Goal: Information Seeking & Learning: Learn about a topic

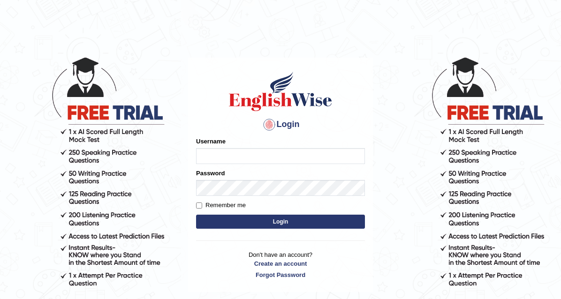
type input "neyam"
click at [281, 218] on button "Login" at bounding box center [280, 222] width 169 height 14
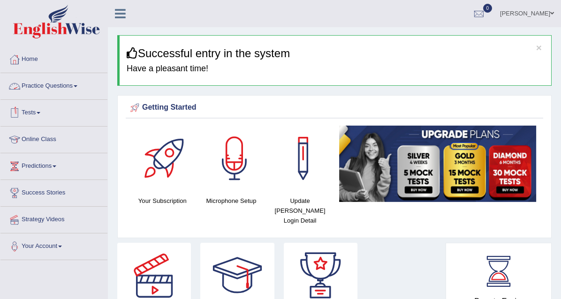
drag, startPoint x: 53, startPoint y: 88, endPoint x: 86, endPoint y: 148, distance: 68.4
click at [53, 88] on link "Practice Questions" at bounding box center [53, 84] width 107 height 23
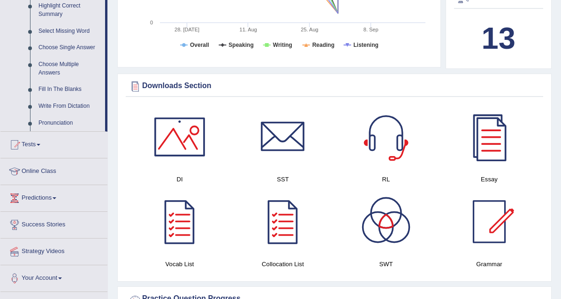
scroll to position [472, 0]
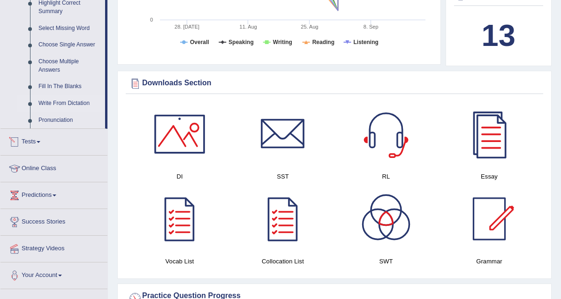
click at [54, 102] on link "Write From Dictation" at bounding box center [69, 103] width 71 height 17
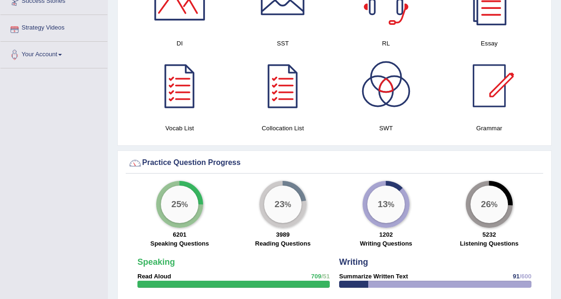
scroll to position [624, 0]
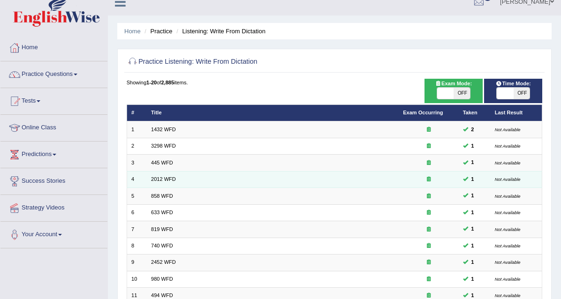
scroll to position [13, 0]
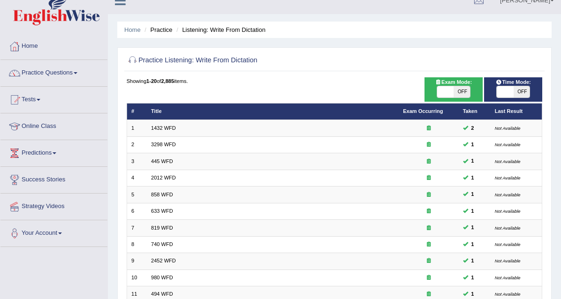
click at [524, 98] on span "OFF" at bounding box center [521, 91] width 16 height 11
checkbox input "true"
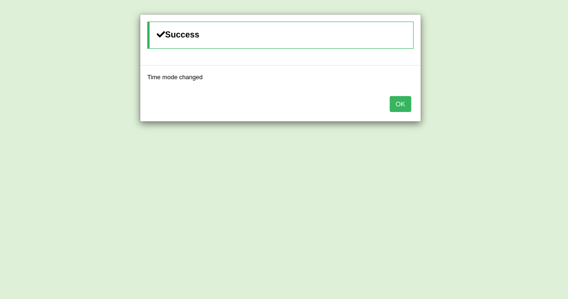
click at [416, 103] on div "OK" at bounding box center [280, 105] width 280 height 33
click at [404, 102] on button "OK" at bounding box center [401, 104] width 22 height 16
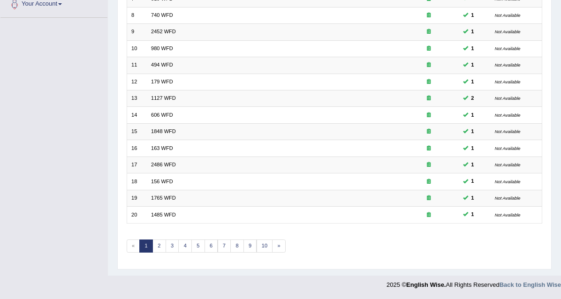
scroll to position [317, 0]
click at [179, 241] on link "3" at bounding box center [172, 246] width 14 height 13
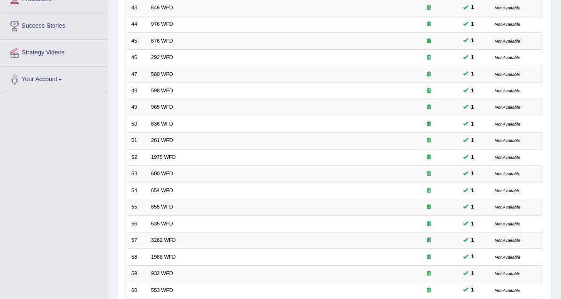
scroll to position [317, 0]
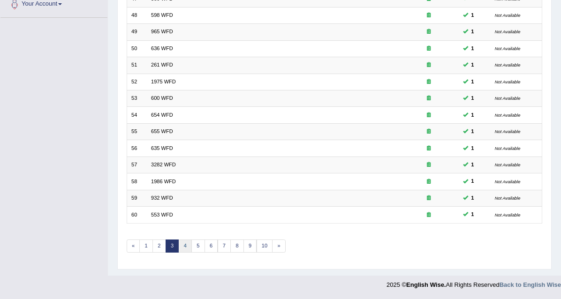
click at [192, 240] on link "4" at bounding box center [185, 246] width 14 height 13
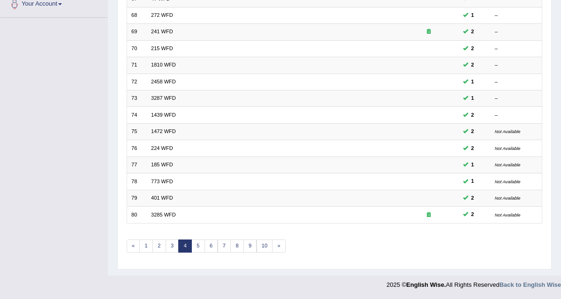
scroll to position [292, 0]
click at [205, 253] on link "5" at bounding box center [198, 246] width 14 height 13
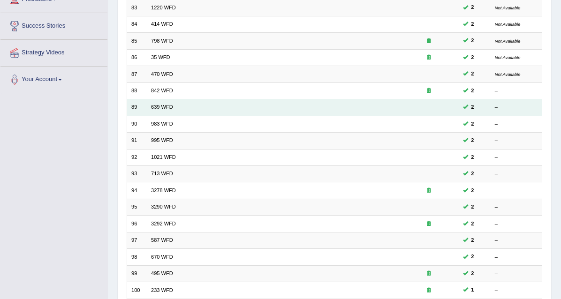
scroll to position [165, 0]
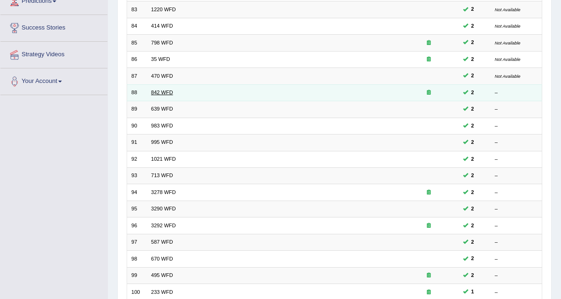
click at [165, 95] on link "842 WFD" at bounding box center [162, 93] width 22 height 6
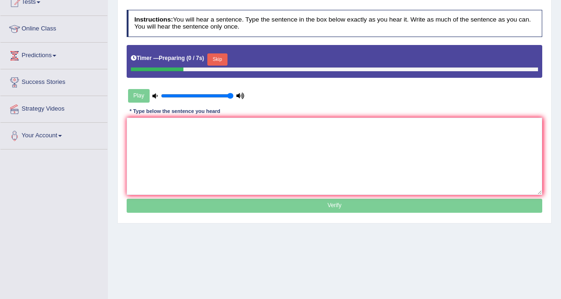
scroll to position [111, 0]
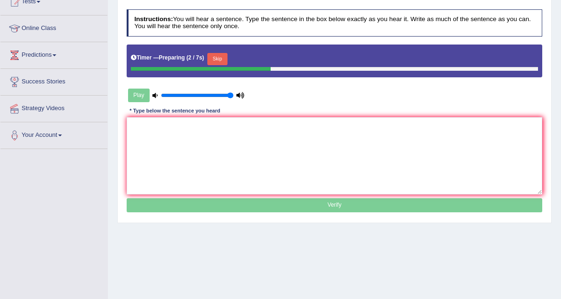
click at [227, 65] on button "Skip" at bounding box center [217, 59] width 20 height 12
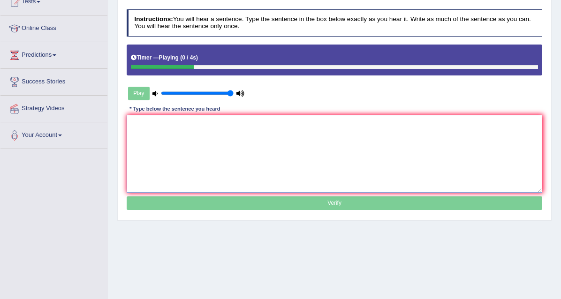
click at [176, 151] on textarea at bounding box center [335, 153] width 416 height 77
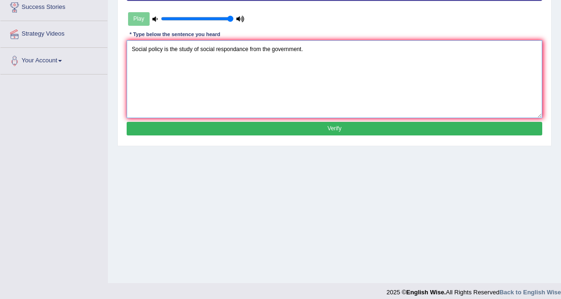
scroll to position [185, 0]
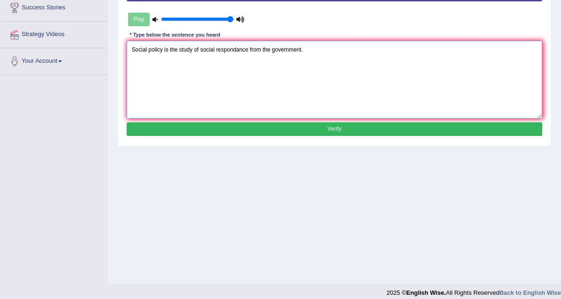
type textarea "Social policy is the study of social respondance from the government."
click at [337, 136] on button "Verify" at bounding box center [335, 129] width 416 height 14
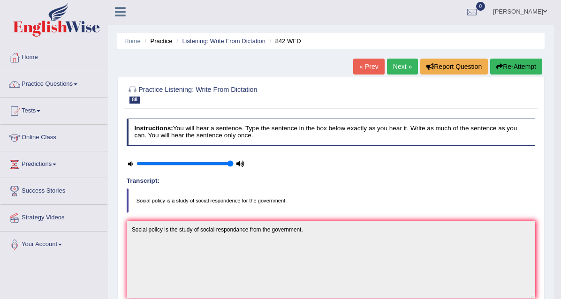
scroll to position [0, 0]
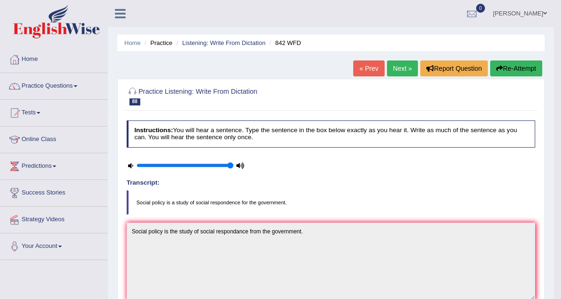
click at [402, 71] on link "Next »" at bounding box center [402, 68] width 31 height 16
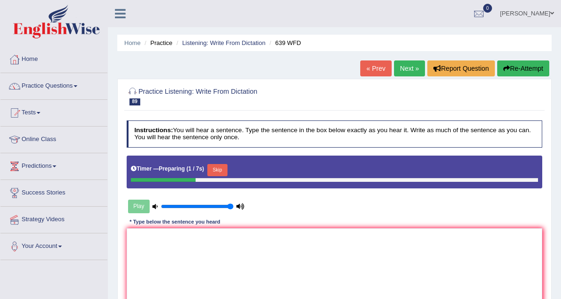
click at [227, 176] on button "Skip" at bounding box center [217, 170] width 20 height 12
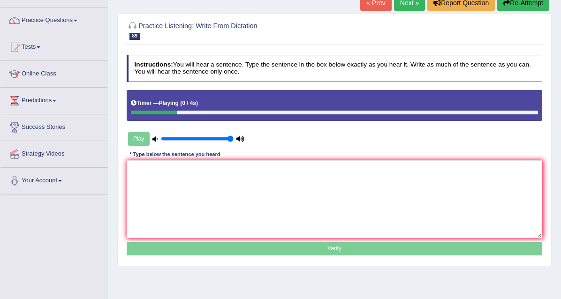
scroll to position [68, 0]
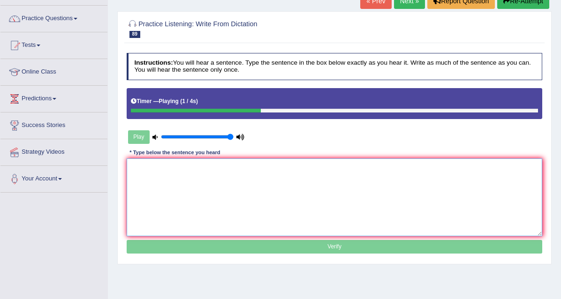
click at [161, 197] on textarea at bounding box center [335, 196] width 416 height 77
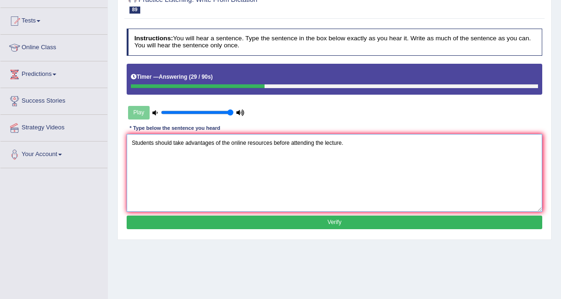
scroll to position [92, 0]
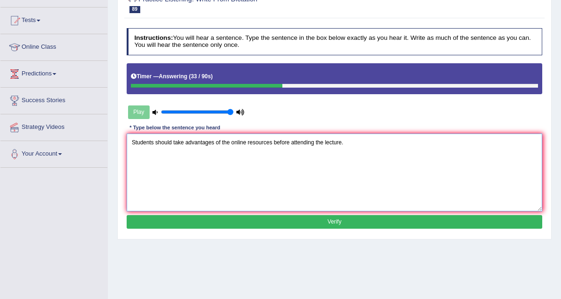
type textarea "Students should take advantages of the online resources before attending the le…"
click at [330, 229] on button "Verify" at bounding box center [335, 222] width 416 height 14
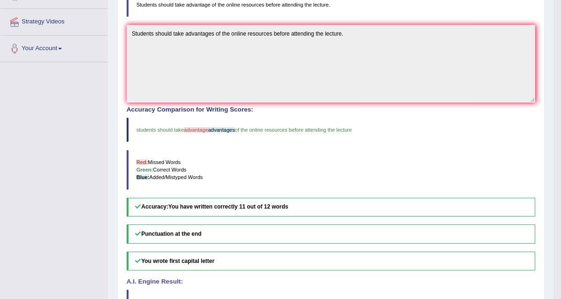
scroll to position [0, 0]
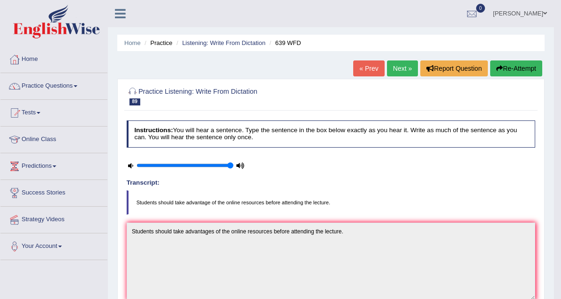
click at [405, 70] on link "Next »" at bounding box center [402, 68] width 31 height 16
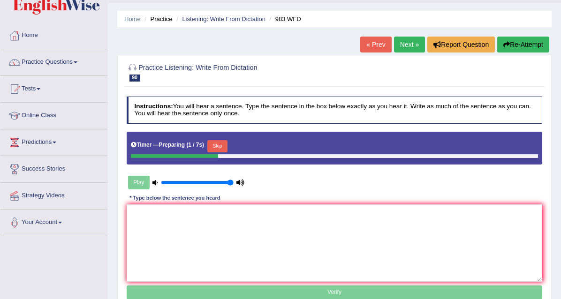
scroll to position [32, 0]
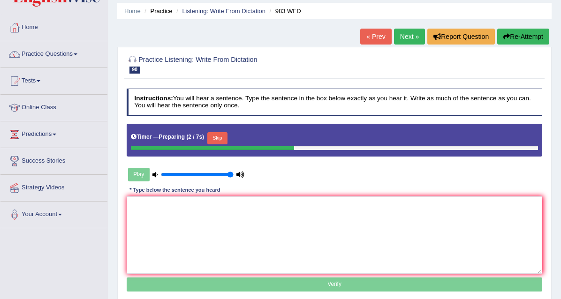
click at [227, 144] on button "Skip" at bounding box center [217, 138] width 20 height 12
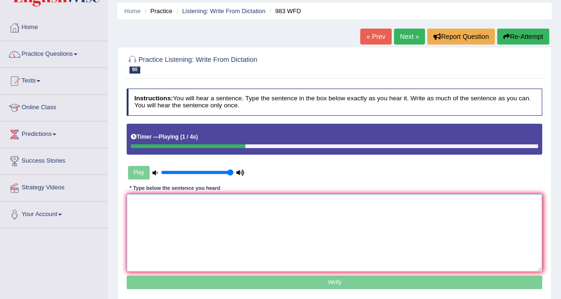
click at [157, 229] on textarea at bounding box center [335, 232] width 416 height 77
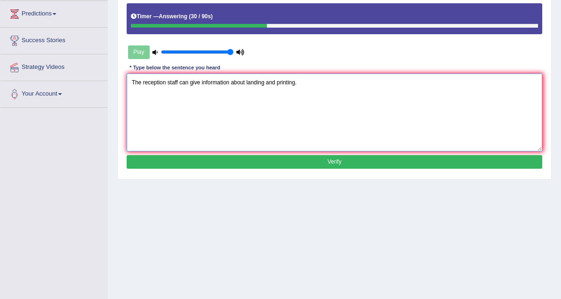
scroll to position [153, 0]
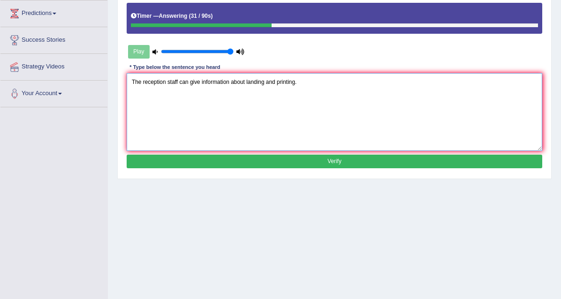
type textarea "The reception staff can give information about landing and printing."
click at [338, 168] on button "Verify" at bounding box center [335, 162] width 416 height 14
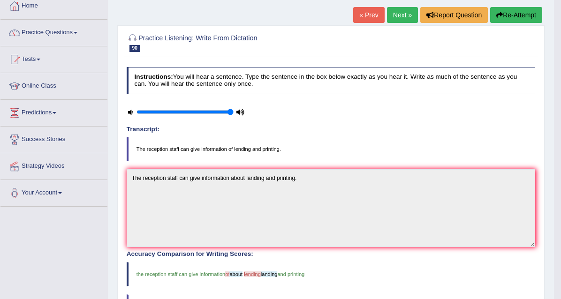
scroll to position [45, 0]
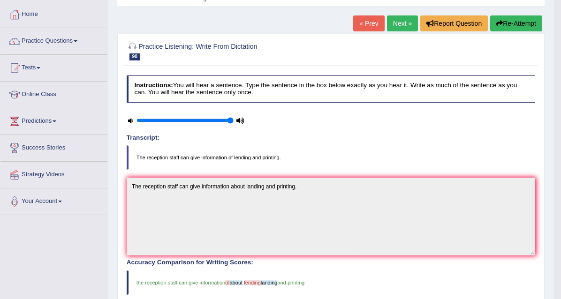
click at [410, 19] on link "Next »" at bounding box center [402, 23] width 31 height 16
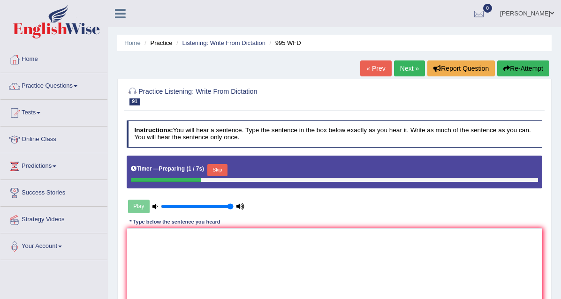
click at [227, 176] on button "Skip" at bounding box center [217, 170] width 20 height 12
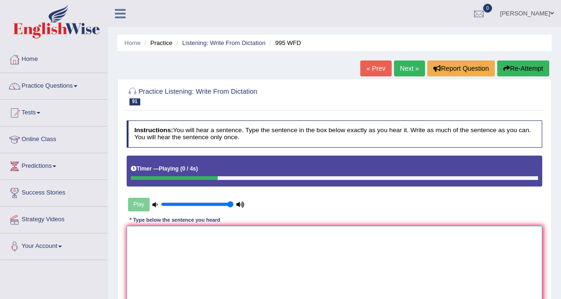
click at [158, 272] on textarea at bounding box center [335, 264] width 416 height 77
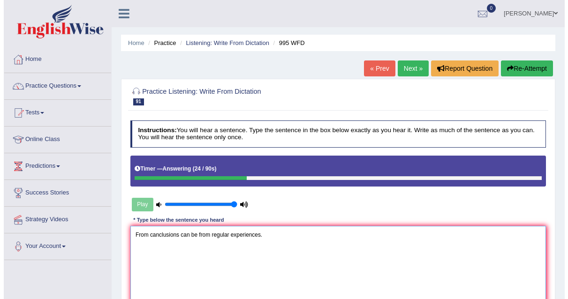
scroll to position [113, 0]
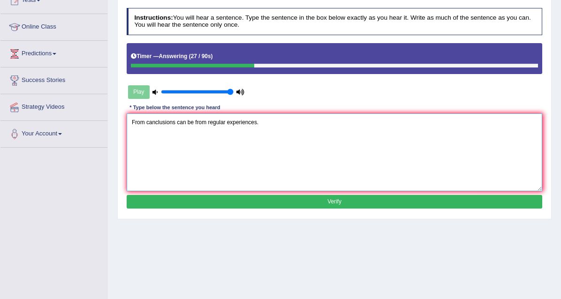
type textarea "From canclusions can be from regular experiences."
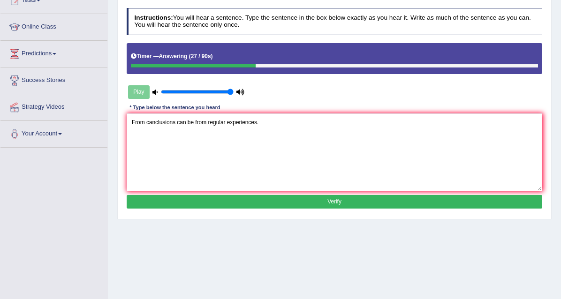
click at [320, 209] on button "Verify" at bounding box center [335, 202] width 416 height 14
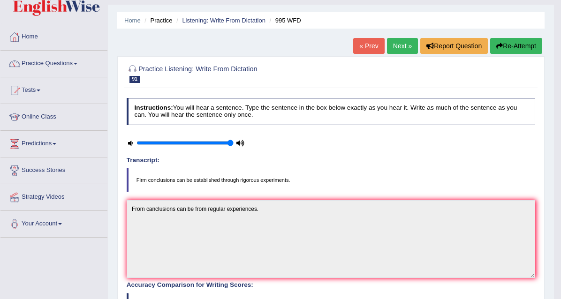
scroll to position [0, 0]
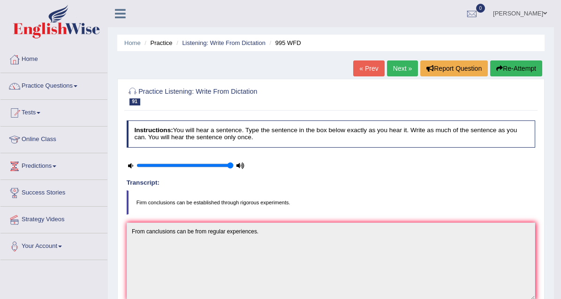
click at [405, 68] on link "Next »" at bounding box center [402, 68] width 31 height 16
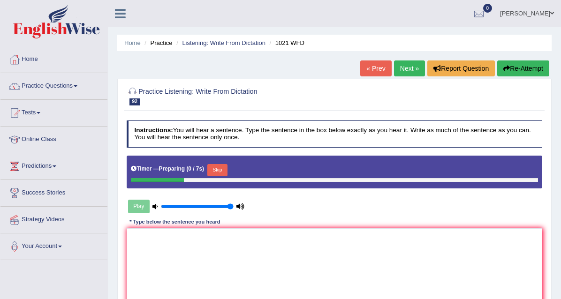
scroll to position [70, 0]
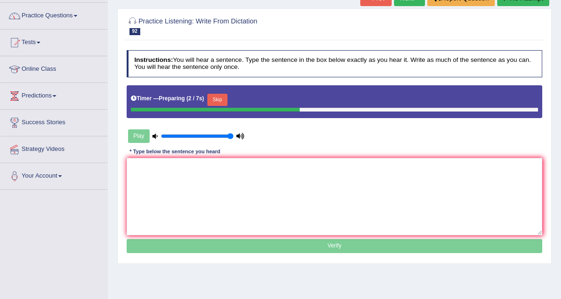
click at [227, 106] on button "Skip" at bounding box center [217, 100] width 20 height 12
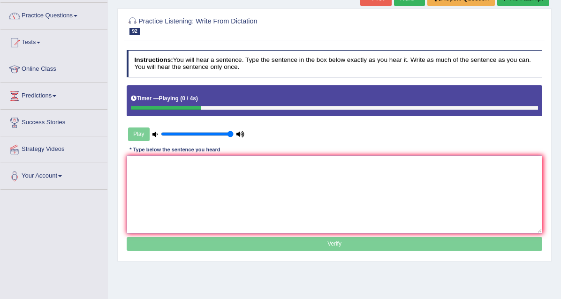
click at [148, 202] on textarea at bounding box center [335, 194] width 416 height 77
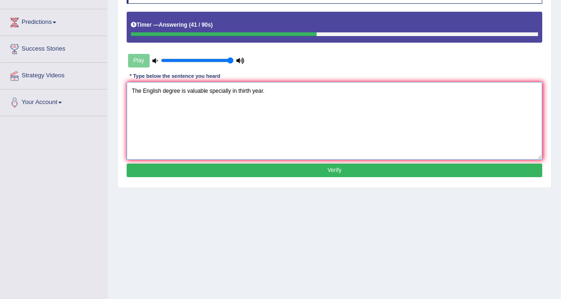
scroll to position [144, 0]
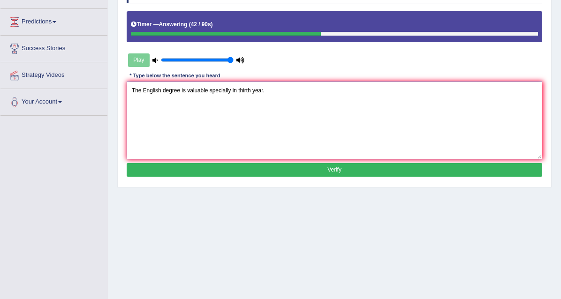
type textarea "The English degree is valuable specially in thirth year."
click at [326, 177] on button "Verify" at bounding box center [335, 170] width 416 height 14
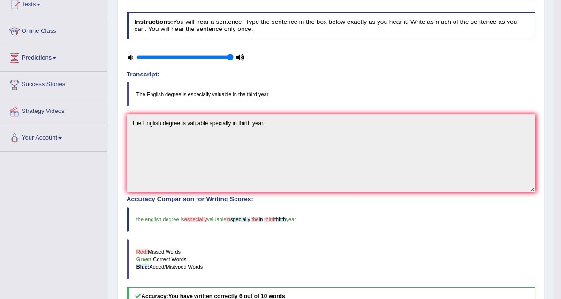
scroll to position [0, 0]
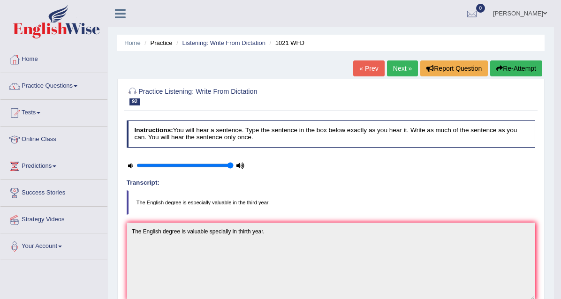
click at [400, 68] on link "Next »" at bounding box center [402, 68] width 31 height 16
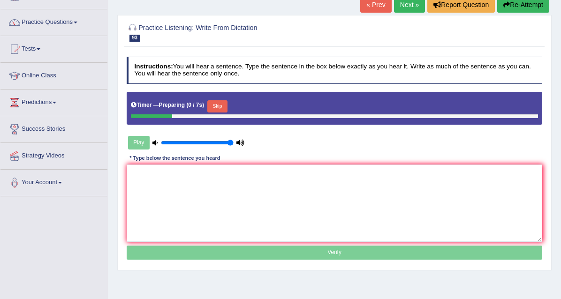
scroll to position [67, 0]
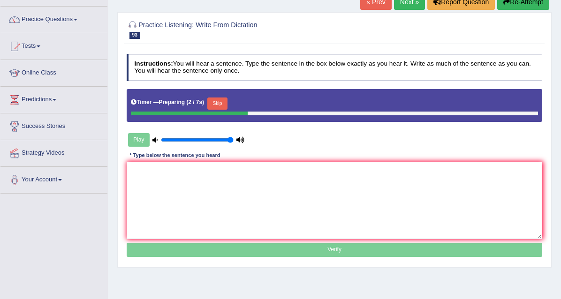
click at [227, 110] on button "Skip" at bounding box center [217, 104] width 20 height 12
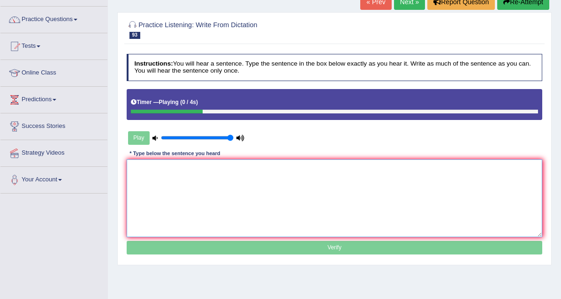
click at [173, 215] on textarea at bounding box center [335, 197] width 416 height 77
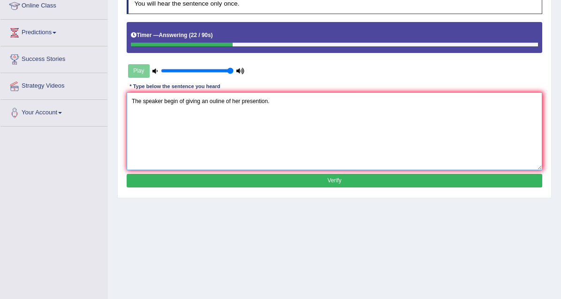
scroll to position [134, 0]
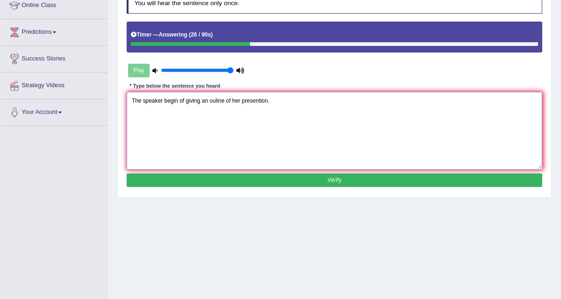
type textarea "The speaker begin of giving an ouline of her presention."
click at [330, 187] on button "Verify" at bounding box center [335, 180] width 416 height 14
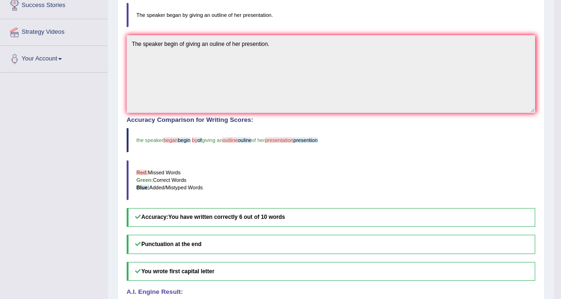
scroll to position [0, 0]
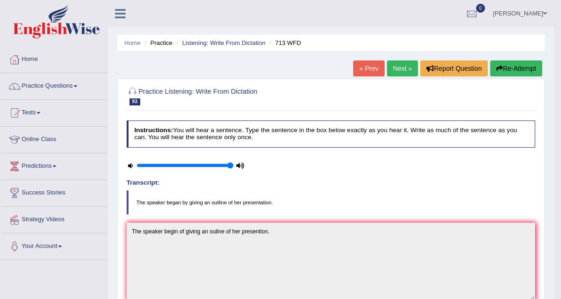
click at [410, 75] on link "Next »" at bounding box center [402, 68] width 31 height 16
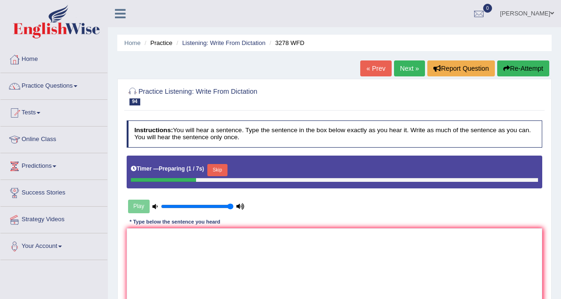
click at [227, 176] on button "Skip" at bounding box center [217, 170] width 20 height 12
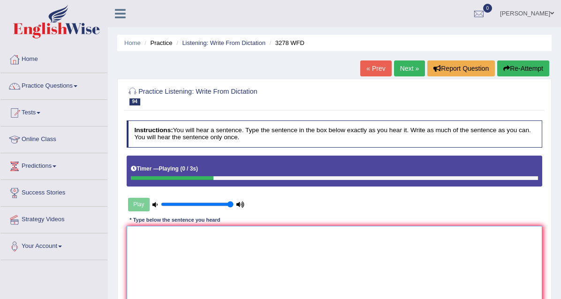
click at [177, 268] on textarea at bounding box center [335, 264] width 416 height 77
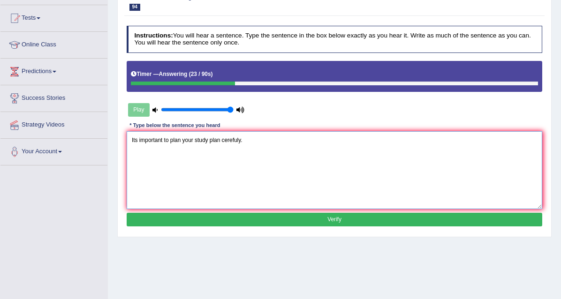
scroll to position [95, 0]
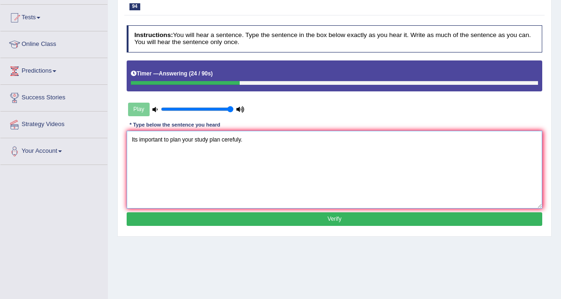
type textarea "Its important to plan your study plan cerefuly."
click at [325, 233] on div "Instructions: You will hear a sentence. Type the sentence in the box below exac…" at bounding box center [334, 127] width 420 height 211
click at [334, 226] on button "Verify" at bounding box center [335, 219] width 416 height 14
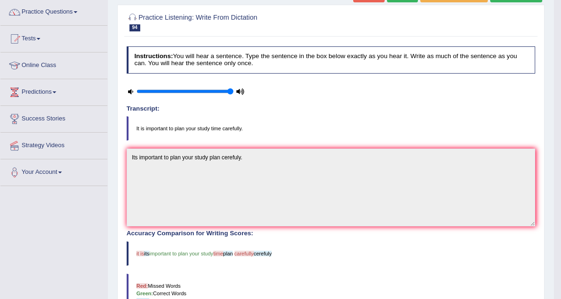
scroll to position [0, 0]
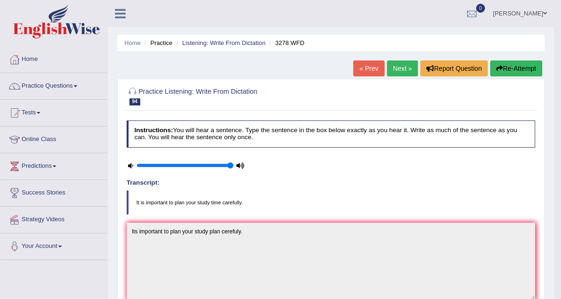
click at [398, 62] on link "Next »" at bounding box center [402, 68] width 31 height 16
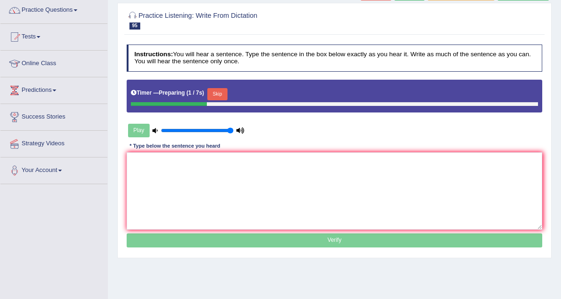
scroll to position [76, 0]
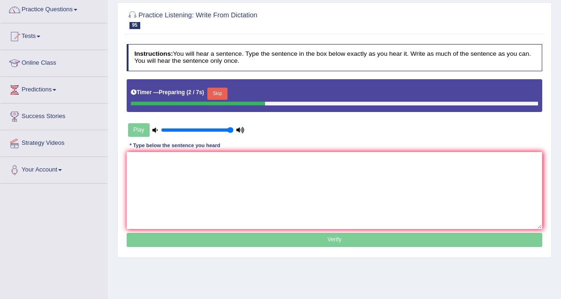
click at [227, 100] on button "Skip" at bounding box center [217, 94] width 20 height 12
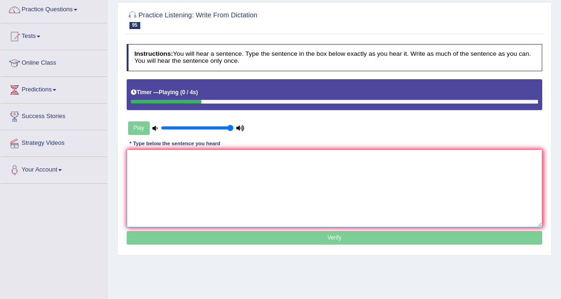
click at [135, 202] on textarea at bounding box center [335, 188] width 416 height 77
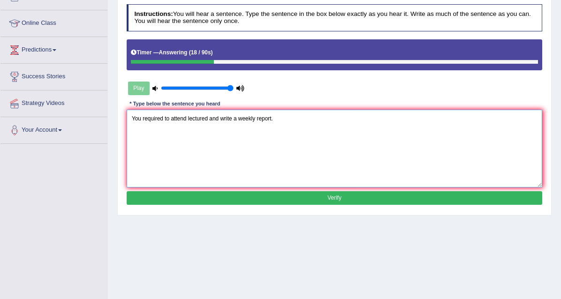
scroll to position [122, 0]
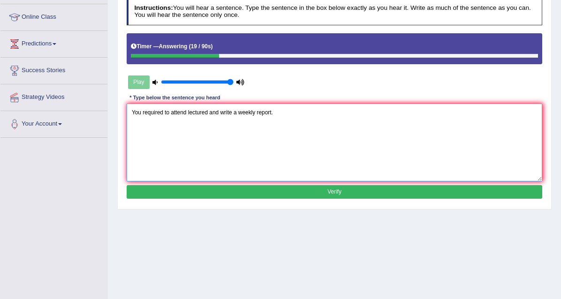
type textarea "You required to attend lectured and write a weekly report."
click at [335, 199] on button "Verify" at bounding box center [335, 192] width 416 height 14
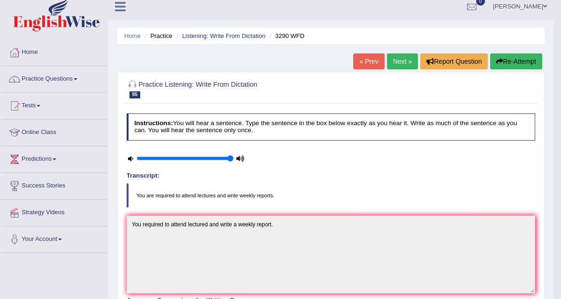
scroll to position [8, 0]
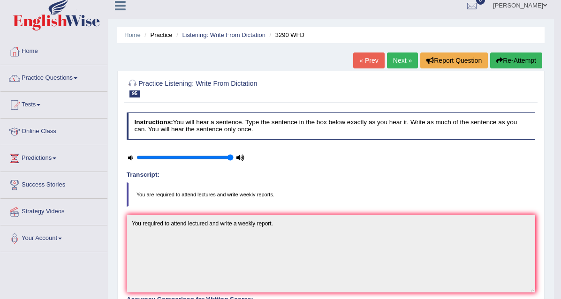
click at [411, 60] on link "Next »" at bounding box center [402, 61] width 31 height 16
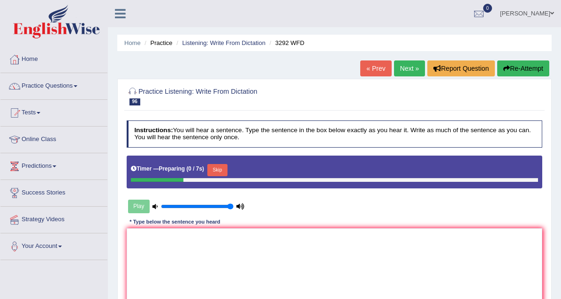
click at [227, 176] on button "Skip" at bounding box center [217, 170] width 20 height 12
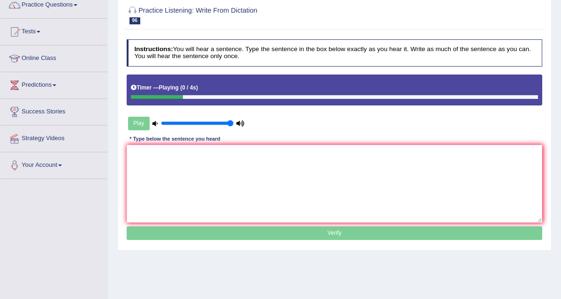
scroll to position [81, 0]
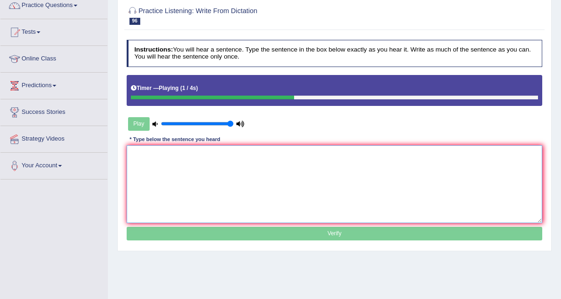
click at [154, 186] on textarea at bounding box center [335, 183] width 416 height 77
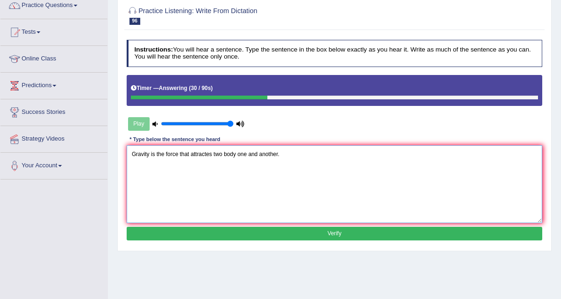
scroll to position [117, 0]
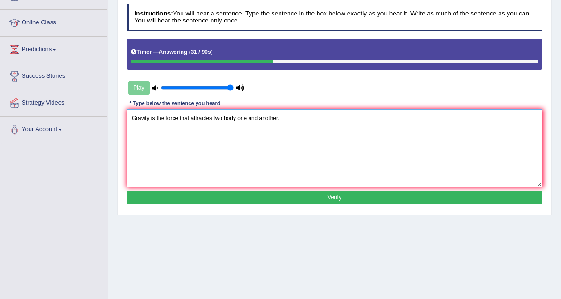
type textarea "Gravity is the force that attractes two body one and another."
click at [315, 204] on button "Verify" at bounding box center [335, 198] width 416 height 14
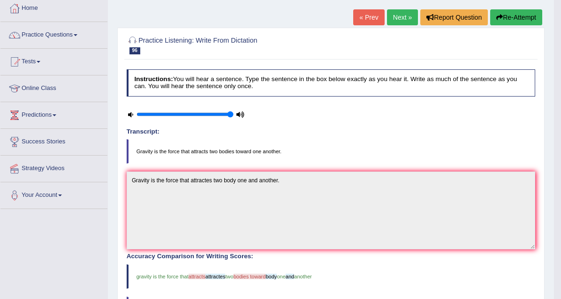
scroll to position [0, 0]
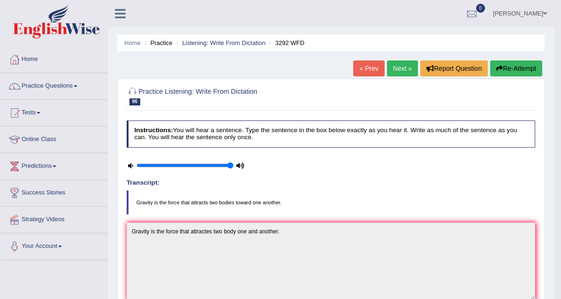
click at [400, 74] on link "Next »" at bounding box center [402, 68] width 31 height 16
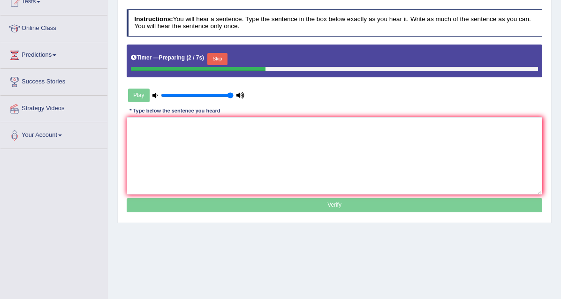
click at [227, 65] on button "Skip" at bounding box center [217, 59] width 20 height 12
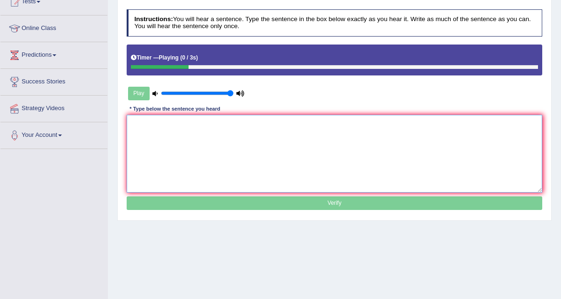
click at [149, 170] on textarea at bounding box center [335, 153] width 416 height 77
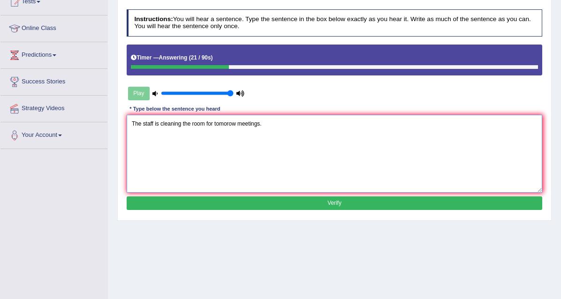
type textarea "The staff is cleaning the room for tomorow meetings."
click at [304, 210] on button "Verify" at bounding box center [335, 203] width 416 height 14
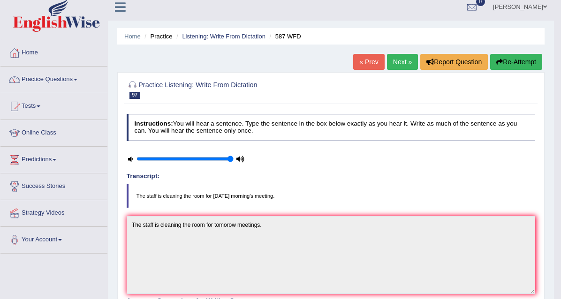
scroll to position [6, 0]
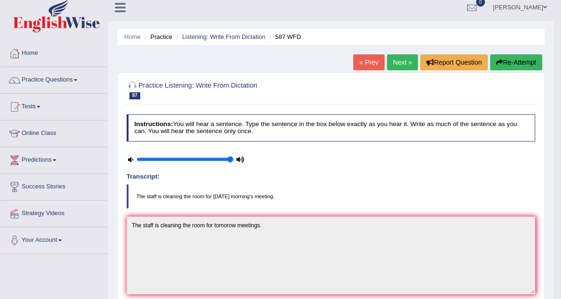
click at [434, 36] on div "Home Practice Listening: Write From Dictation 587 WFD « Prev Next » Report Ques…" at bounding box center [331, 260] width 446 height 533
click at [406, 63] on link "Next »" at bounding box center [402, 62] width 31 height 16
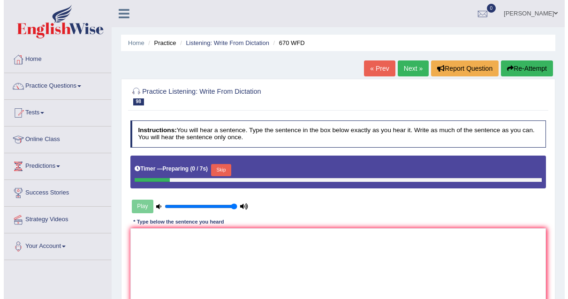
scroll to position [123, 0]
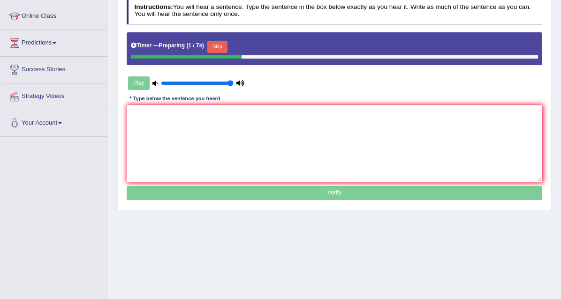
click at [227, 53] on button "Skip" at bounding box center [217, 47] width 20 height 12
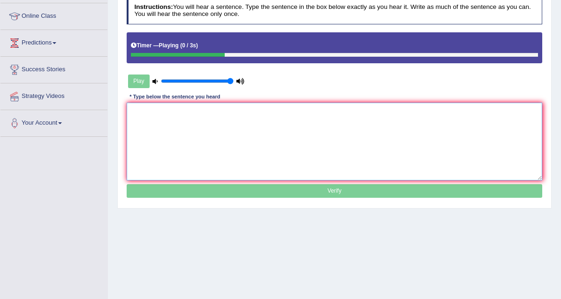
click at [156, 150] on textarea at bounding box center [335, 141] width 416 height 77
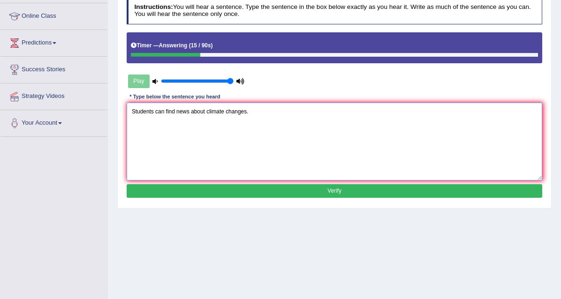
type textarea "Students can find news about climate changes."
click at [340, 198] on button "Verify" at bounding box center [335, 191] width 416 height 14
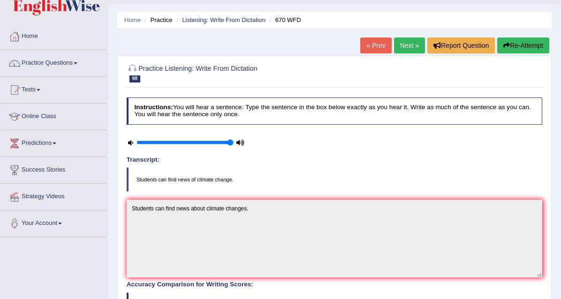
scroll to position [22, 0]
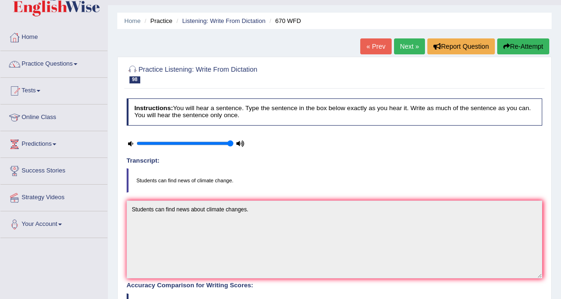
click at [406, 43] on link "Next »" at bounding box center [409, 46] width 31 height 16
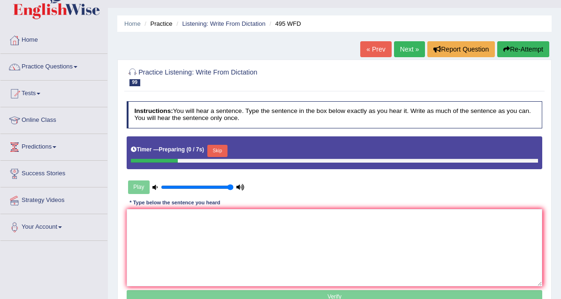
scroll to position [26, 0]
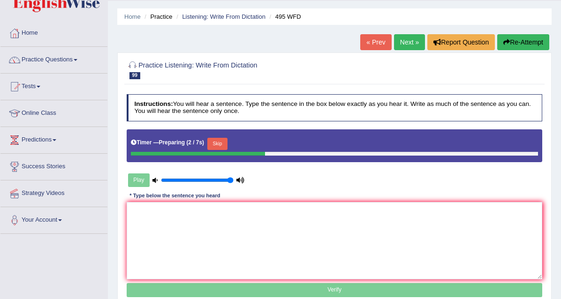
click at [227, 150] on button "Skip" at bounding box center [217, 144] width 20 height 12
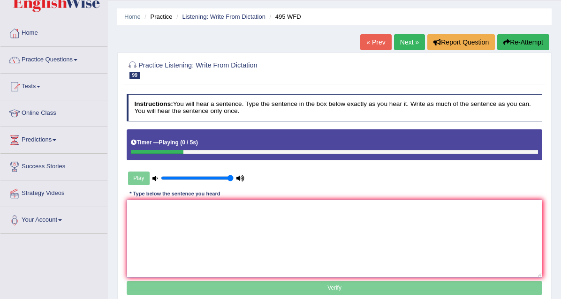
click at [158, 249] on textarea at bounding box center [335, 238] width 416 height 77
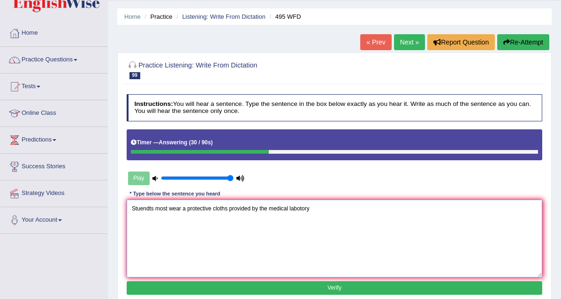
click at [159, 235] on textarea "Stuendts most wear a protective cloths provided by the medical labotory" at bounding box center [335, 238] width 416 height 77
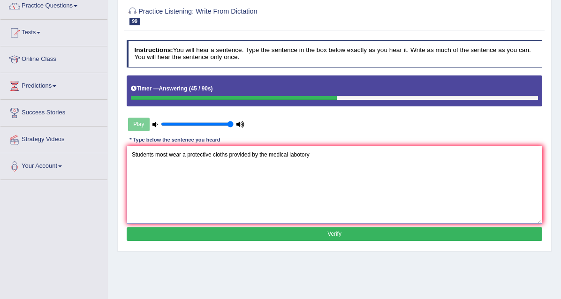
scroll to position [96, 0]
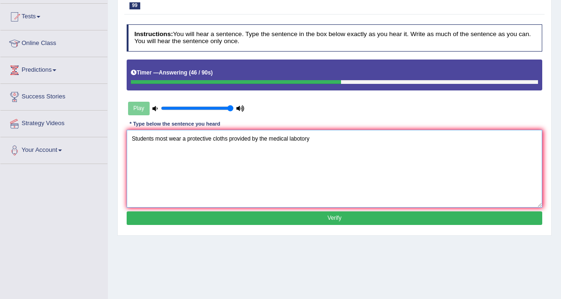
type textarea "Students most wear a protective cloths provided by the medical labotory"
click at [345, 232] on div "Instructions: You will hear a sentence. Type the sentence in the box below exac…" at bounding box center [334, 126] width 420 height 211
click at [342, 207] on textarea "Students most wear a protective cloths provided by the medical labotory" at bounding box center [335, 168] width 416 height 77
click at [335, 225] on button "Verify" at bounding box center [335, 218] width 416 height 14
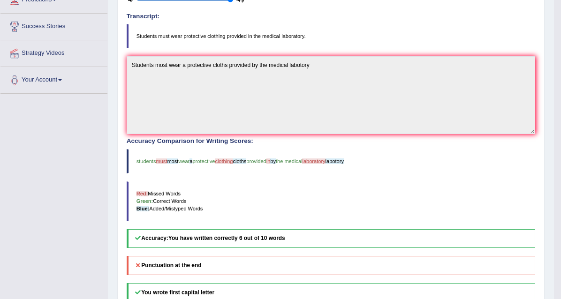
scroll to position [0, 0]
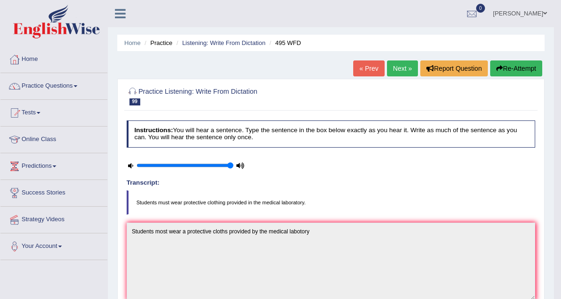
click at [407, 65] on link "Next »" at bounding box center [402, 68] width 31 height 16
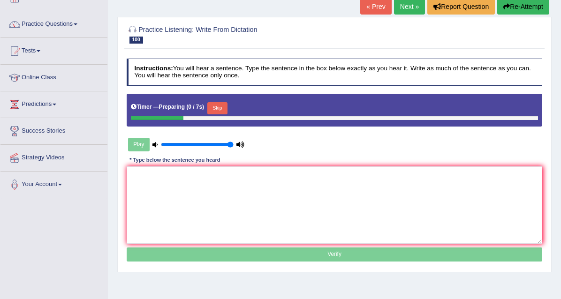
scroll to position [85, 0]
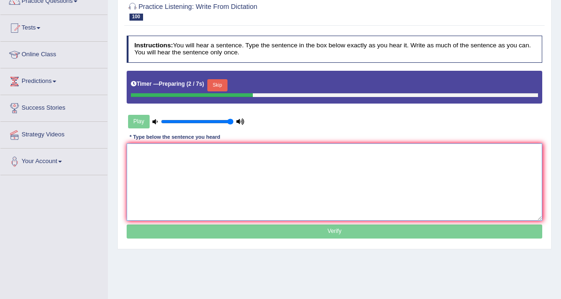
click at [193, 177] on textarea at bounding box center [335, 181] width 416 height 77
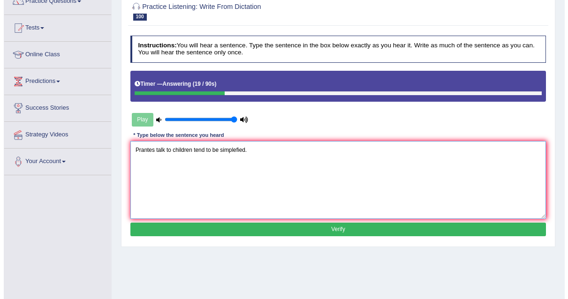
scroll to position [173, 0]
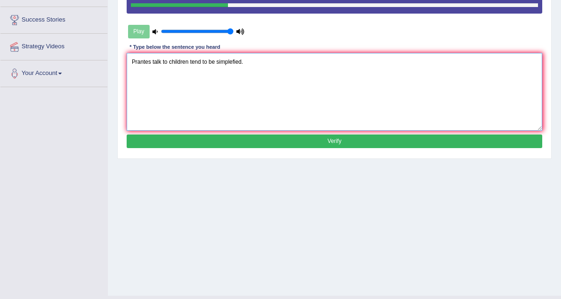
type textarea "Prantes talk to children tend to be simplefied."
click at [295, 148] on button "Verify" at bounding box center [335, 142] width 416 height 14
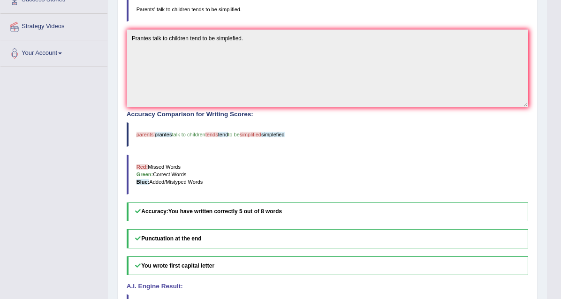
scroll to position [0, 0]
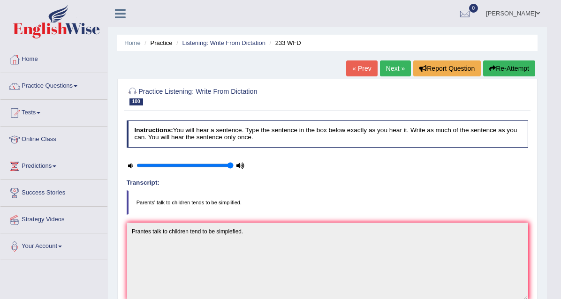
click at [396, 66] on link "Next »" at bounding box center [395, 68] width 31 height 16
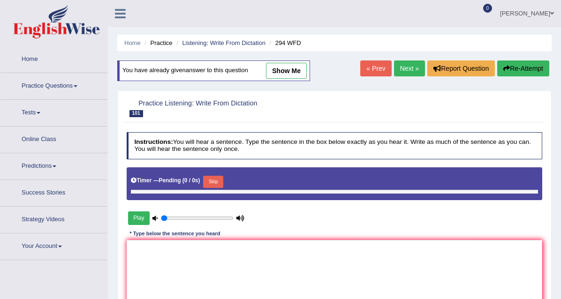
type input "1"
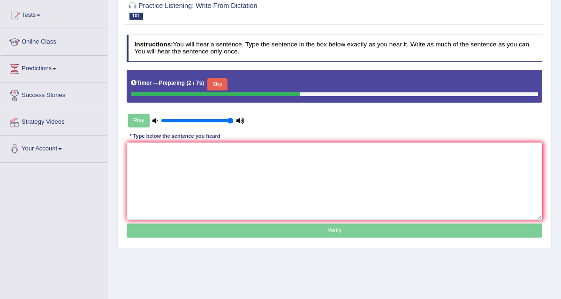
scroll to position [98, 0]
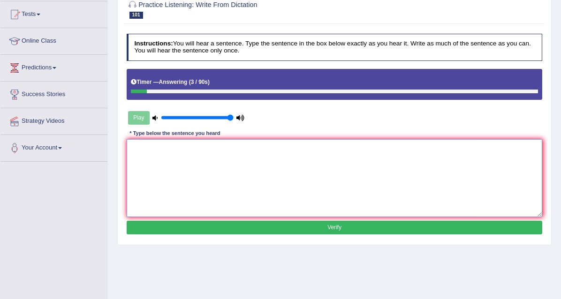
click at [162, 194] on textarea at bounding box center [335, 177] width 416 height 77
type textarea "s"
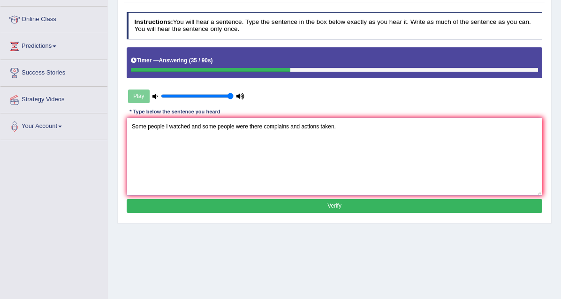
scroll to position [119, 0]
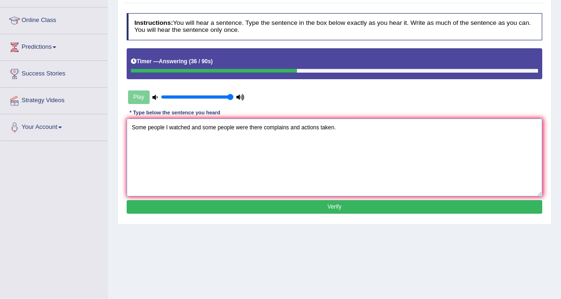
type textarea "Some people I watched and some people were there complains and actions taken."
click at [326, 214] on button "Verify" at bounding box center [335, 207] width 416 height 14
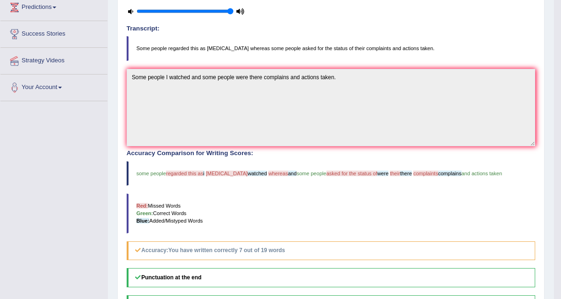
scroll to position [0, 0]
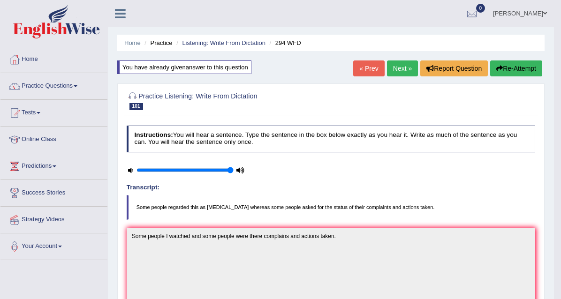
click at [397, 72] on link "Next »" at bounding box center [402, 68] width 31 height 16
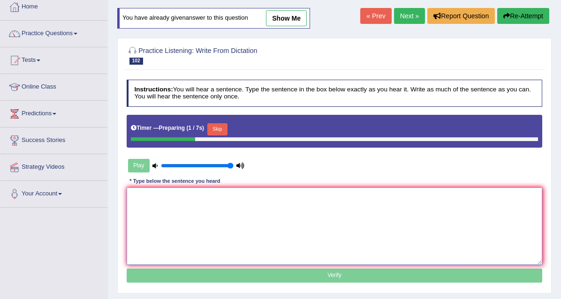
click at [176, 224] on textarea at bounding box center [335, 226] width 416 height 77
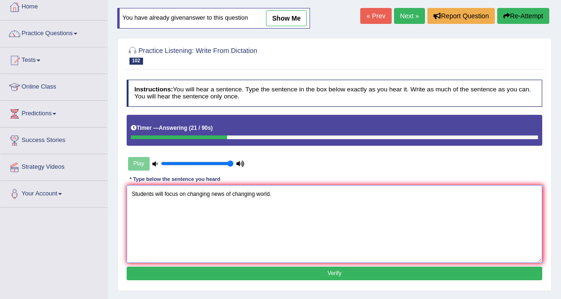
scroll to position [165, 0]
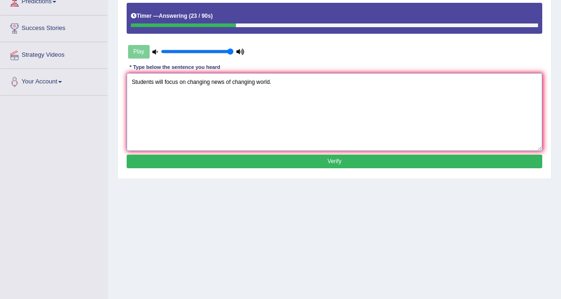
type textarea "Students will focus on changing news of changing world."
click at [343, 168] on button "Verify" at bounding box center [335, 162] width 416 height 14
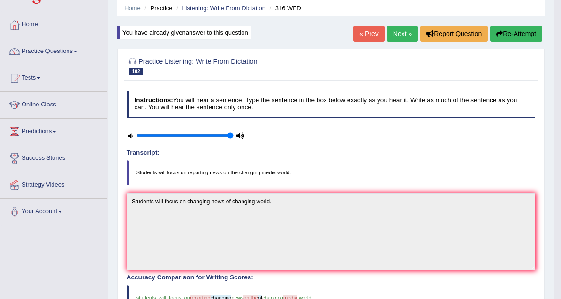
scroll to position [34, 0]
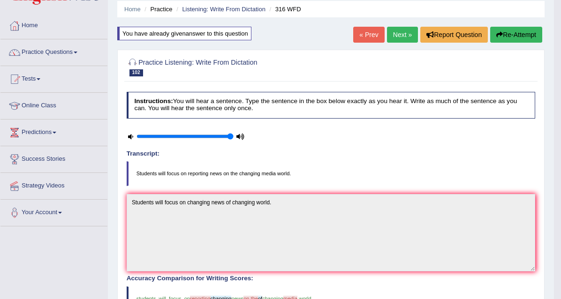
click at [402, 33] on link "Next »" at bounding box center [402, 35] width 31 height 16
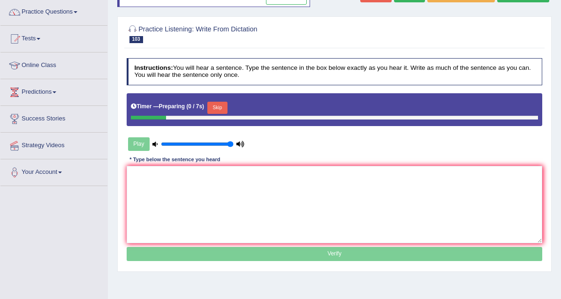
scroll to position [79, 0]
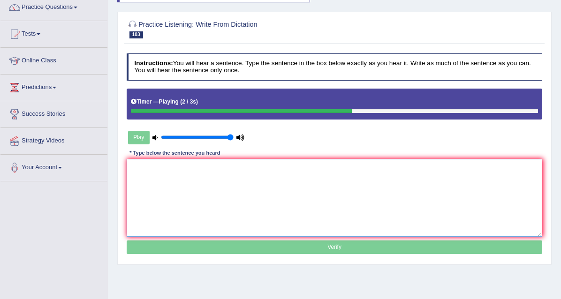
click at [169, 195] on textarea at bounding box center [335, 197] width 416 height 77
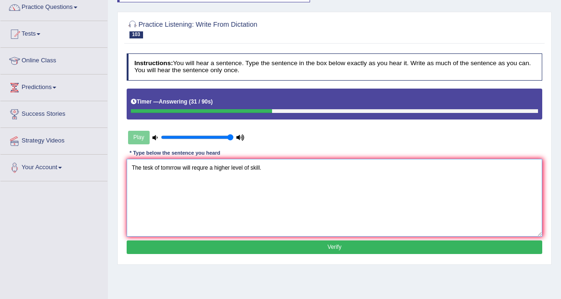
scroll to position [164, 0]
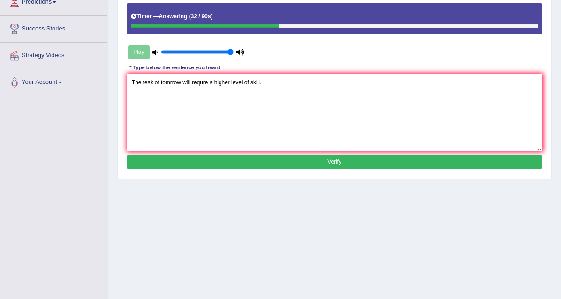
type textarea "The tesk of tomrrow will requre a higher level of skill."
click at [317, 175] on div "Instructions: You will hear a sentence. Type the sentence in the box below exac…" at bounding box center [334, 69] width 420 height 211
click at [316, 169] on button "Verify" at bounding box center [335, 162] width 416 height 14
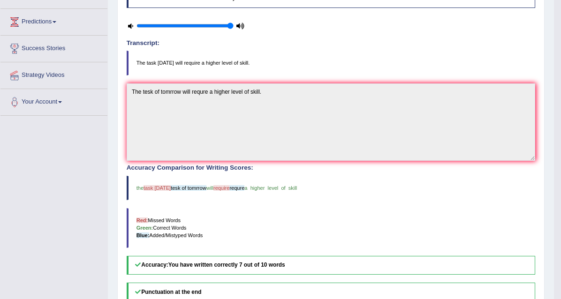
scroll to position [0, 0]
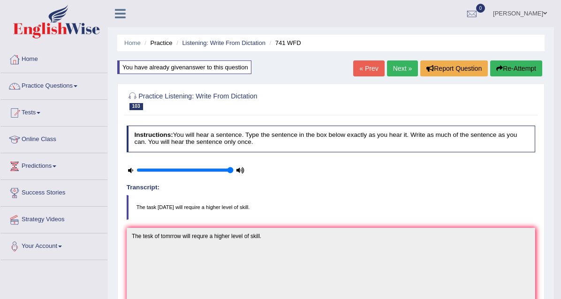
click at [397, 69] on link "Next »" at bounding box center [402, 68] width 31 height 16
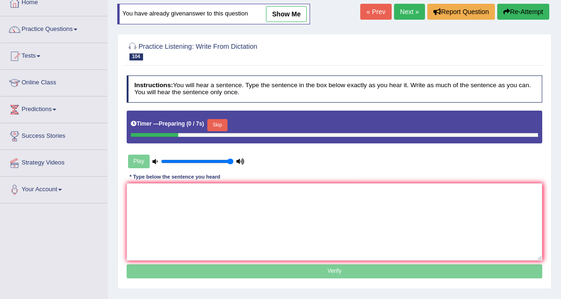
scroll to position [63, 0]
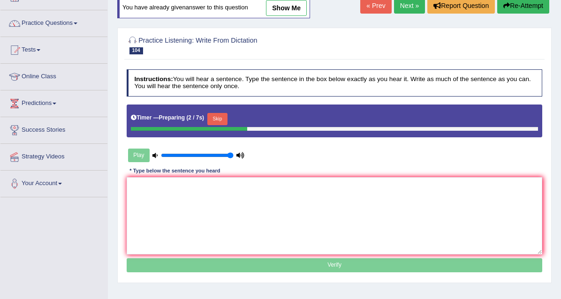
click at [227, 125] on button "Skip" at bounding box center [217, 119] width 20 height 12
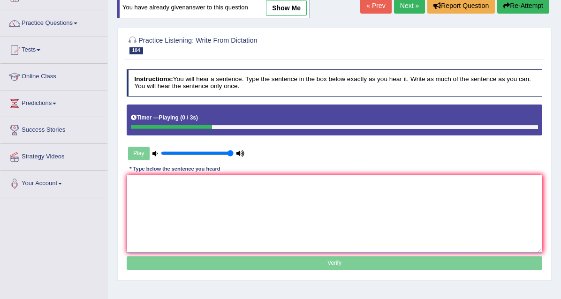
click at [184, 215] on textarea at bounding box center [335, 213] width 416 height 77
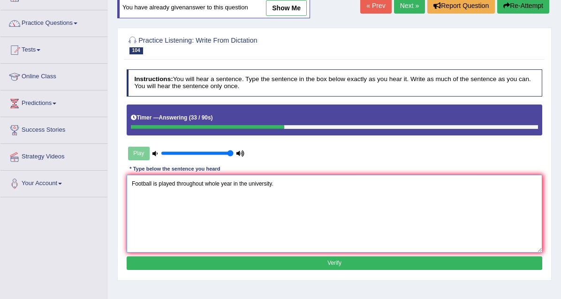
scroll to position [105, 0]
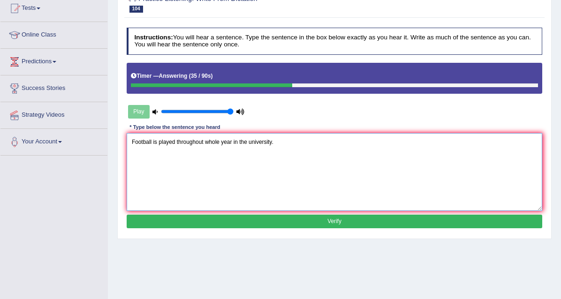
type textarea "Football is played throughout whole year in the university."
click at [326, 228] on button "Verify" at bounding box center [335, 222] width 416 height 14
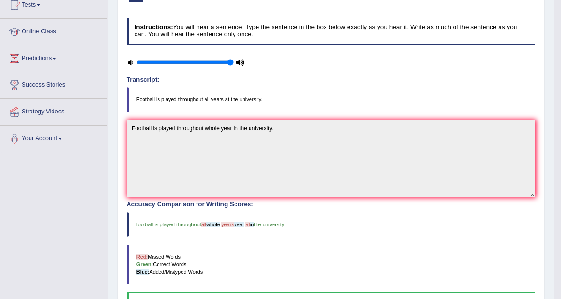
scroll to position [0, 0]
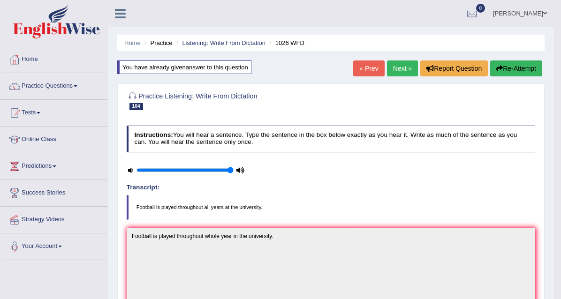
click at [400, 69] on link "Next »" at bounding box center [402, 68] width 31 height 16
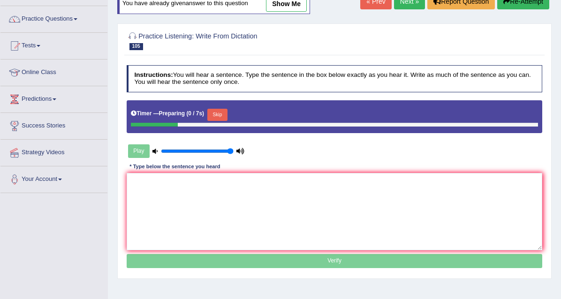
scroll to position [68, 0]
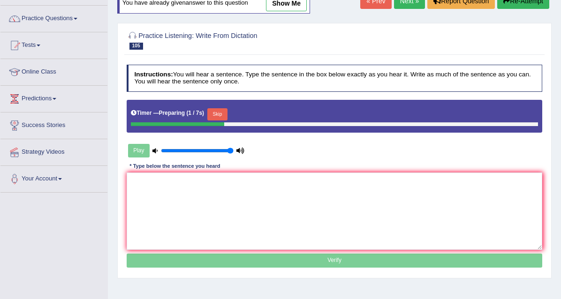
click at [227, 120] on button "Skip" at bounding box center [217, 114] width 20 height 12
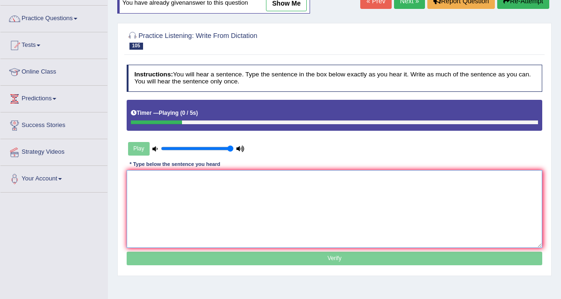
click at [169, 209] on textarea at bounding box center [335, 208] width 416 height 77
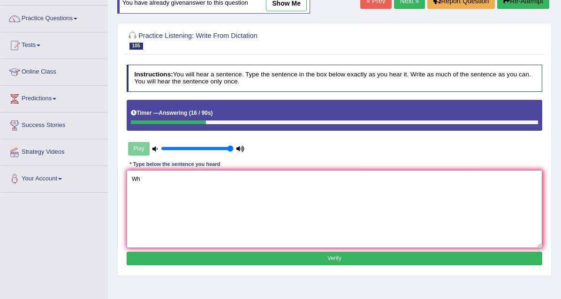
type textarea "W"
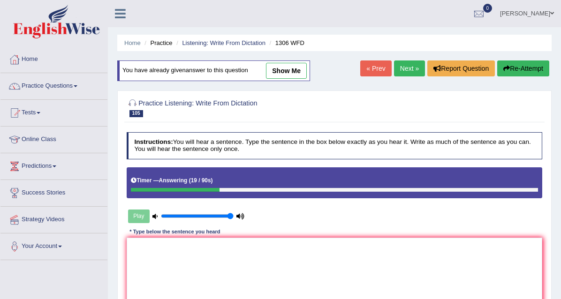
click at [528, 65] on button "Re-Attempt" at bounding box center [523, 68] width 52 height 16
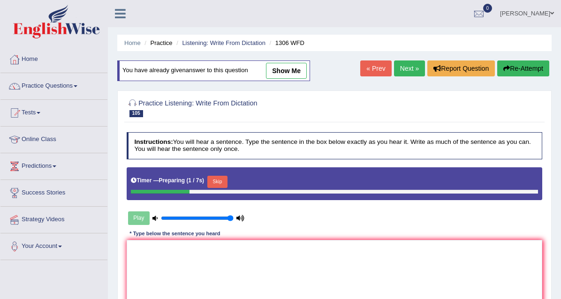
click at [227, 188] on button "Skip" at bounding box center [217, 182] width 20 height 12
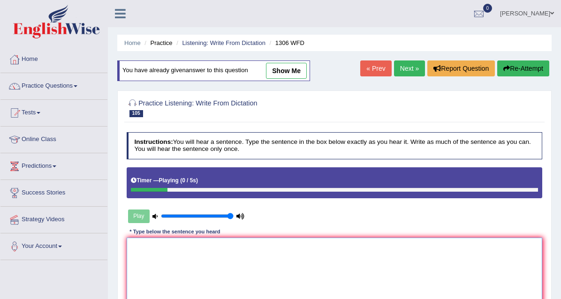
click at [177, 273] on textarea at bounding box center [335, 276] width 416 height 77
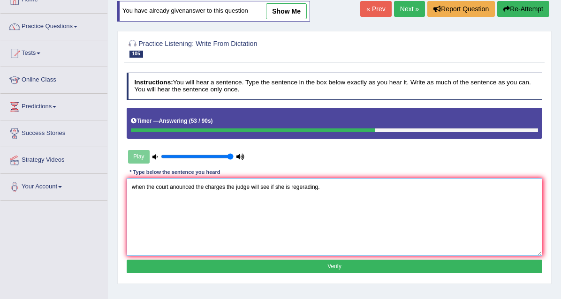
scroll to position [96, 0]
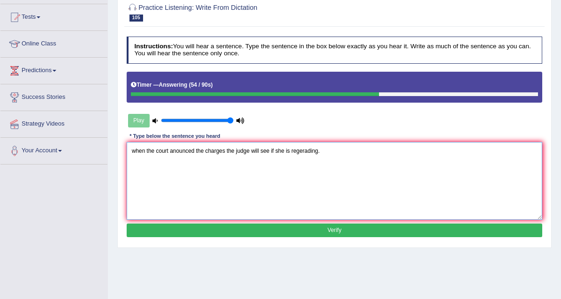
type textarea "when the court anounced the charges the judge will see if she is regerading."
click at [360, 237] on button "Verify" at bounding box center [335, 231] width 416 height 14
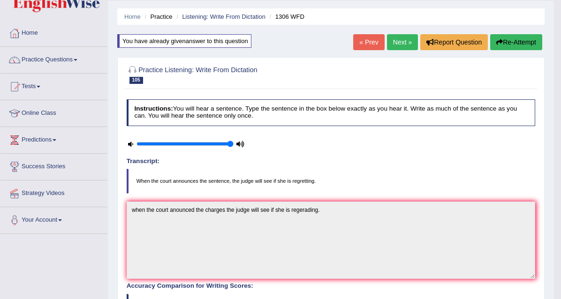
scroll to position [23, 0]
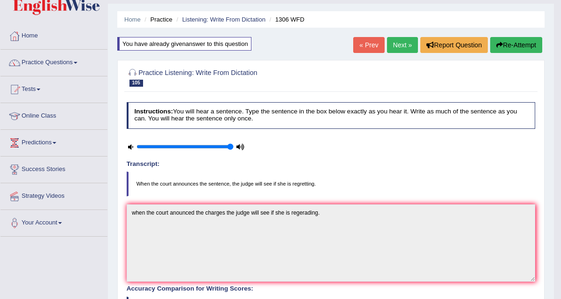
click at [407, 45] on link "Next »" at bounding box center [402, 45] width 31 height 16
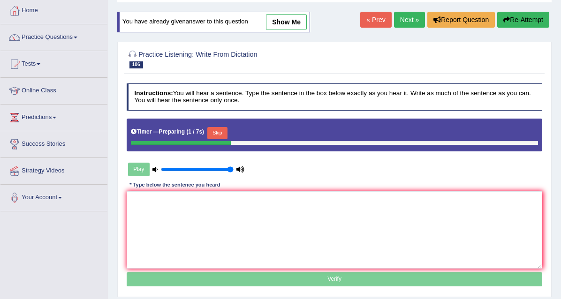
click at [226, 139] on button "Skip" at bounding box center [217, 133] width 20 height 12
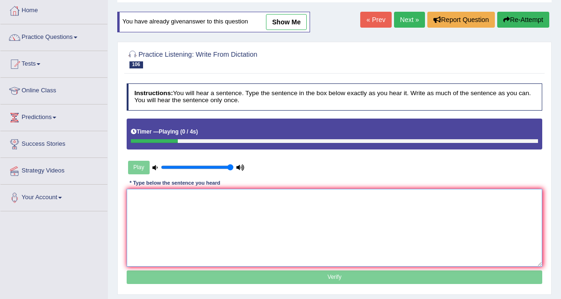
click at [185, 240] on textarea at bounding box center [335, 227] width 416 height 77
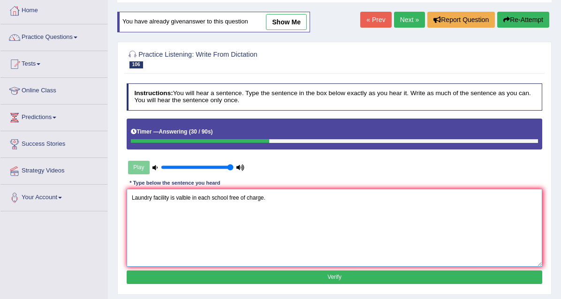
click at [202, 224] on textarea "Laundry facility is valble in each school free of charge." at bounding box center [335, 227] width 416 height 77
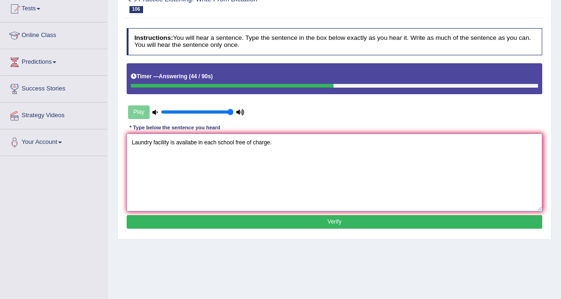
scroll to position [105, 0]
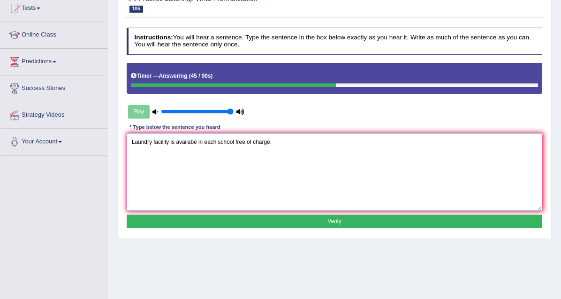
type textarea "Laundry facility is availabe in each school free of charge."
click at [356, 228] on button "Verify" at bounding box center [335, 222] width 416 height 14
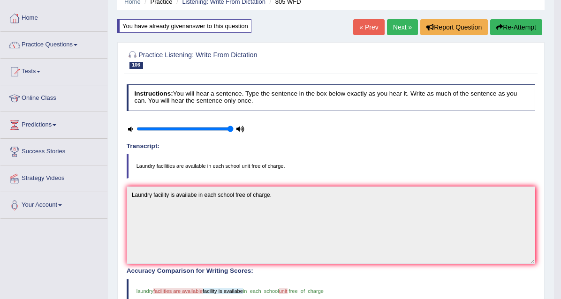
scroll to position [0, 0]
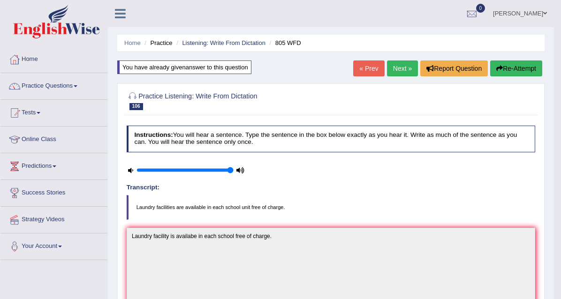
click at [407, 70] on link "Next »" at bounding box center [402, 68] width 31 height 16
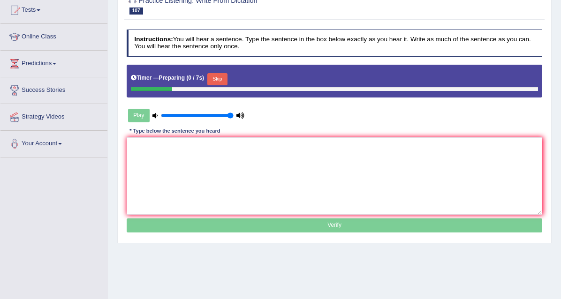
scroll to position [103, 0]
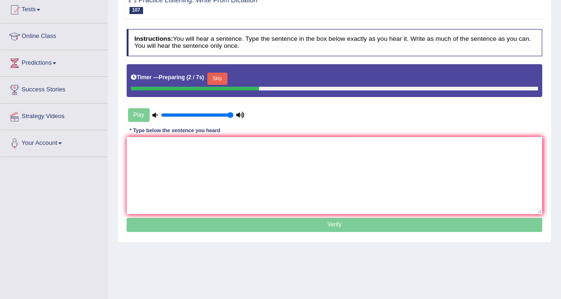
click at [227, 85] on button "Skip" at bounding box center [217, 79] width 20 height 12
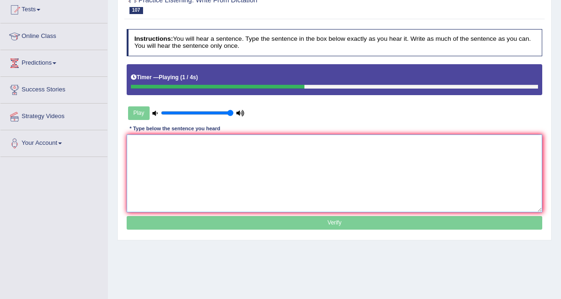
click at [165, 180] on textarea at bounding box center [335, 173] width 416 height 77
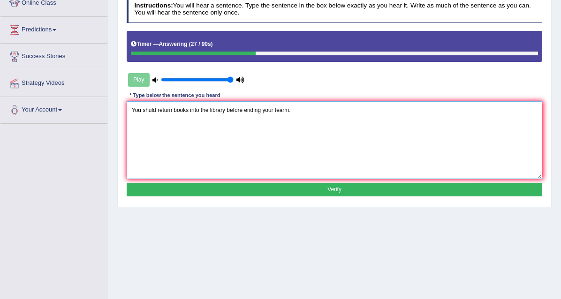
scroll to position [137, 0]
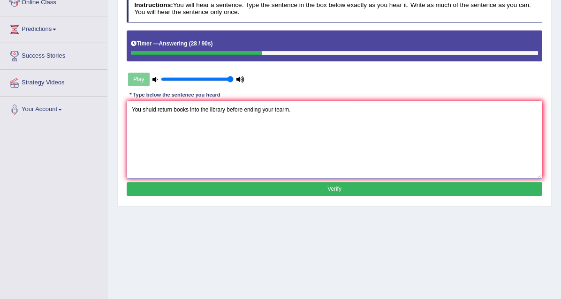
type textarea "You shuld return books into the library before ending your tearm."
click at [321, 196] on button "Verify" at bounding box center [335, 189] width 416 height 14
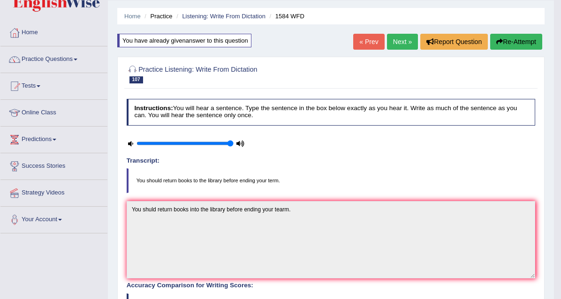
scroll to position [27, 0]
click at [407, 39] on link "Next »" at bounding box center [402, 41] width 31 height 16
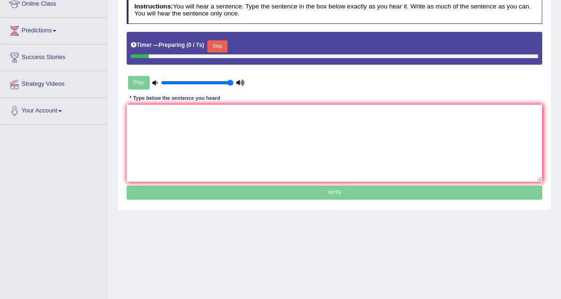
scroll to position [151, 0]
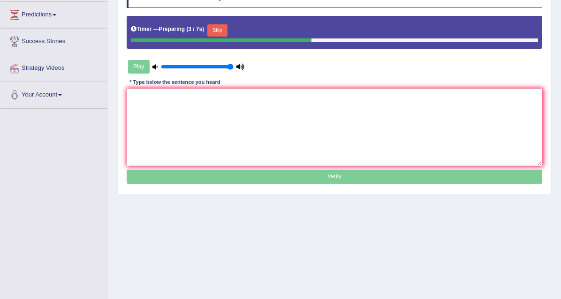
click at [227, 37] on button "Skip" at bounding box center [217, 30] width 20 height 12
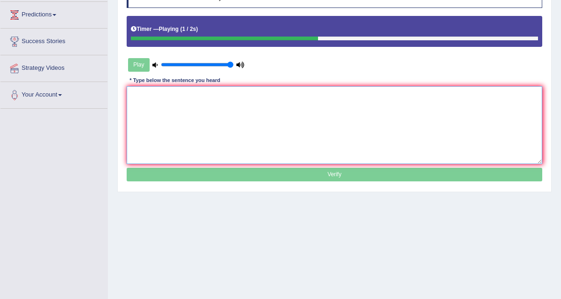
click at [158, 126] on textarea at bounding box center [335, 124] width 416 height 77
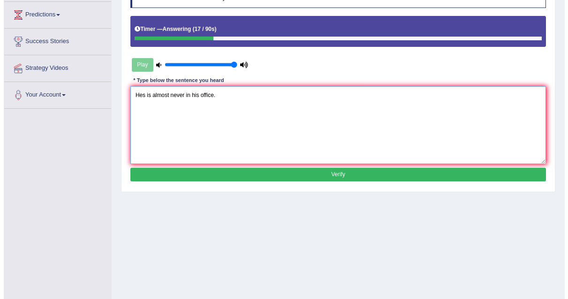
scroll to position [193, 0]
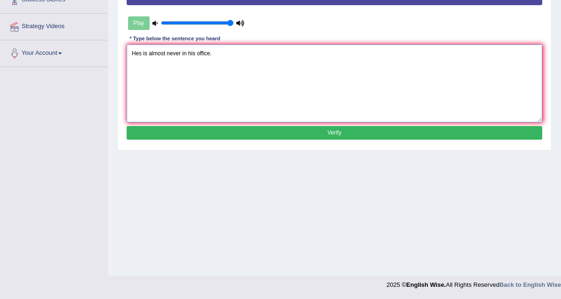
type textarea "Hes is almost never in his office."
click at [319, 140] on button "Verify" at bounding box center [335, 133] width 416 height 14
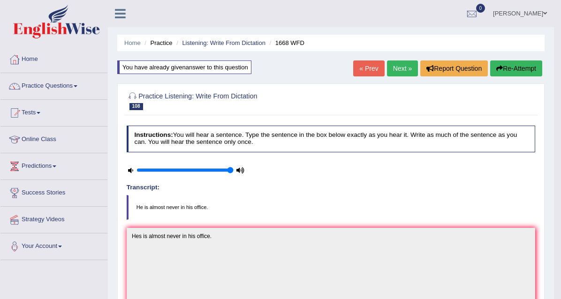
scroll to position [0, 0]
click at [406, 69] on link "Next »" at bounding box center [402, 68] width 31 height 16
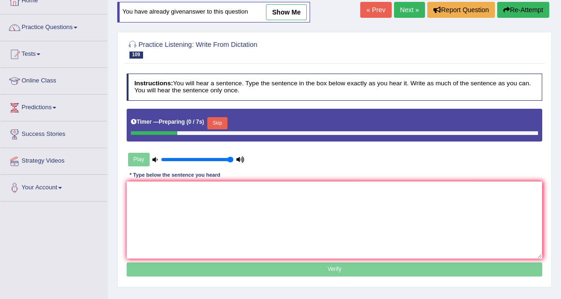
scroll to position [59, 0]
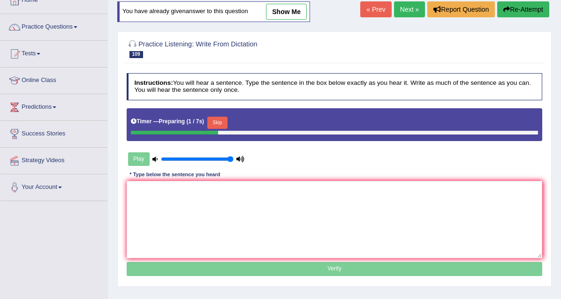
click at [227, 129] on button "Skip" at bounding box center [217, 123] width 20 height 12
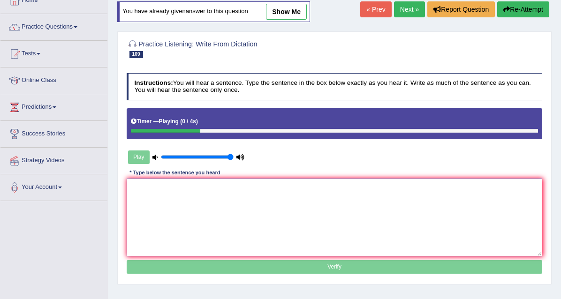
click at [154, 249] on textarea at bounding box center [335, 217] width 416 height 77
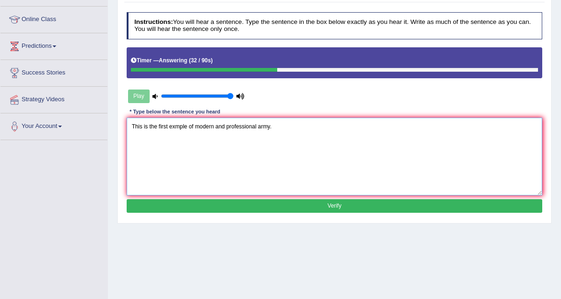
scroll to position [121, 0]
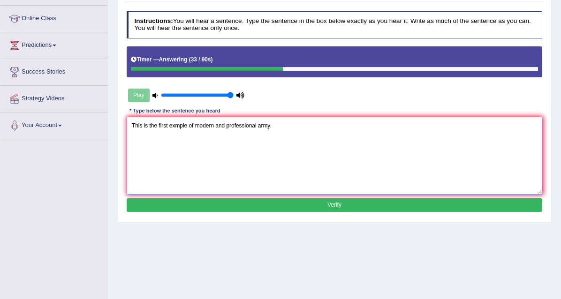
type textarea "This is the first exmple of modern and professional army."
click at [316, 212] on button "Verify" at bounding box center [335, 205] width 416 height 14
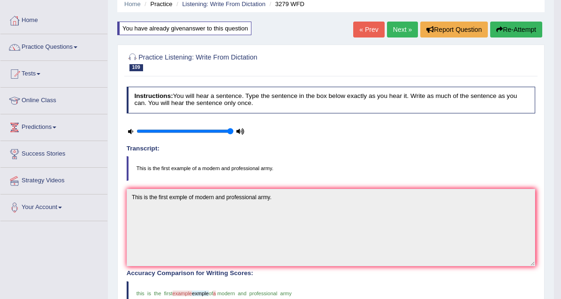
scroll to position [39, 0]
click at [402, 36] on link "Next »" at bounding box center [402, 29] width 31 height 16
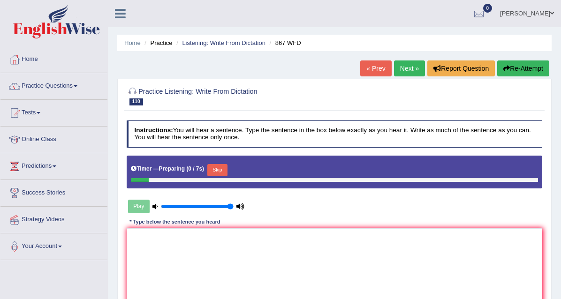
scroll to position [36, 0]
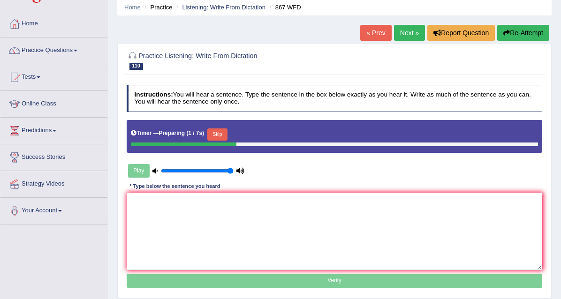
click at [227, 141] on button "Skip" at bounding box center [217, 134] width 20 height 12
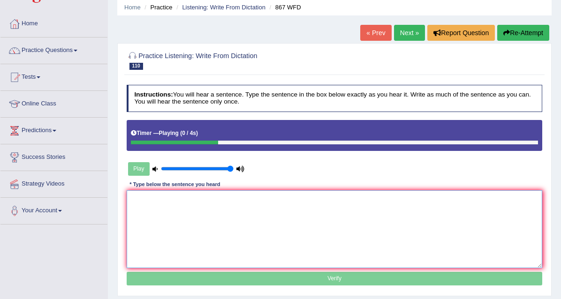
click at [150, 222] on textarea at bounding box center [335, 228] width 416 height 77
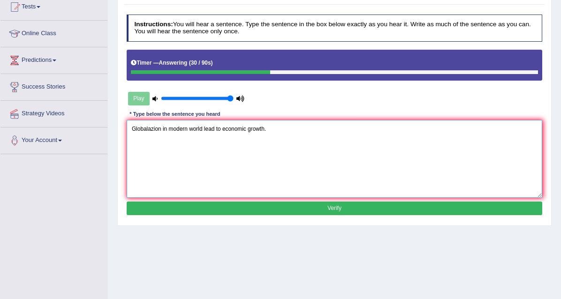
scroll to position [107, 0]
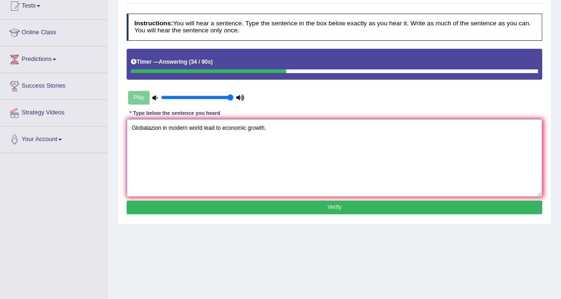
type textarea "Globalazion in modern world lead to economic growth."
click at [346, 214] on button "Verify" at bounding box center [335, 208] width 416 height 14
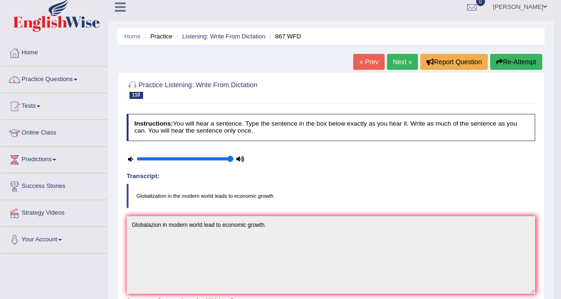
scroll to position [0, 0]
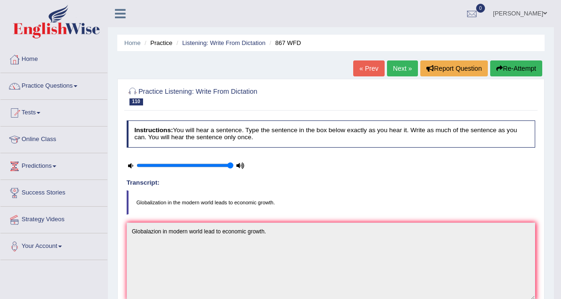
click at [407, 66] on link "Next »" at bounding box center [402, 68] width 31 height 16
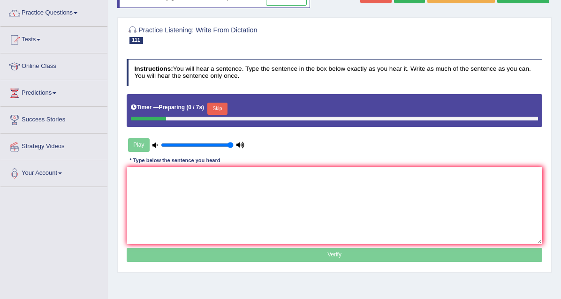
scroll to position [74, 0]
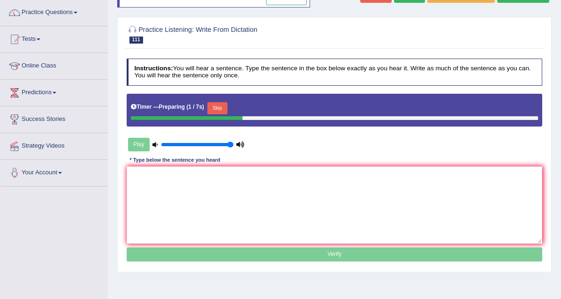
click at [227, 114] on button "Skip" at bounding box center [217, 108] width 20 height 12
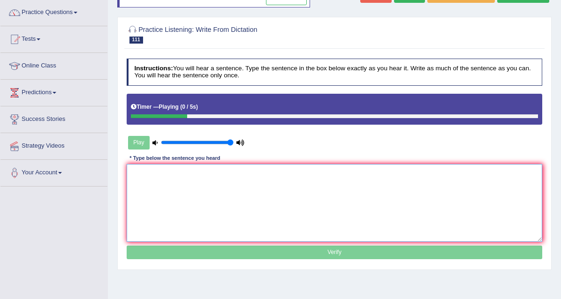
click at [150, 218] on textarea at bounding box center [335, 202] width 416 height 77
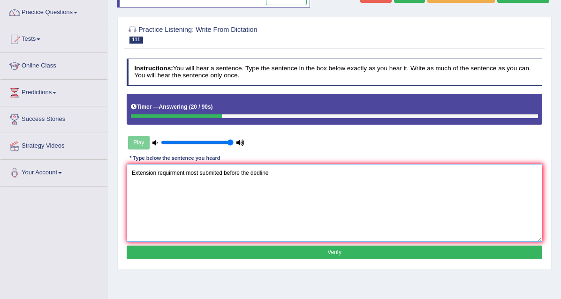
click at [197, 198] on textarea "Extension requirment most submited before the dedline" at bounding box center [335, 202] width 416 height 77
click at [195, 198] on textarea "Extension requirment most submited before the dedline" at bounding box center [335, 202] width 416 height 77
click at [234, 199] on textarea "Extension requirments of the assigments most submited before the dedline" at bounding box center [335, 202] width 416 height 77
click at [275, 196] on textarea "Extension requirments of the assignments most submited before the dedline" at bounding box center [335, 202] width 416 height 77
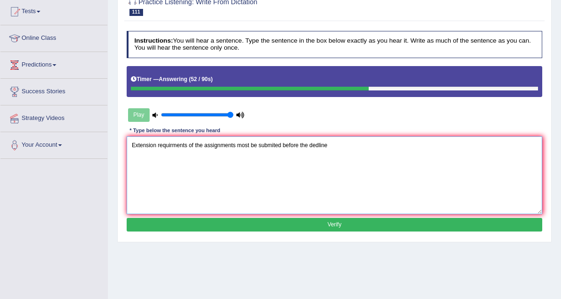
scroll to position [105, 0]
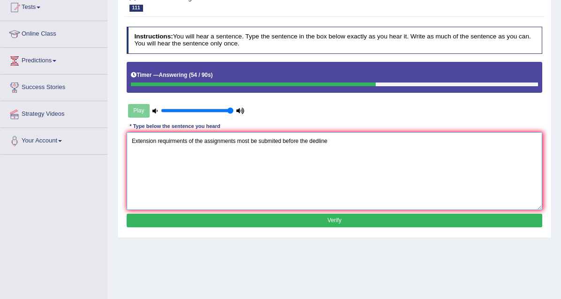
click at [365, 171] on textarea "Extension requirments of the assignments most be submited before the dedline" at bounding box center [335, 170] width 416 height 77
type textarea "Extension requirments of the assignments most be submited before the dedline."
click at [300, 227] on button "Verify" at bounding box center [335, 221] width 416 height 14
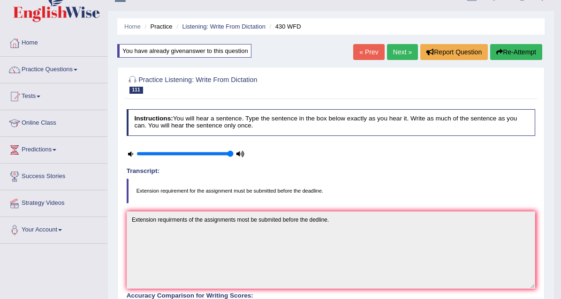
scroll to position [0, 0]
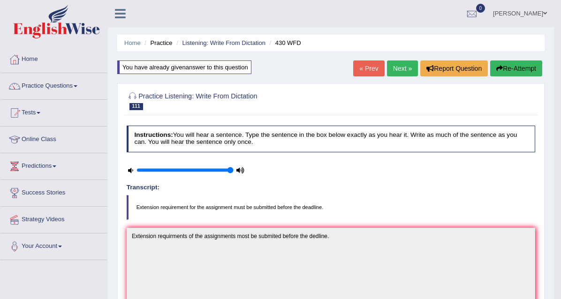
click at [505, 67] on button "Re-Attempt" at bounding box center [516, 68] width 52 height 16
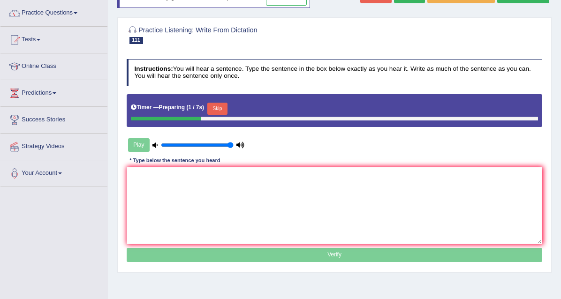
scroll to position [71, 0]
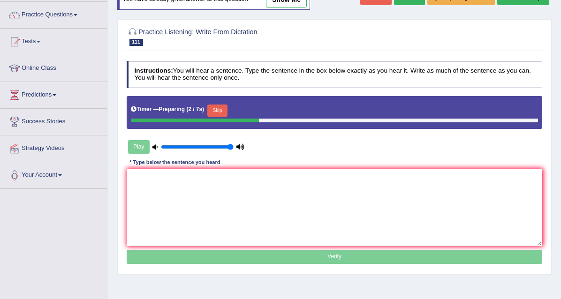
click at [227, 117] on button "Skip" at bounding box center [217, 111] width 20 height 12
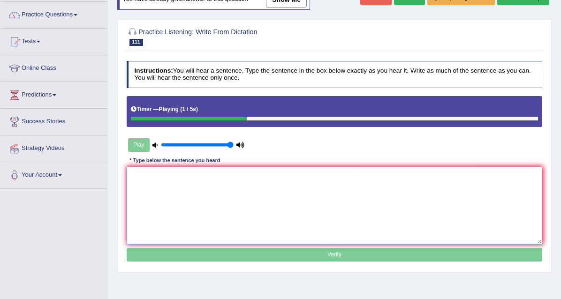
click at [142, 208] on textarea at bounding box center [335, 204] width 416 height 77
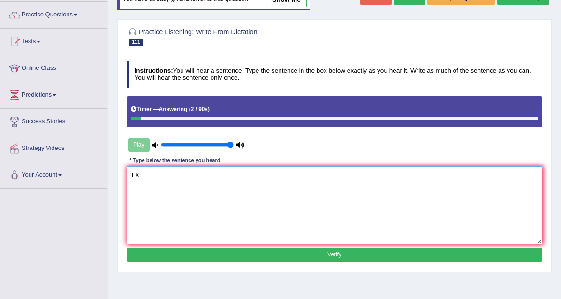
click at [146, 204] on textarea "EX" at bounding box center [335, 204] width 416 height 77
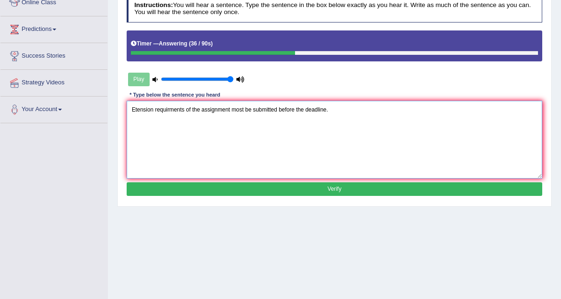
scroll to position [143, 0]
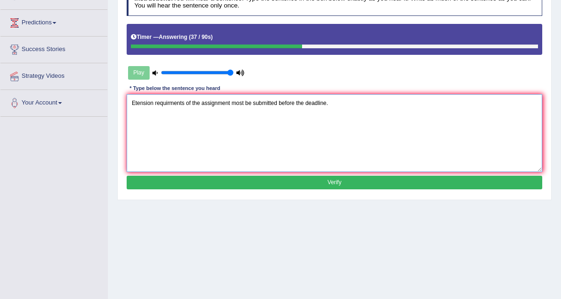
type textarea "Etension requirments of the assignment most be submitted before the deadline."
click at [336, 189] on button "Verify" at bounding box center [335, 183] width 416 height 14
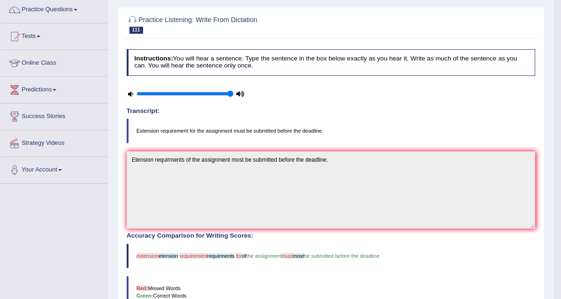
scroll to position [0, 0]
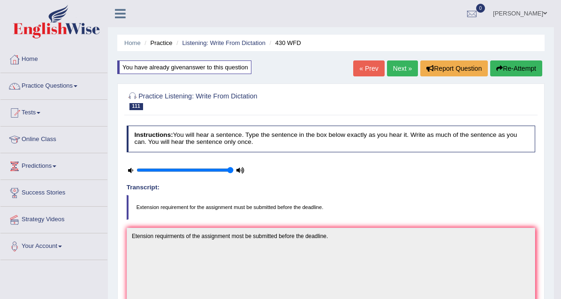
click at [404, 71] on link "Next »" at bounding box center [402, 68] width 31 height 16
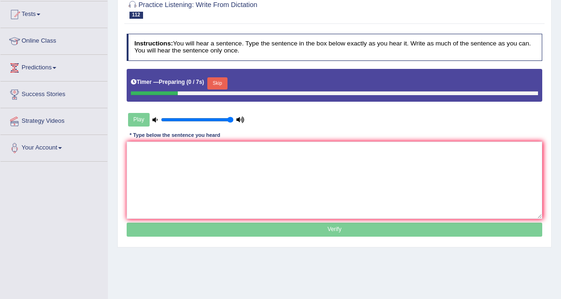
scroll to position [100, 0]
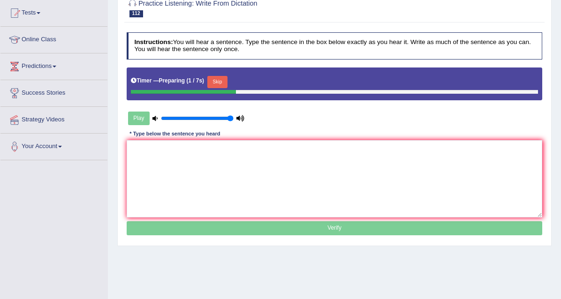
click at [227, 88] on button "Skip" at bounding box center [217, 82] width 20 height 12
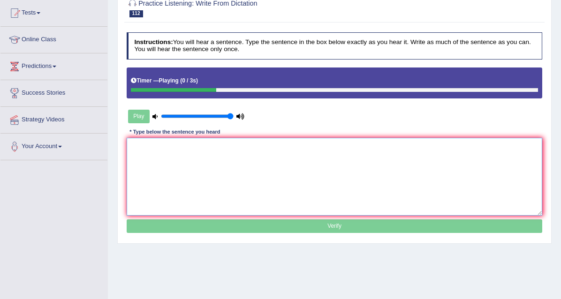
click at [164, 183] on textarea at bounding box center [335, 176] width 416 height 77
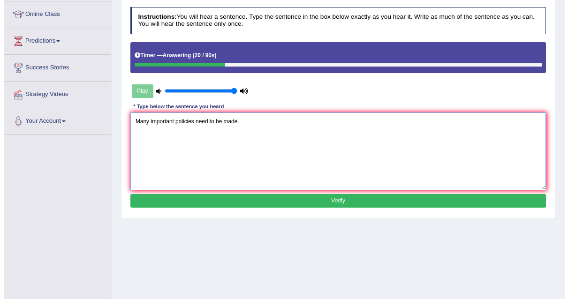
scroll to position [126, 0]
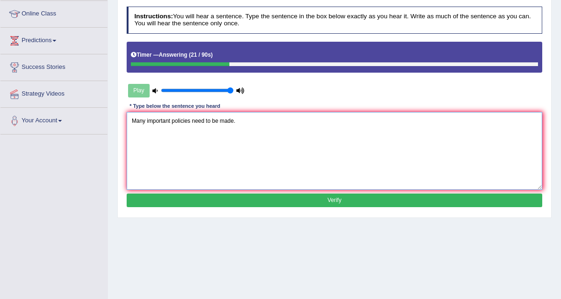
type textarea "Many important policies need to be made."
click at [324, 207] on button "Verify" at bounding box center [335, 201] width 416 height 14
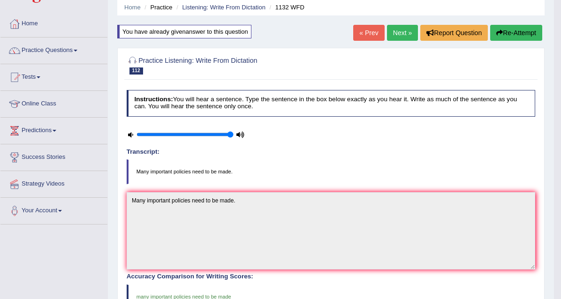
scroll to position [23, 0]
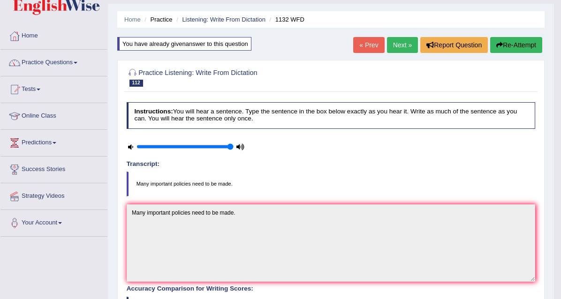
click at [402, 47] on link "Next »" at bounding box center [402, 45] width 31 height 16
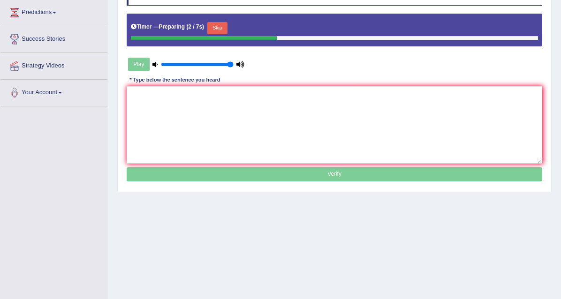
click at [227, 34] on button "Skip" at bounding box center [217, 28] width 20 height 12
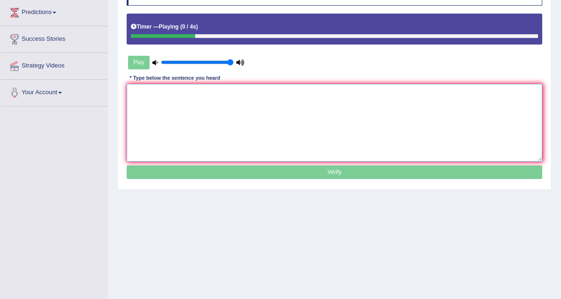
click at [132, 146] on textarea at bounding box center [335, 122] width 416 height 77
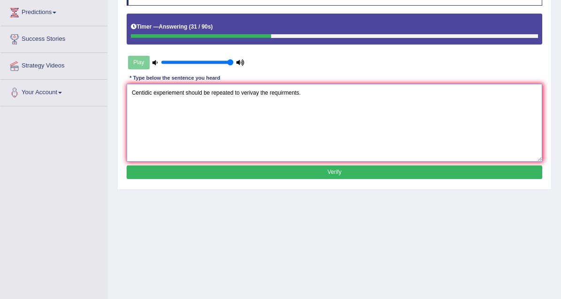
click at [158, 114] on textarea "Centidic experiement should be repeated to verivay the requirments." at bounding box center [335, 122] width 416 height 77
click at [172, 116] on textarea "Centific experiement should be repeated to verivay the requirments." at bounding box center [335, 122] width 416 height 77
click at [173, 117] on textarea "Centific expiriement should be repeated to verivay the requirments." at bounding box center [335, 122] width 416 height 77
click at [191, 120] on textarea "Centific expirement should be repeated to verivay the requirments." at bounding box center [335, 122] width 416 height 77
click at [189, 120] on textarea "Centific expirement should be repeated to verivay the requirments." at bounding box center [335, 122] width 416 height 77
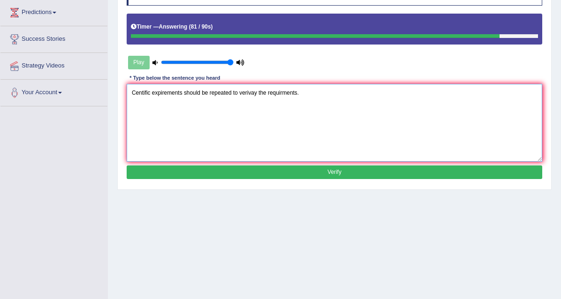
click at [281, 119] on textarea "Centific expirements should be repeated to verivay the requirments." at bounding box center [335, 122] width 416 height 77
type textarea "Centific expirements should be repeated to verivay the requirments."
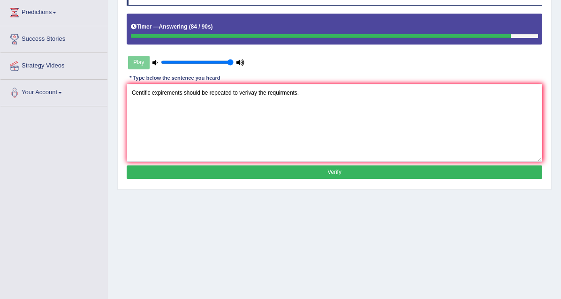
click at [355, 179] on button "Verify" at bounding box center [335, 172] width 416 height 14
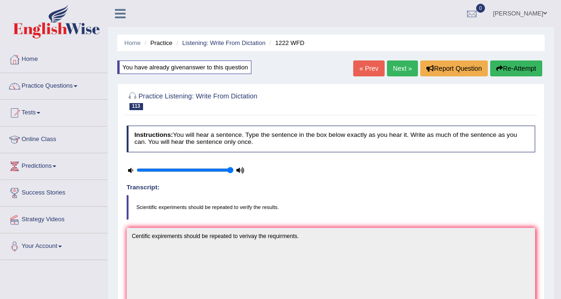
click at [409, 75] on link "Next »" at bounding box center [402, 68] width 31 height 16
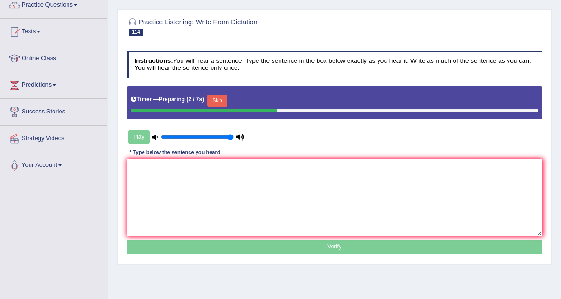
scroll to position [82, 0]
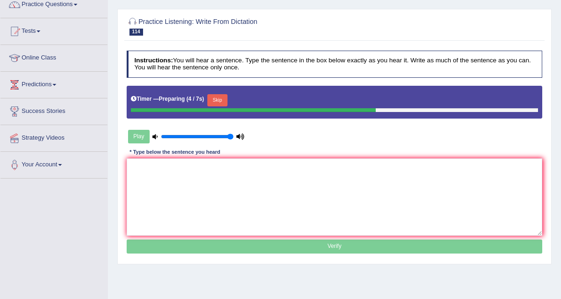
click at [227, 106] on button "Skip" at bounding box center [217, 100] width 20 height 12
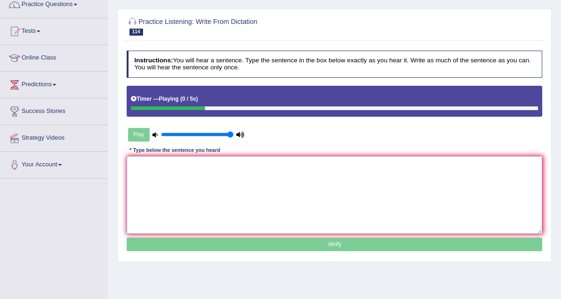
click at [168, 207] on textarea at bounding box center [335, 194] width 416 height 77
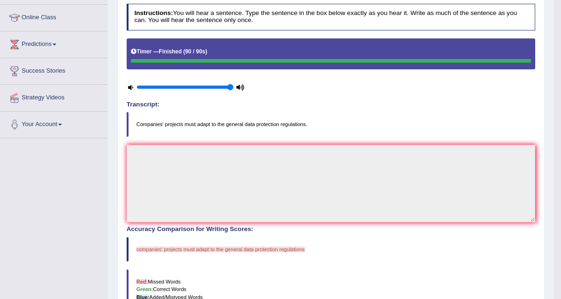
scroll to position [0, 0]
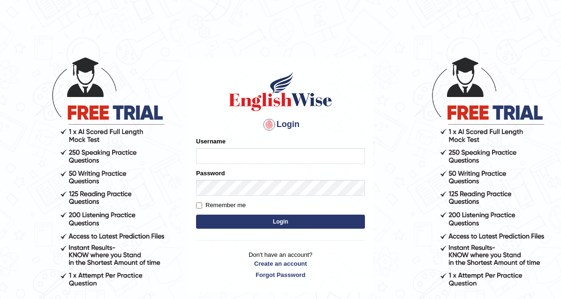
type input "neyam"
click at [323, 220] on button "Login" at bounding box center [280, 222] width 169 height 14
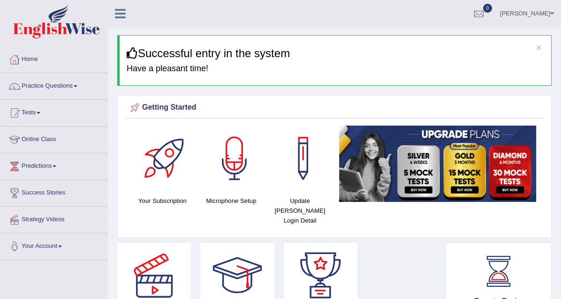
click at [42, 91] on link "Practice Questions" at bounding box center [53, 84] width 107 height 23
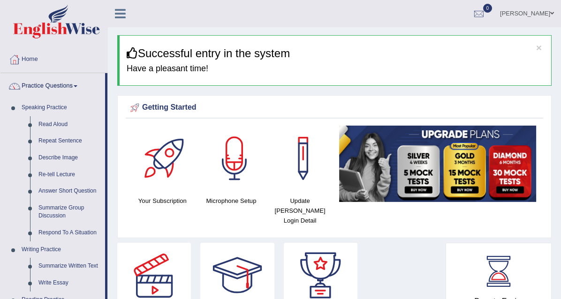
scroll to position [262, 0]
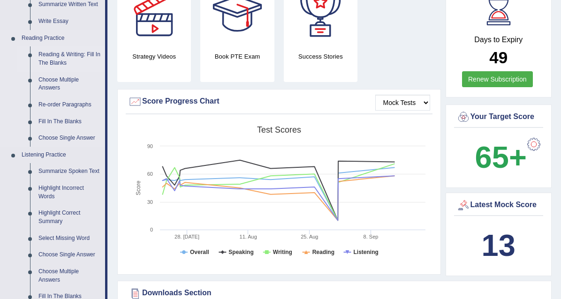
click at [53, 60] on link "Reading & Writing: Fill In The Blanks" at bounding box center [69, 58] width 71 height 25
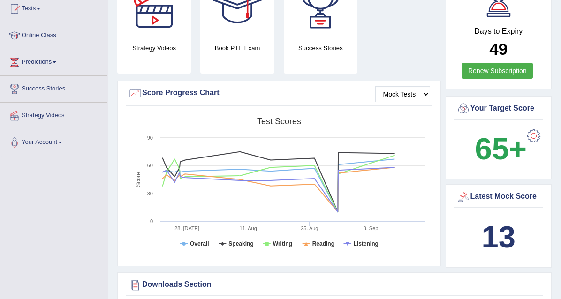
scroll to position [622, 0]
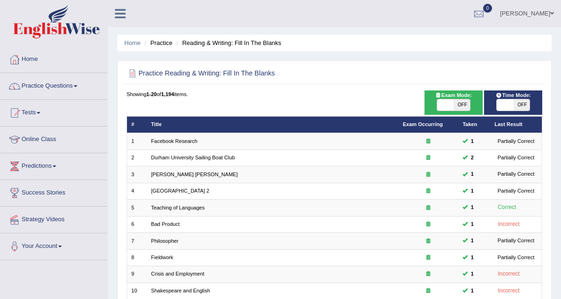
click at [522, 111] on span "OFF" at bounding box center [521, 104] width 16 height 11
checkbox input "true"
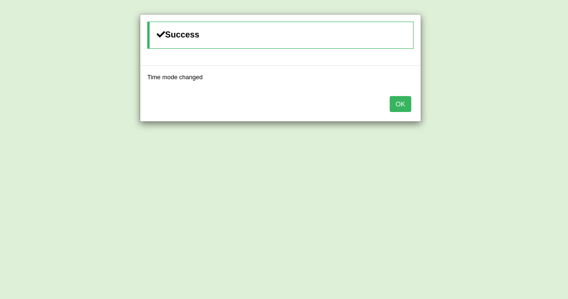
click at [409, 105] on button "OK" at bounding box center [401, 104] width 22 height 16
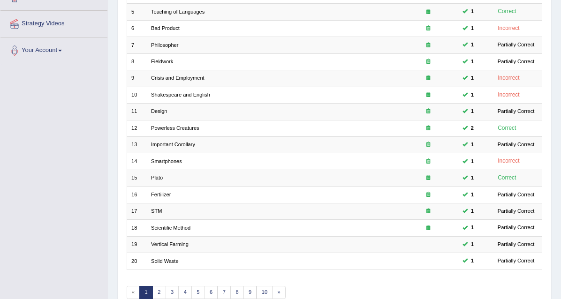
scroll to position [317, 0]
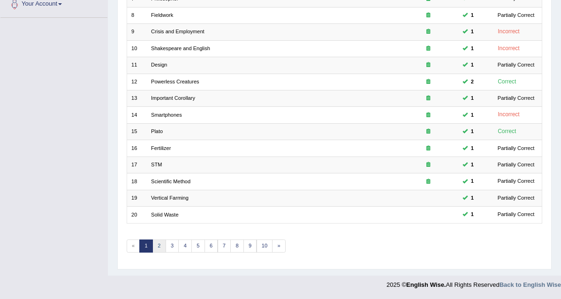
click at [166, 244] on link "2" at bounding box center [159, 246] width 14 height 13
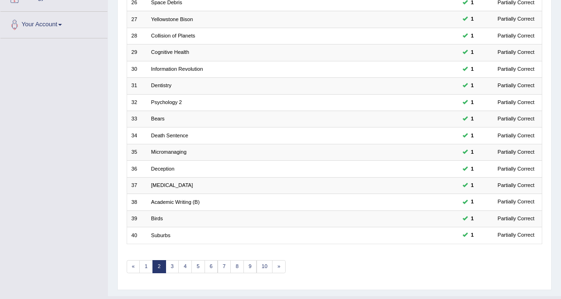
scroll to position [317, 0]
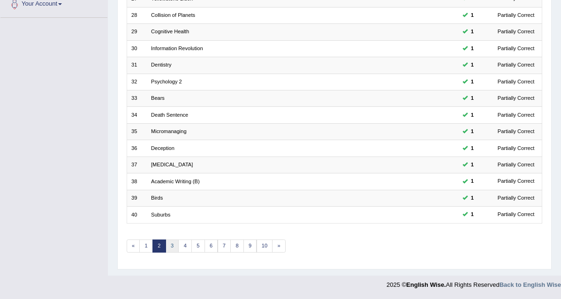
click at [179, 241] on link "3" at bounding box center [172, 246] width 14 height 13
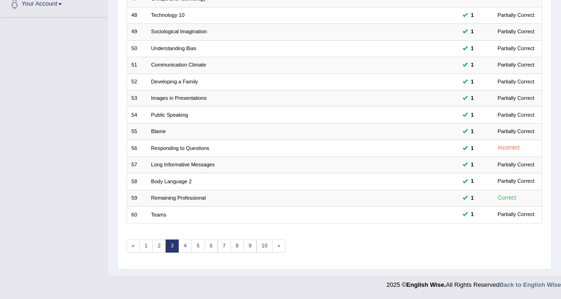
scroll to position [317, 0]
click at [192, 241] on link "4" at bounding box center [185, 246] width 14 height 13
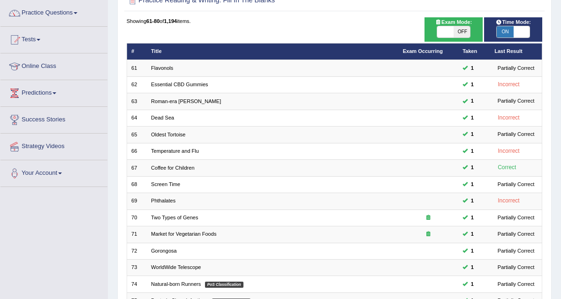
scroll to position [317, 0]
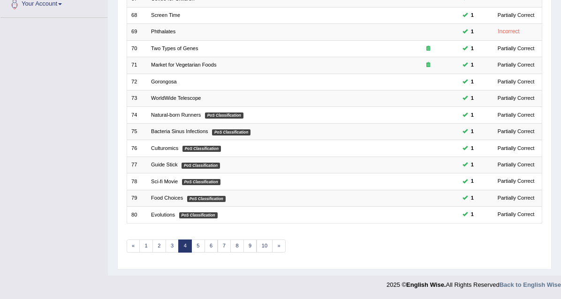
click at [205, 241] on link "5" at bounding box center [198, 246] width 14 height 13
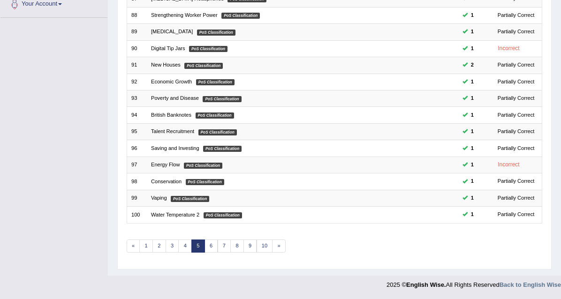
scroll to position [317, 0]
click at [218, 240] on link "6" at bounding box center [211, 246] width 14 height 13
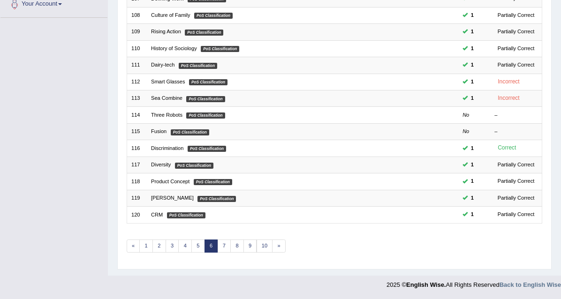
scroll to position [317, 0]
click at [231, 240] on link "7" at bounding box center [225, 246] width 14 height 13
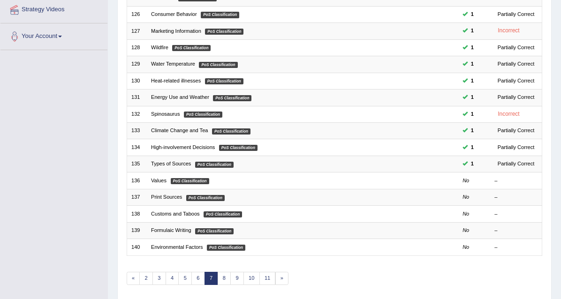
scroll to position [301, 0]
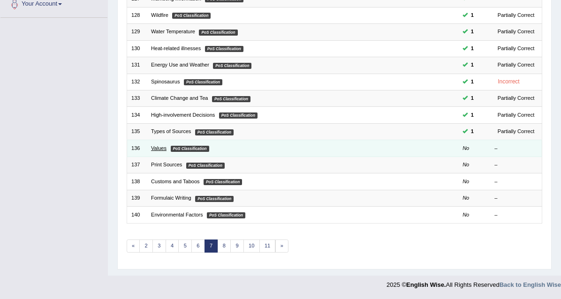
click at [166, 145] on link "Values" at bounding box center [158, 148] width 15 height 6
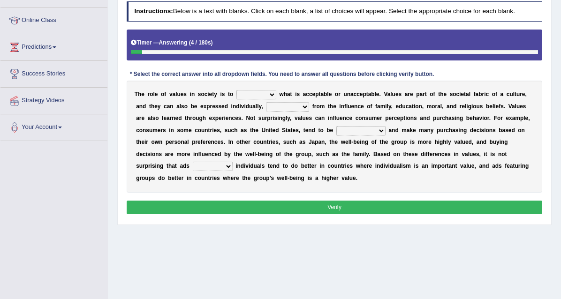
scroll to position [119, 0]
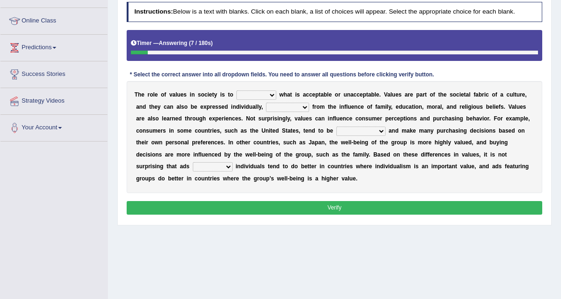
click at [276, 100] on select "prostate dictate facilitate refine" at bounding box center [256, 94] width 40 height 9
select select "refine"
click at [248, 100] on select "prostate dictate facilitate refine" at bounding box center [256, 94] width 40 height 9
click at [309, 112] on select "rise descending raising arising" at bounding box center [287, 107] width 43 height 9
select select "descending"
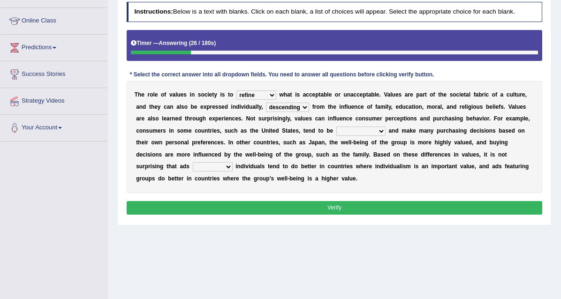
click at [309, 112] on select "rise descending raising arising" at bounding box center [287, 107] width 43 height 9
click at [336, 136] on select "moralistic ritualistic linguistic individualistic" at bounding box center [360, 131] width 49 height 9
select select "individualistic"
click at [336, 136] on select "moralistic ritualistic linguistic individualistic" at bounding box center [360, 131] width 49 height 9
click at [233, 172] on select "venturing capturing suturing featuring" at bounding box center [213, 166] width 40 height 9
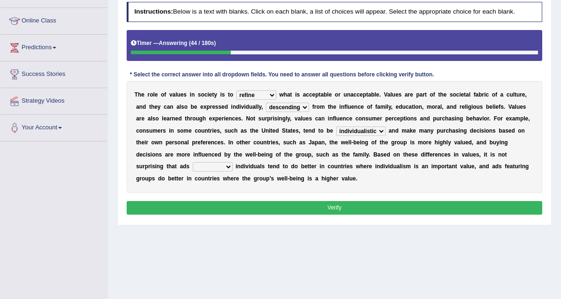
select select "suturing"
click at [233, 172] on select "venturing capturing suturing featuring" at bounding box center [213, 166] width 40 height 9
click at [446, 215] on button "Verify" at bounding box center [335, 208] width 416 height 14
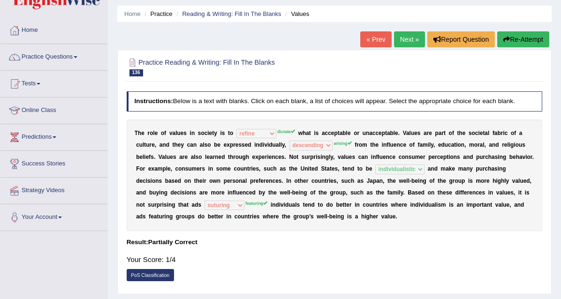
scroll to position [29, 0]
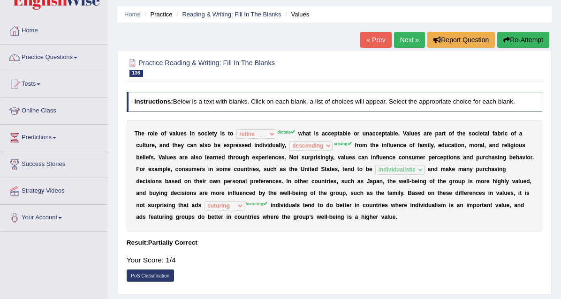
click at [410, 36] on link "Next »" at bounding box center [409, 40] width 31 height 16
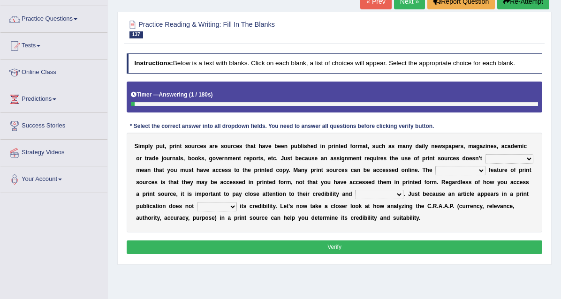
scroll to position [75, 0]
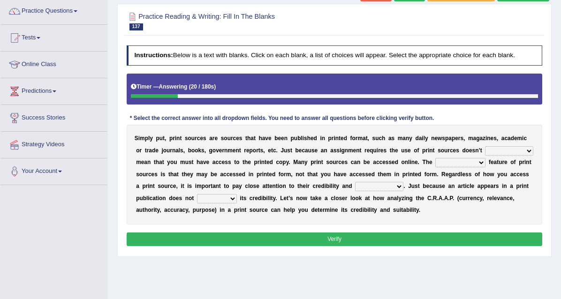
click at [485, 156] on select "necessarily aggressively momentously indecisively" at bounding box center [509, 150] width 48 height 9
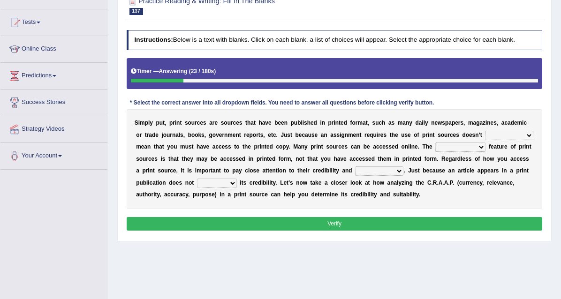
scroll to position [90, 0]
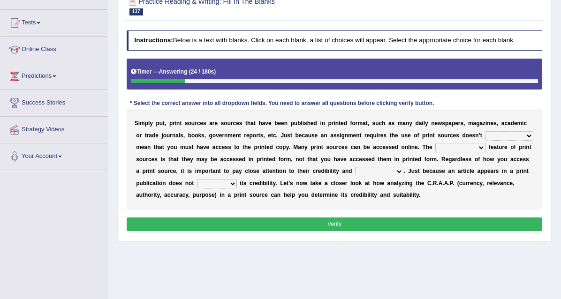
click at [485, 141] on select "necessarily aggressively momentously indecisively" at bounding box center [509, 135] width 48 height 9
select select "necessarily"
click at [485, 141] on select "necessarily aggressively momentously indecisively" at bounding box center [509, 135] width 48 height 9
click at [435, 152] on select "brainwashing distinguishing refurbishing establishing" at bounding box center [460, 147] width 50 height 9
select select "distinguishing"
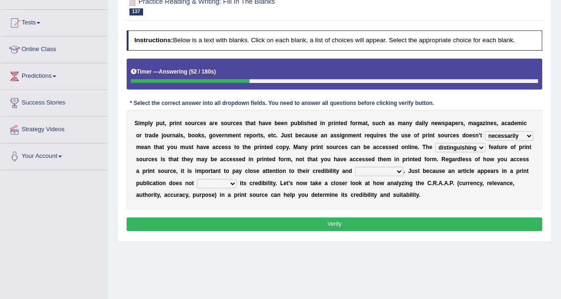
click at [435, 152] on select "brainwashing distinguishing refurbishing establishing" at bounding box center [460, 147] width 50 height 9
click at [355, 176] on select "compatibility conductibility susceptibility reliability" at bounding box center [379, 171] width 48 height 9
select select "reliability"
click at [355, 176] on select "compatibility conductibility susceptibility reliability" at bounding box center [379, 171] width 48 height 9
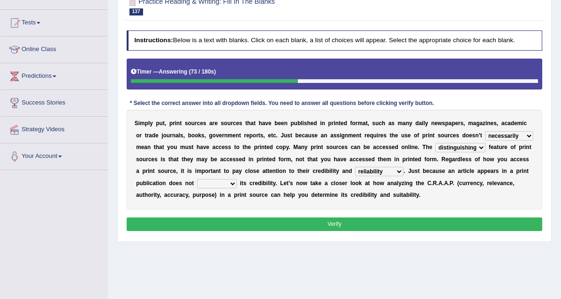
click at [355, 176] on select "compatibility conductibility susceptibility reliability" at bounding box center [379, 171] width 48 height 9
click at [237, 188] on select "reassure ensure issue ensue" at bounding box center [217, 183] width 40 height 9
select select "ensure"
click at [237, 188] on select "reassure ensure issue ensue" at bounding box center [217, 183] width 40 height 9
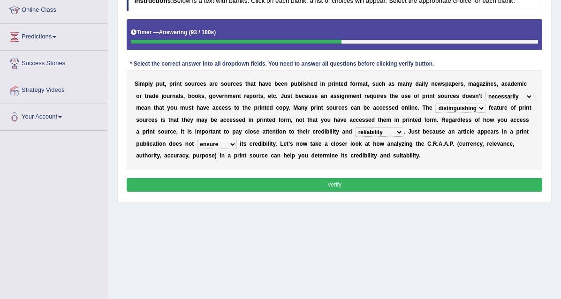
scroll to position [128, 0]
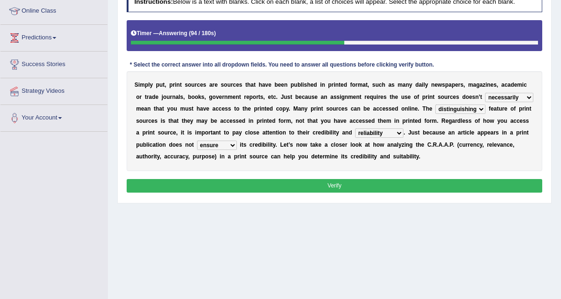
click at [473, 193] on button "Verify" at bounding box center [335, 186] width 416 height 14
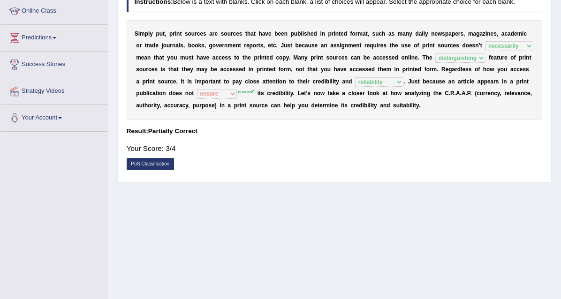
scroll to position [0, 0]
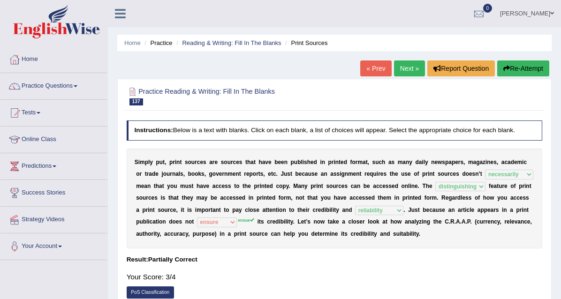
click at [410, 71] on link "Next »" at bounding box center [409, 68] width 31 height 16
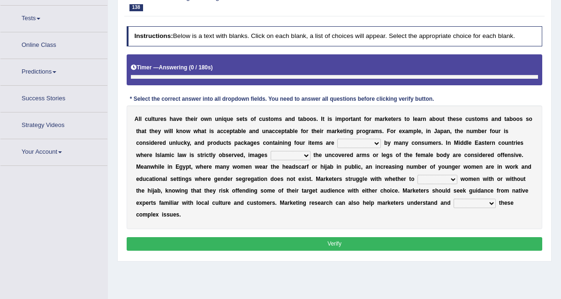
scroll to position [106, 0]
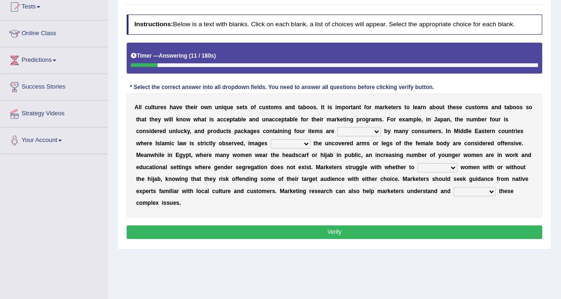
click at [381, 136] on select "encouraged pursued avoided terrified" at bounding box center [359, 131] width 44 height 9
select select "encouraged"
click at [381, 136] on select "encouraged pursued avoided terrified" at bounding box center [359, 131] width 44 height 9
click at [310, 149] on select "displaying projected projecting displayed" at bounding box center [290, 143] width 40 height 9
select select "projecting"
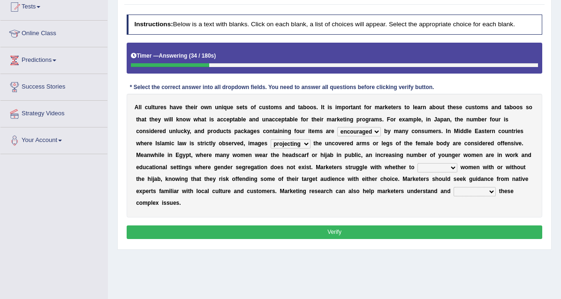
click at [310, 149] on select "displaying projected projecting displayed" at bounding box center [290, 143] width 40 height 9
click at [417, 173] on select "betray bewilder stray portray" at bounding box center [437, 167] width 40 height 9
select select "portray"
click at [417, 173] on select "betray bewilder stray portray" at bounding box center [437, 167] width 40 height 9
click at [453, 196] on select "promulgate negate navigate aggregate" at bounding box center [474, 191] width 42 height 9
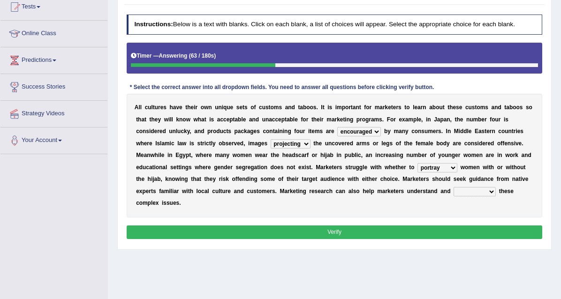
select select "aggregate"
click at [453, 196] on select "promulgate negate navigate aggregate" at bounding box center [474, 191] width 42 height 9
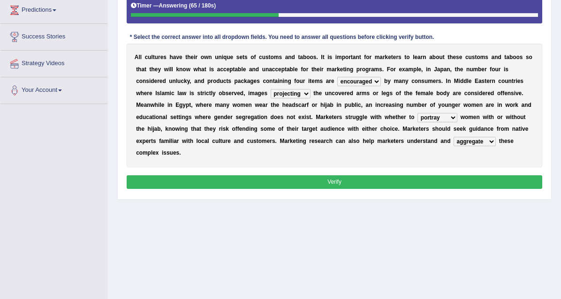
click at [442, 189] on button "Verify" at bounding box center [335, 182] width 416 height 14
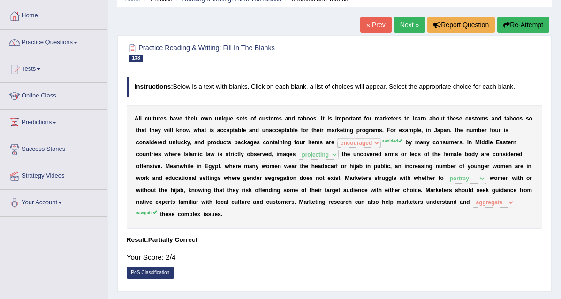
scroll to position [43, 0]
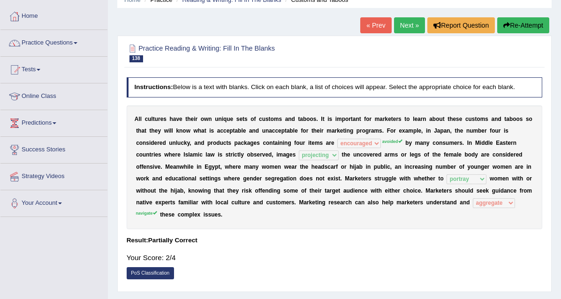
click at [404, 24] on link "Next »" at bounding box center [409, 25] width 31 height 16
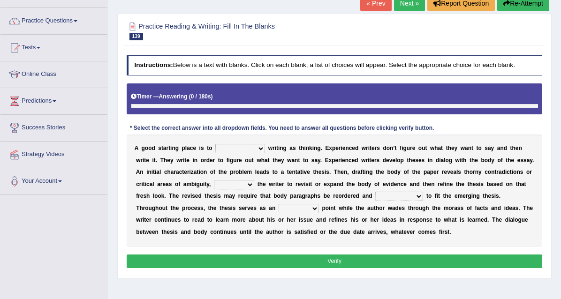
scroll to position [69, 0]
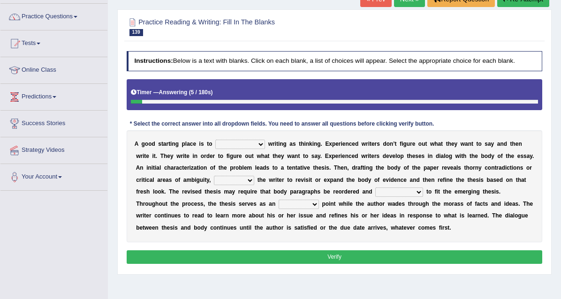
click at [265, 149] on select "revolutionize recharacterize rehospitalize resocialize" at bounding box center [240, 144] width 50 height 9
select select "resocialize"
click at [225, 149] on select "revolutionize recharacterize rehospitalize resocialize" at bounding box center [240, 144] width 50 height 9
click at [254, 185] on select "converting prompting diluting computing" at bounding box center [234, 180] width 40 height 9
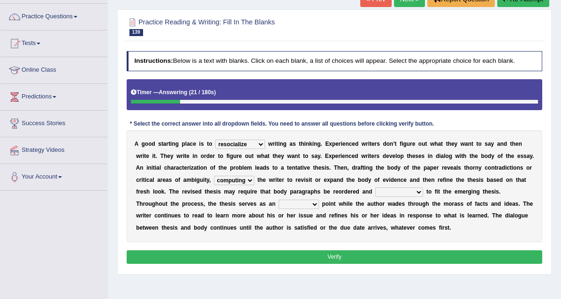
click at [254, 185] on select "converting prompting diluting computing" at bounding box center [234, 180] width 40 height 9
select select "converting"
click at [254, 185] on select "converting prompting diluting computing" at bounding box center [234, 180] width 40 height 9
click at [375, 197] on select "sophisticated sustained reshaped penetrated" at bounding box center [399, 192] width 48 height 9
select select "sophisticated"
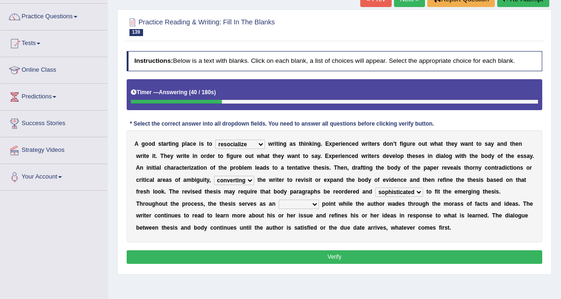
click at [375, 197] on select "sophisticated sustained reshaped penetrated" at bounding box center [399, 192] width 48 height 9
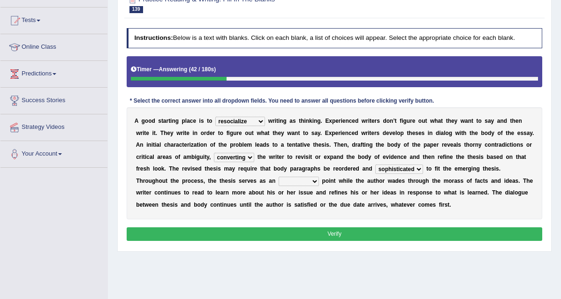
scroll to position [100, 0]
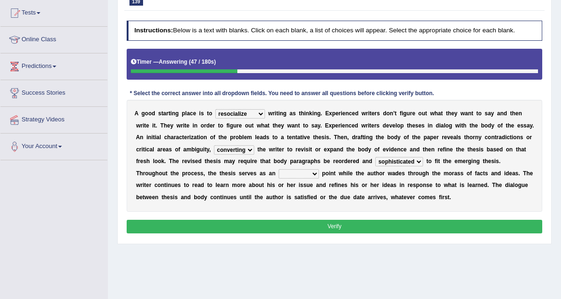
click at [278, 179] on select "obvious anchor insightful interesting" at bounding box center [298, 173] width 40 height 9
select select "interesting"
click at [278, 179] on select "obvious anchor insightful interesting" at bounding box center [298, 173] width 40 height 9
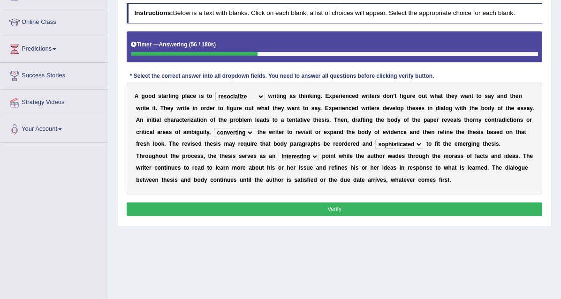
click at [324, 216] on button "Verify" at bounding box center [335, 210] width 416 height 14
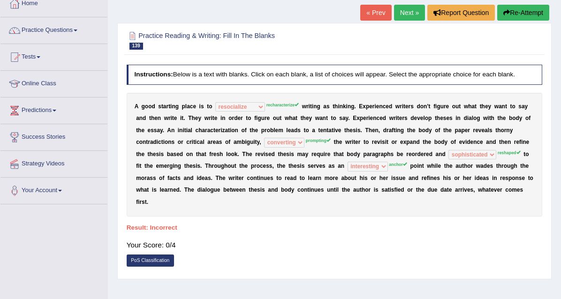
scroll to position [56, 0]
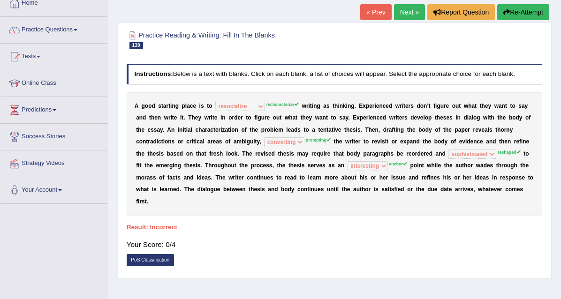
click at [405, 15] on link "Next »" at bounding box center [409, 12] width 31 height 16
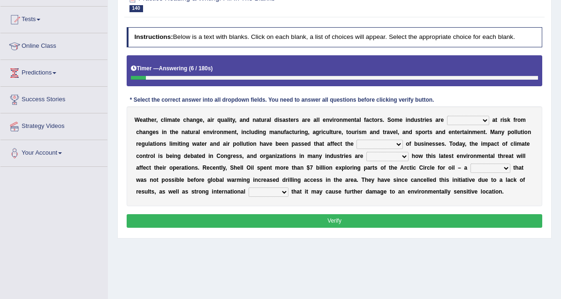
scroll to position [96, 0]
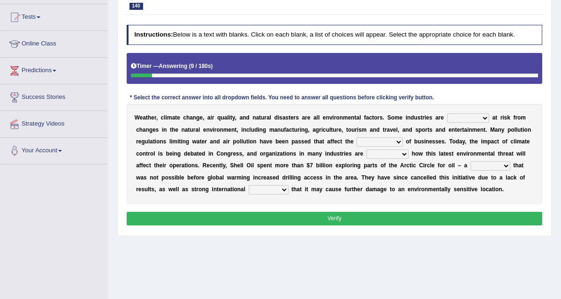
click at [489, 123] on select "necessarily remotely spatially especially" at bounding box center [468, 117] width 42 height 9
select select "remotely"
click at [481, 123] on select "necessarily remotely spatially especially" at bounding box center [468, 117] width 42 height 9
click at [402, 147] on select "deterioration decoration operation transaction" at bounding box center [379, 141] width 46 height 9
select select "operation"
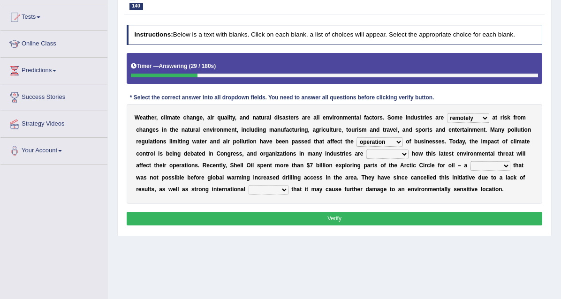
click at [402, 147] on select "deterioration decoration operation transaction" at bounding box center [379, 141] width 46 height 9
click at [366, 159] on select "discerning concerning concerned discerned" at bounding box center [387, 154] width 42 height 9
select select "concerned"
click at [366, 159] on select "discerning concerning concerned discerned" at bounding box center [387, 154] width 42 height 9
click at [470, 171] on select "vulture motion motive venture" at bounding box center [490, 165] width 40 height 9
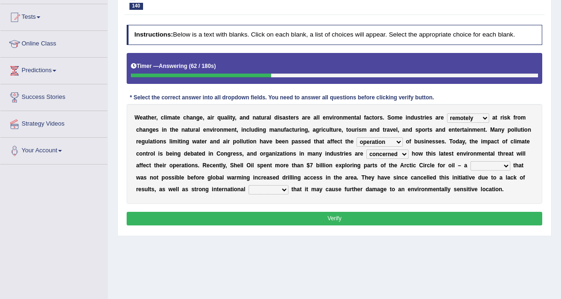
select select "motion"
click at [470, 171] on select "vulture motion motive venture" at bounding box center [490, 165] width 40 height 9
click at [248, 195] on select "detests digests protests contests" at bounding box center [268, 189] width 40 height 9
select select "protests"
click at [248, 195] on select "detests digests protests contests" at bounding box center [268, 189] width 40 height 9
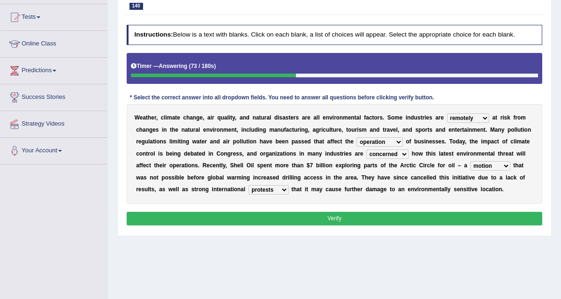
click at [317, 225] on button "Verify" at bounding box center [335, 219] width 416 height 14
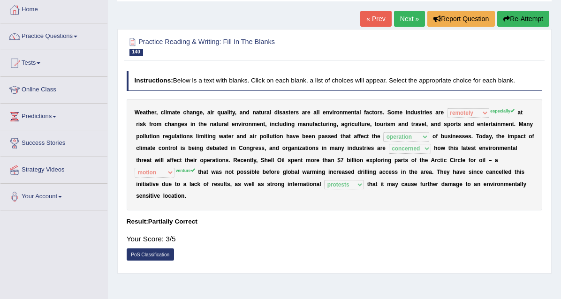
scroll to position [49, 0]
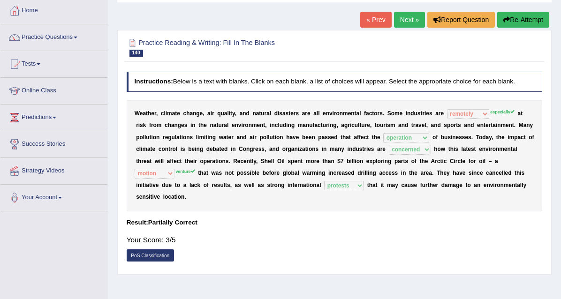
click at [406, 25] on link "Next »" at bounding box center [409, 20] width 31 height 16
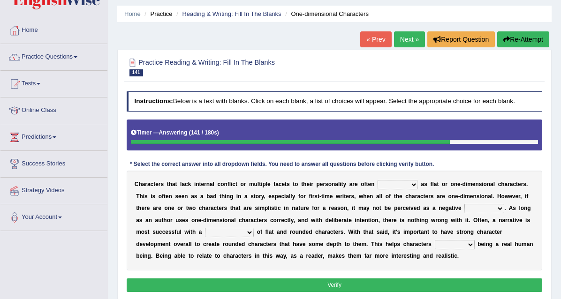
scroll to position [18, 0]
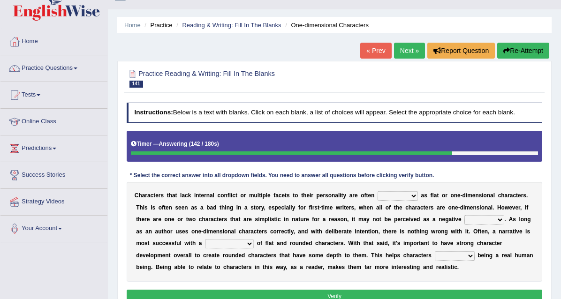
click at [513, 45] on button "Re-Attempt" at bounding box center [523, 51] width 52 height 16
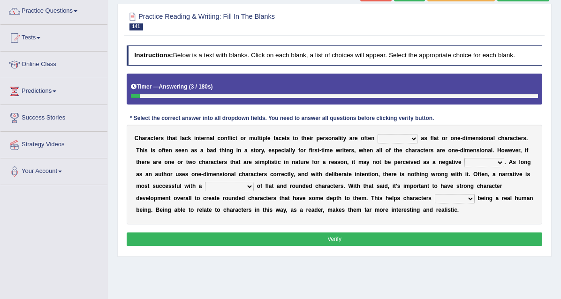
scroll to position [75, 0]
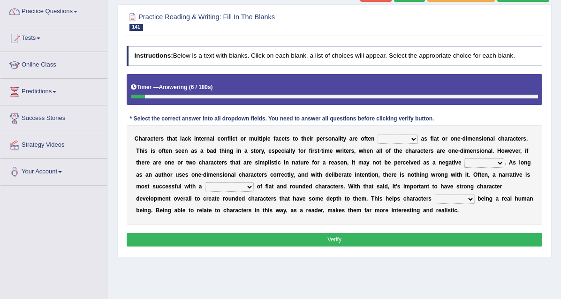
click at [418, 144] on select "enacted functioned dubbed acted" at bounding box center [397, 139] width 40 height 9
select select "acted"
click at [406, 144] on select "enacted functioned dubbed acted" at bounding box center [397, 139] width 40 height 9
click at [464, 168] on select "mop bait audience trait" at bounding box center [484, 162] width 40 height 9
select select "trait"
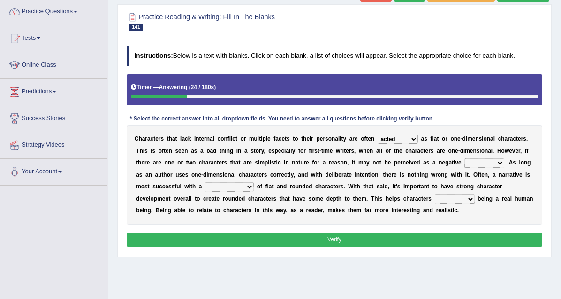
click at [464, 168] on select "mop bait audience trait" at bounding box center [484, 162] width 40 height 9
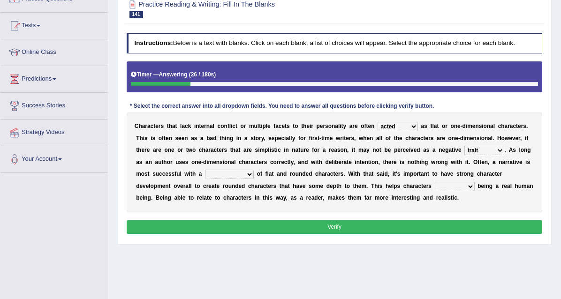
scroll to position [88, 0]
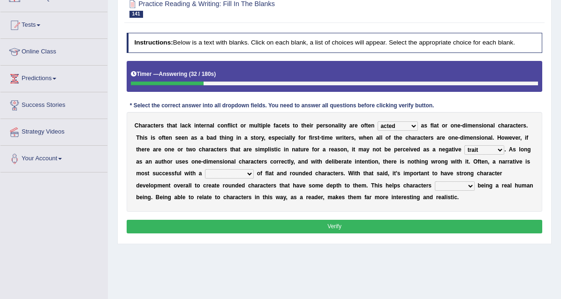
click at [254, 179] on select "rejuvenation determination inclination combination" at bounding box center [229, 173] width 49 height 9
select select "determination"
click at [254, 179] on select "rejuvenation determination inclination combination" at bounding box center [229, 173] width 49 height 9
click at [435, 191] on select "intimidate humiliate imitate instate" at bounding box center [455, 185] width 40 height 9
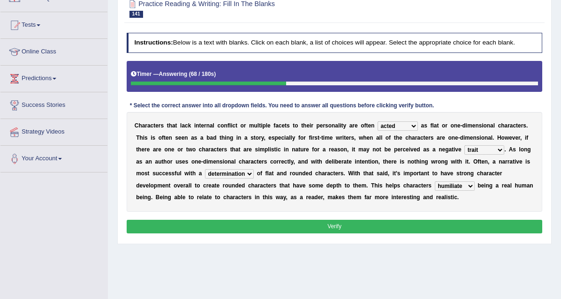
click at [435, 191] on select "intimidate humiliate imitate instate" at bounding box center [455, 185] width 40 height 9
select select "intimidate"
click at [435, 191] on select "intimidate humiliate imitate instate" at bounding box center [455, 185] width 40 height 9
click at [400, 233] on button "Verify" at bounding box center [335, 227] width 416 height 14
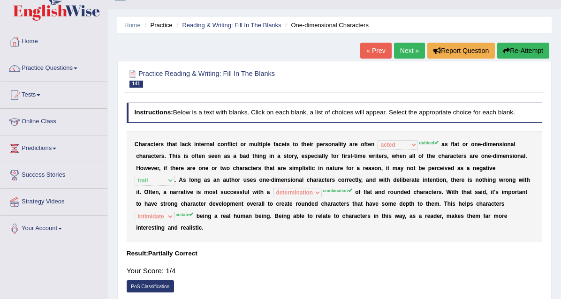
scroll to position [0, 0]
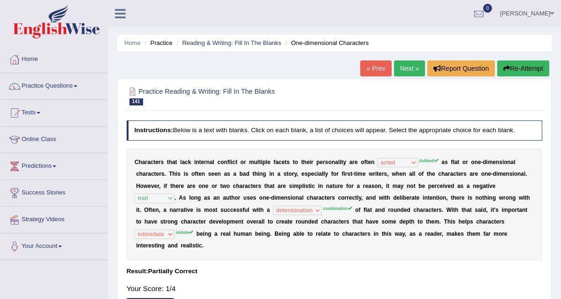
click at [407, 68] on link "Next »" at bounding box center [409, 68] width 31 height 16
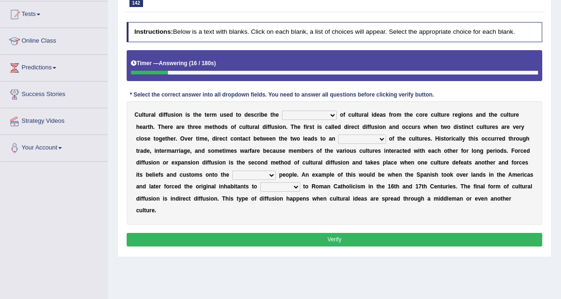
scroll to position [98, 0]
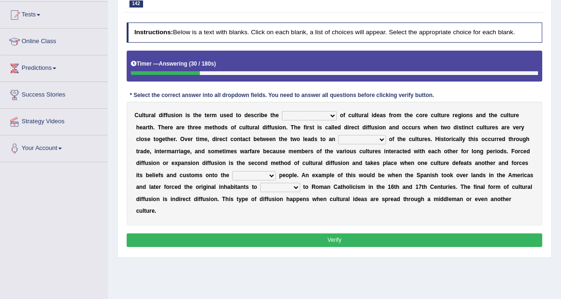
click at [337, 120] on select "fulmination accommodation spread prevention" at bounding box center [309, 115] width 55 height 9
click at [299, 120] on select "fulmination accommodation spread prevention" at bounding box center [309, 115] width 55 height 9
click at [337, 120] on select "fulmination accommodation spread prevention" at bounding box center [309, 115] width 55 height 9
select select "spread"
click at [299, 120] on select "fulmination accommodation spread prevention" at bounding box center [309, 115] width 55 height 9
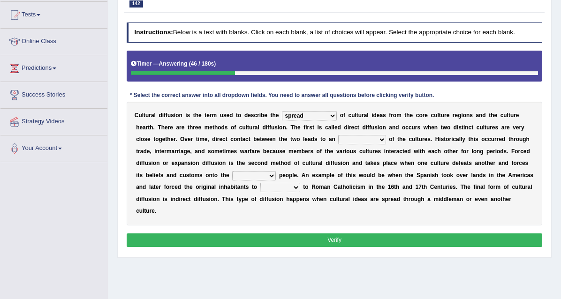
click at [385, 144] on select "interdiction intermittence introvert intermingling" at bounding box center [361, 139] width 47 height 9
select select "introvert"
click at [385, 144] on select "interdiction intermittence introvert intermingling" at bounding box center [361, 139] width 47 height 9
click at [232, 180] on select "conquered engaged respected slaughtered" at bounding box center [254, 175] width 44 height 9
select select "respected"
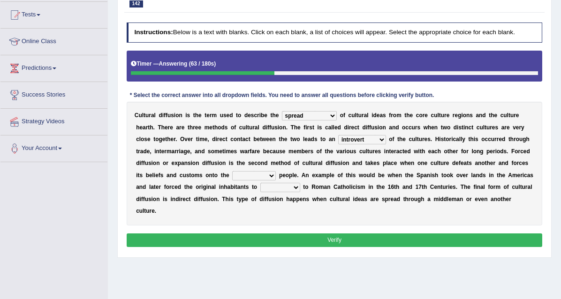
click at [232, 180] on select "conquered engaged respected slaughtered" at bounding box center [254, 175] width 44 height 9
click at [266, 192] on select "reply add convert require" at bounding box center [280, 187] width 40 height 9
select select "convert"
click at [260, 192] on select "reply add convert require" at bounding box center [280, 187] width 40 height 9
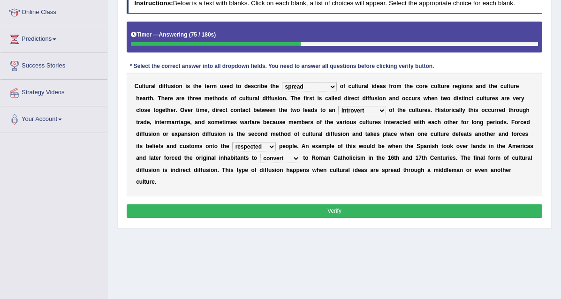
scroll to position [132, 0]
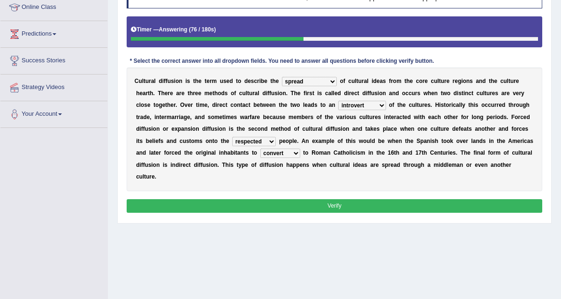
click at [355, 213] on button "Verify" at bounding box center [335, 206] width 416 height 14
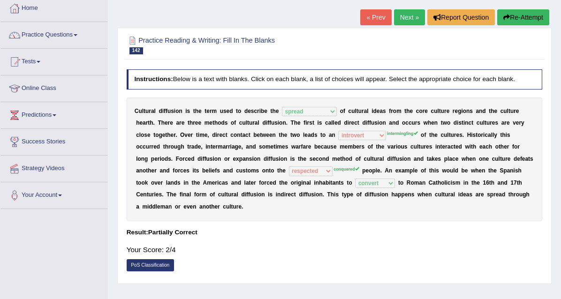
scroll to position [26, 0]
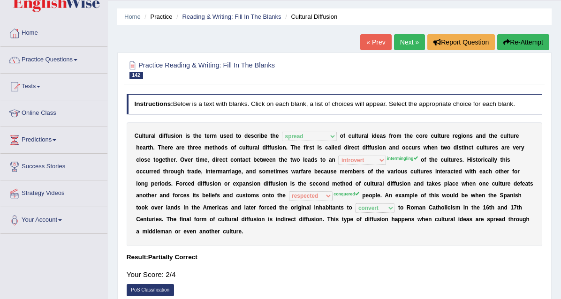
click at [406, 47] on link "Next »" at bounding box center [409, 42] width 31 height 16
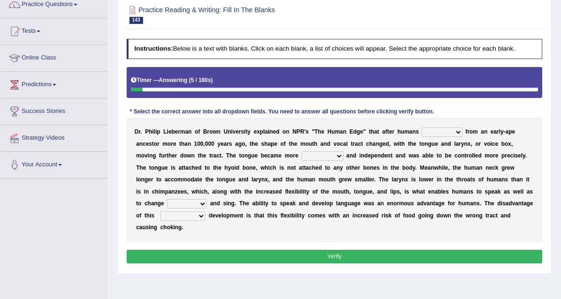
scroll to position [82, 0]
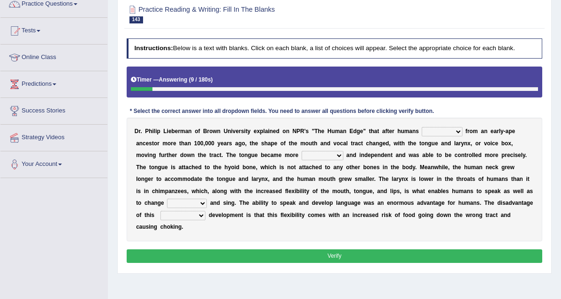
click at [462, 136] on select "diverged converged converged urged" at bounding box center [441, 131] width 40 height 9
select select "converged"
click at [450, 136] on select "diverged converged converged urged" at bounding box center [441, 131] width 40 height 9
click at [343, 160] on select "irresistible ineligible convertible flexible" at bounding box center [322, 155] width 42 height 9
select select "irresistible"
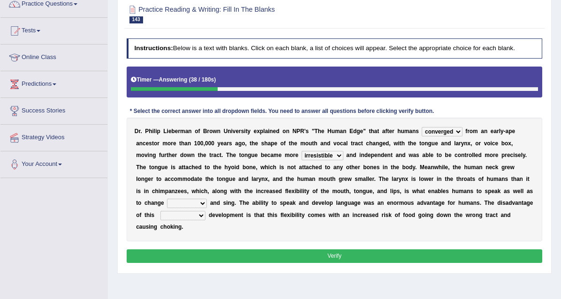
click at [343, 160] on select "irresistible ineligible convertible flexible" at bounding box center [322, 155] width 42 height 9
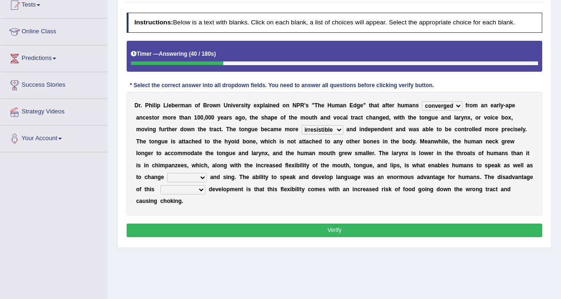
scroll to position [107, 0]
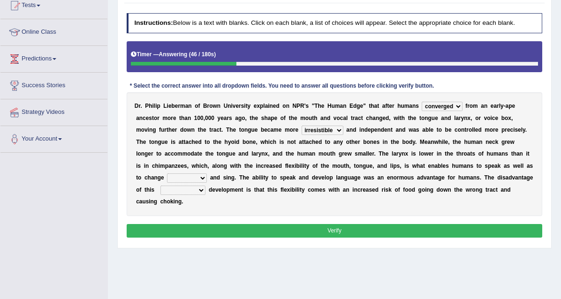
click at [207, 183] on select "ditch impacts state pitch" at bounding box center [187, 177] width 40 height 9
select select "pitch"
click at [207, 183] on select "ditch impacts state pitch" at bounding box center [187, 177] width 40 height 9
click at [205, 195] on select "imaginary evolutionary preliminary visionary" at bounding box center [182, 190] width 45 height 9
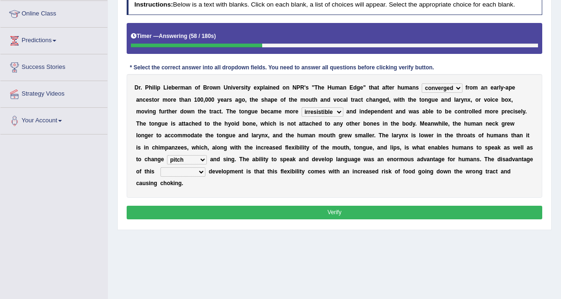
scroll to position [125, 0]
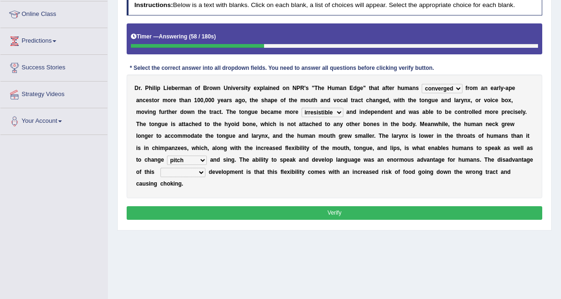
click at [205, 177] on select "imaginary evolutionary preliminary visionary" at bounding box center [182, 172] width 45 height 9
select select "visionary"
click at [205, 177] on select "imaginary evolutionary preliminary visionary" at bounding box center [182, 172] width 45 height 9
click at [508, 220] on button "Verify" at bounding box center [335, 213] width 416 height 14
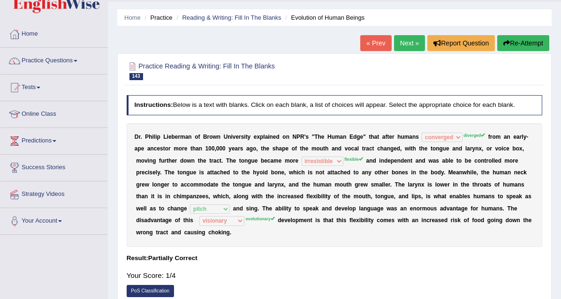
scroll to position [24, 0]
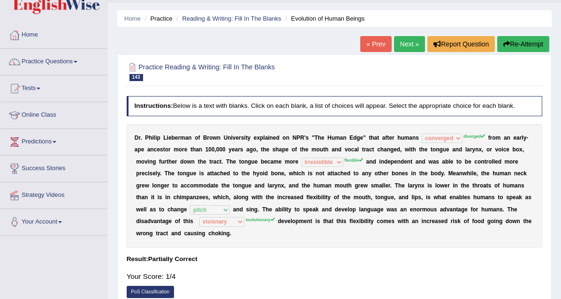
click at [408, 42] on link "Next »" at bounding box center [409, 44] width 31 height 16
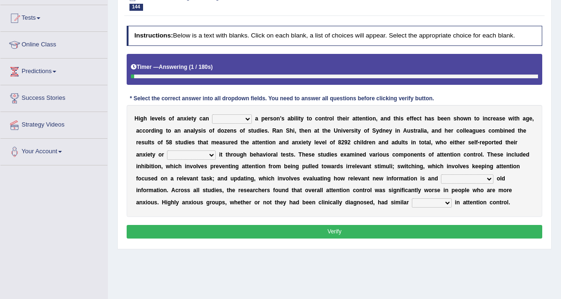
scroll to position [94, 0]
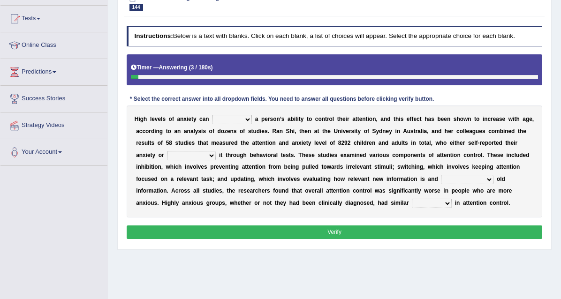
click at [252, 124] on select "refine strain demure recite" at bounding box center [232, 119] width 40 height 9
select select "demure"
click at [222, 124] on select "refine strain demure recite" at bounding box center [232, 119] width 40 height 9
click at [216, 160] on select "fulminated remonstrated demonstrated experimented" at bounding box center [191, 155] width 49 height 9
select select "fulminated"
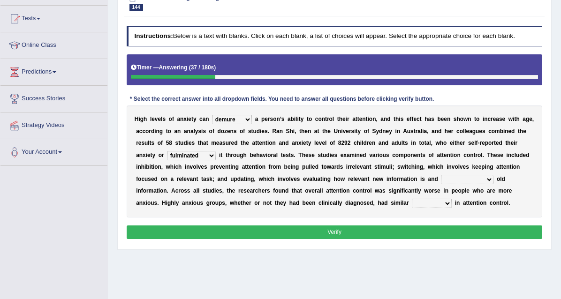
click at [216, 160] on select "fulminated remonstrated demonstrated experimented" at bounding box center [191, 155] width 49 height 9
click at [441, 184] on select "overfertilizing overcontrolling overwriting overevaluating" at bounding box center [467, 179] width 53 height 9
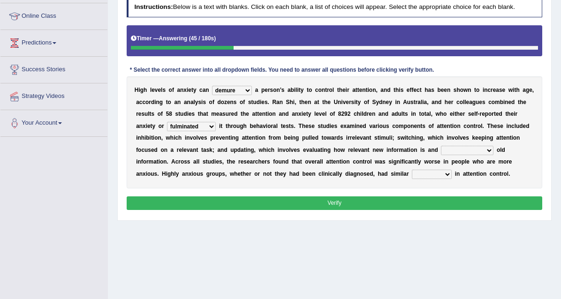
scroll to position [123, 0]
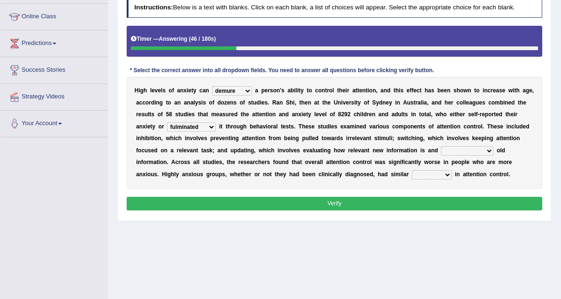
click at [441, 156] on select "overfertilizing overcontrolling overwriting overevaluating" at bounding box center [467, 150] width 53 height 9
select select "overwriting"
click at [441, 156] on select "overfertilizing overcontrolling overwriting overevaluating" at bounding box center [467, 150] width 53 height 9
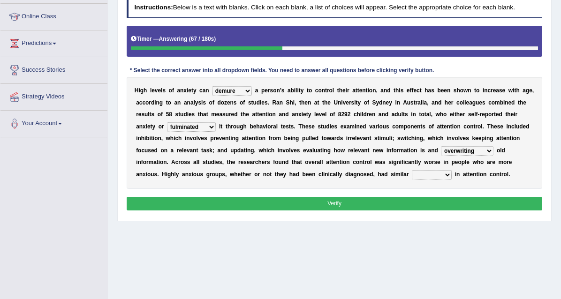
click at [412, 180] on select "deficits splits elicits solicits" at bounding box center [432, 174] width 40 height 9
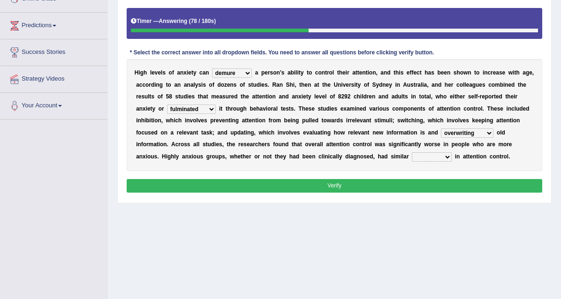
scroll to position [128, 0]
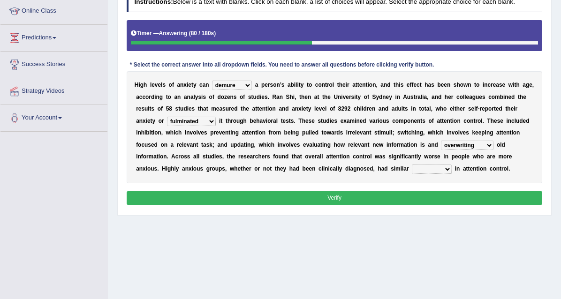
click at [412, 174] on select "deficits splits elicits solicits" at bounding box center [432, 169] width 40 height 9
select select "deficits"
click at [412, 174] on select "deficits splits elicits solicits" at bounding box center [432, 169] width 40 height 9
click at [398, 205] on button "Verify" at bounding box center [335, 198] width 416 height 14
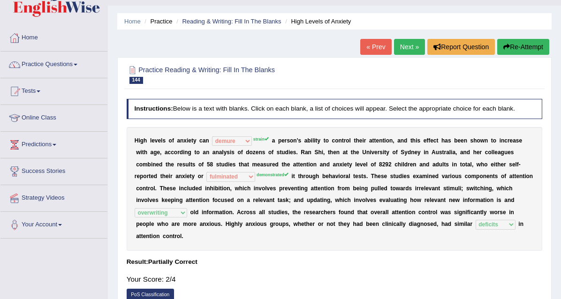
scroll to position [0, 0]
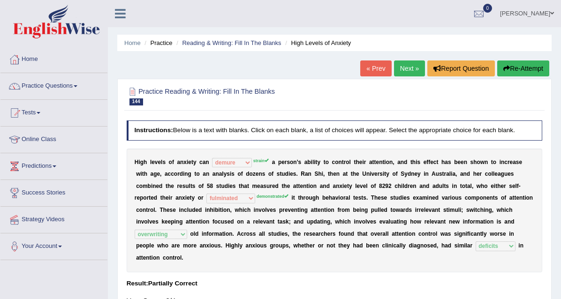
click at [405, 68] on link "Next »" at bounding box center [409, 68] width 31 height 16
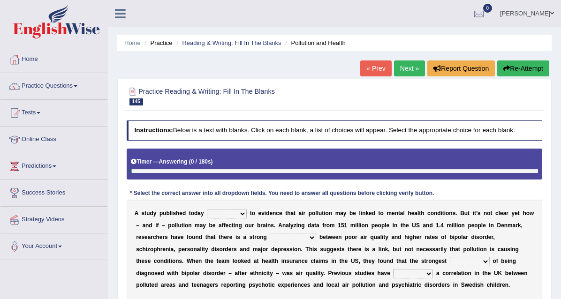
scroll to position [72, 0]
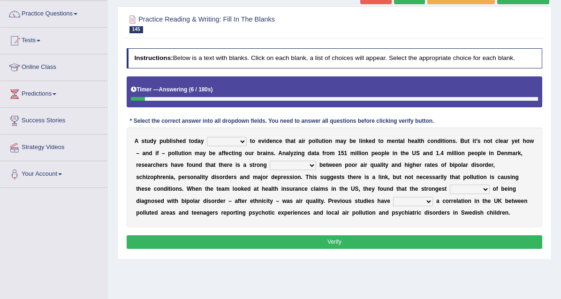
click at [247, 146] on select "decides adds compares expects" at bounding box center [227, 141] width 40 height 9
select select "adds"
click at [216, 146] on select "decides adds compares expects" at bounding box center [227, 141] width 40 height 9
click at [316, 170] on select "mortification gesticulation citation correlation" at bounding box center [293, 165] width 46 height 9
select select "correlation"
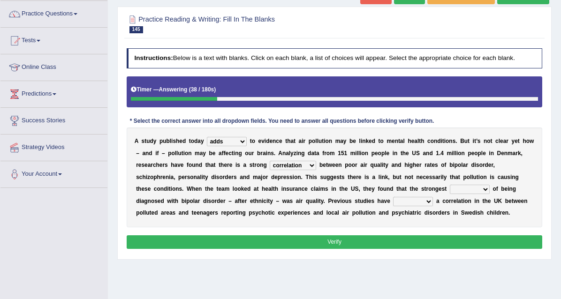
click at [316, 170] on select "mortification gesticulation citation correlation" at bounding box center [293, 165] width 46 height 9
click at [450, 194] on select "detector Inspector predictor collector" at bounding box center [470, 189] width 40 height 9
select select "predictor"
click at [450, 194] on select "detector Inspector predictor collector" at bounding box center [470, 189] width 40 height 9
click at [393, 206] on select "unearthed unsolved untitled unfilled" at bounding box center [413, 201] width 40 height 9
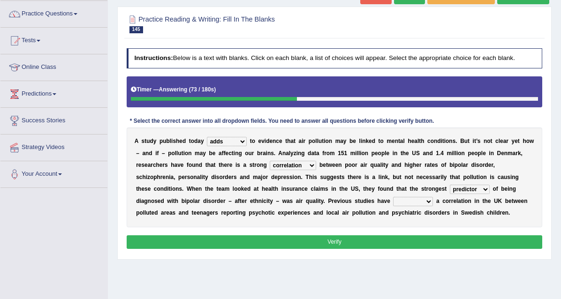
select select "unsolved"
click at [393, 206] on select "unearthed unsolved untitled unfilled" at bounding box center [413, 201] width 40 height 9
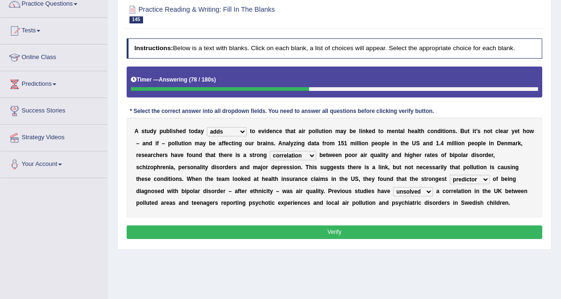
click at [329, 239] on button "Verify" at bounding box center [335, 232] width 416 height 14
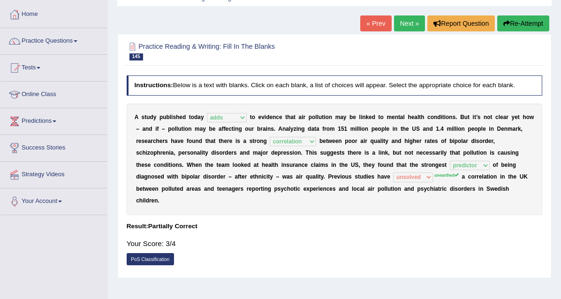
scroll to position [45, 0]
click at [416, 18] on link "Next »" at bounding box center [409, 23] width 31 height 16
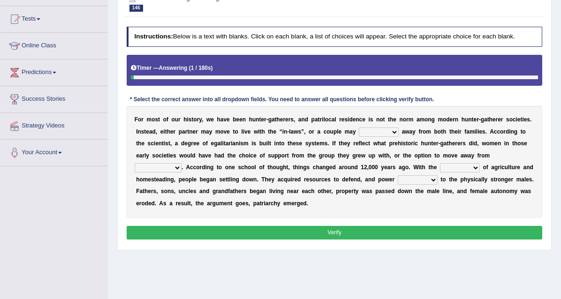
scroll to position [135, 0]
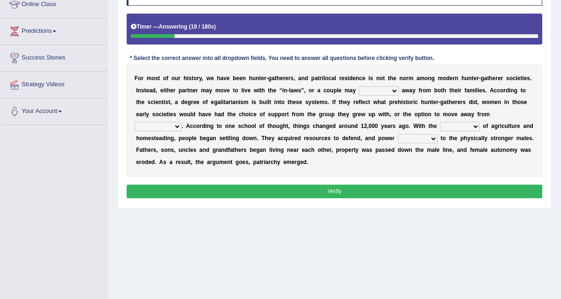
click at [398, 96] on select "reform resend reload relocate" at bounding box center [379, 90] width 40 height 9
select select "relocate"
click at [398, 96] on select "reform resend reload relocate" at bounding box center [379, 90] width 40 height 9
click at [181, 131] on select "compression profession depression oppression" at bounding box center [158, 126] width 47 height 9
select select "depression"
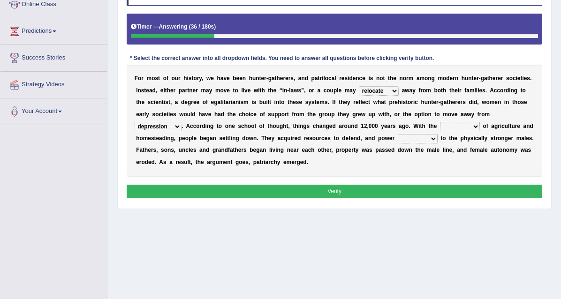
click at [181, 131] on select "compression profession depression oppression" at bounding box center [158, 126] width 47 height 9
click at [440, 131] on select "advent solvent convent invent" at bounding box center [460, 126] width 40 height 9
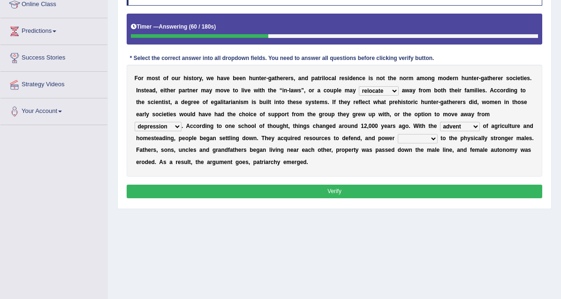
click at [440, 131] on select "advent solvent convent invent" at bounding box center [460, 126] width 40 height 9
select select "solvent"
click at [440, 131] on select "advent solvent convent invent" at bounding box center [460, 126] width 40 height 9
click at [398, 143] on select "shifted deceived removed delegated" at bounding box center [418, 138] width 40 height 9
select select "shifted"
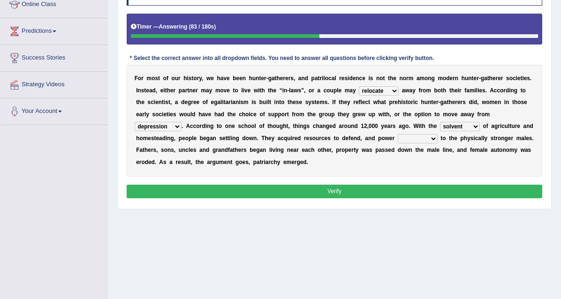
click at [398, 143] on select "shifted deceived removed delegated" at bounding box center [418, 138] width 40 height 9
click at [337, 198] on button "Verify" at bounding box center [335, 192] width 416 height 14
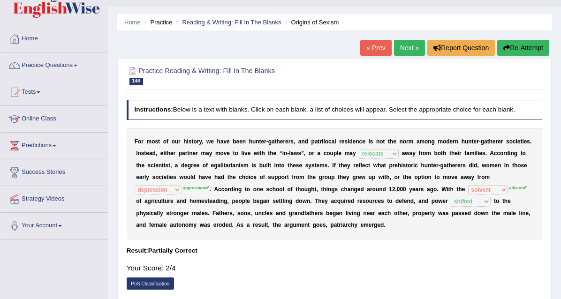
scroll to position [18, 0]
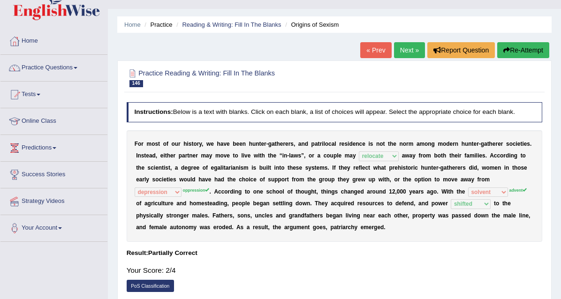
click at [407, 50] on link "Next »" at bounding box center [409, 50] width 31 height 16
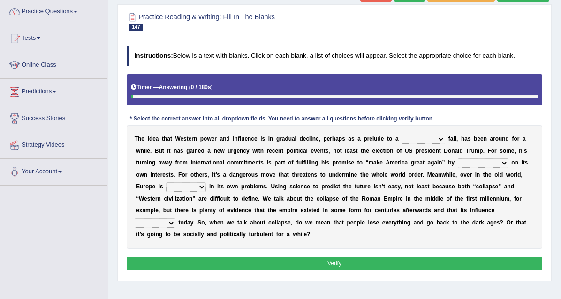
scroll to position [73, 0]
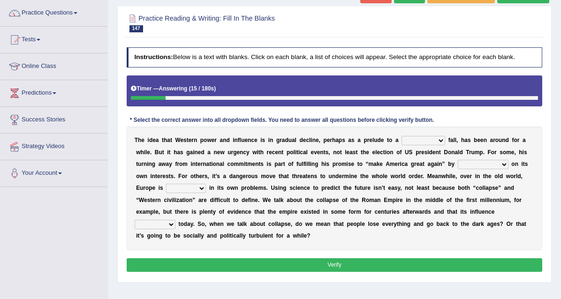
click at [445, 145] on select "covetous acetous momentous precipitous" at bounding box center [423, 140] width 44 height 9
click at [430, 145] on select "covetous acetous momentous precipitous" at bounding box center [423, 140] width 44 height 9
click at [445, 145] on select "covetous acetous momentous precipitous" at bounding box center [423, 140] width 44 height 9
select select "acetous"
click at [430, 145] on select "covetous acetous momentous precipitous" at bounding box center [423, 140] width 44 height 9
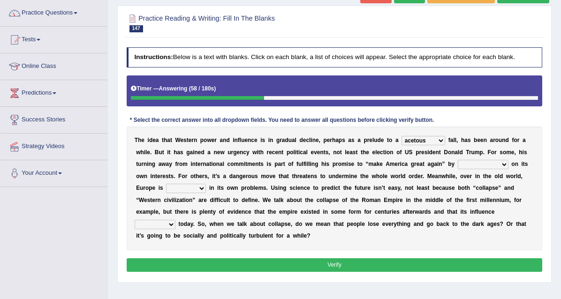
click at [458, 169] on select "concentrating castrating demonstrating orchestrating" at bounding box center [483, 164] width 51 height 9
select select "demonstrating"
click at [458, 169] on select "concentrating castrating demonstrating orchestrating" at bounding box center [483, 164] width 51 height 9
click at [206, 193] on select "fired wired mired sired" at bounding box center [186, 188] width 40 height 9
select select "wired"
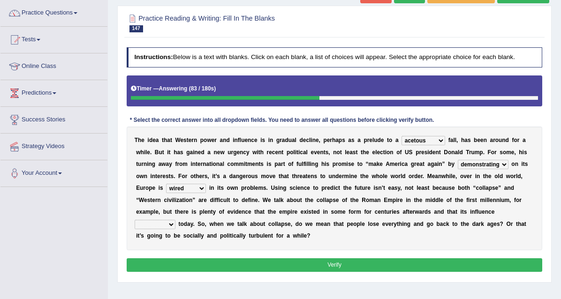
click at [206, 193] on select "fired wired mired sired" at bounding box center [186, 188] width 40 height 9
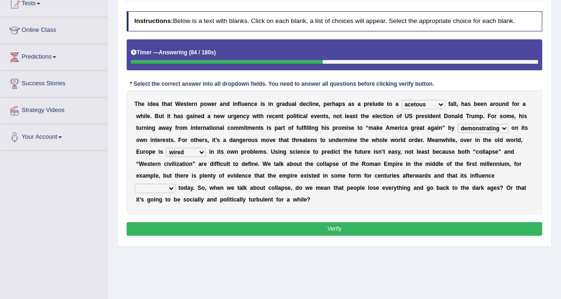
scroll to position [110, 0]
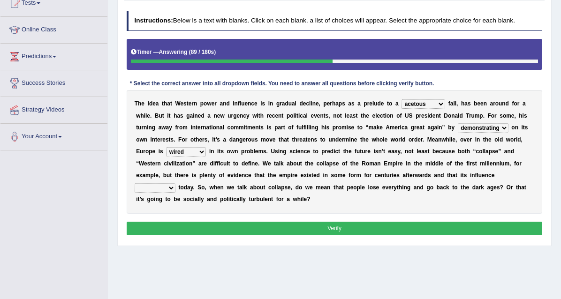
click at [175, 193] on select "malingers lingers harbingers mongers" at bounding box center [155, 187] width 41 height 9
select select "lingers"
click at [175, 193] on select "malingers lingers harbingers mongers" at bounding box center [155, 187] width 41 height 9
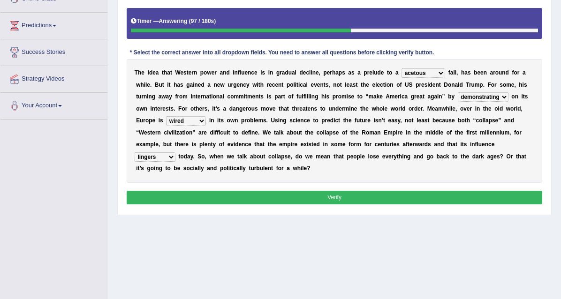
scroll to position [142, 0]
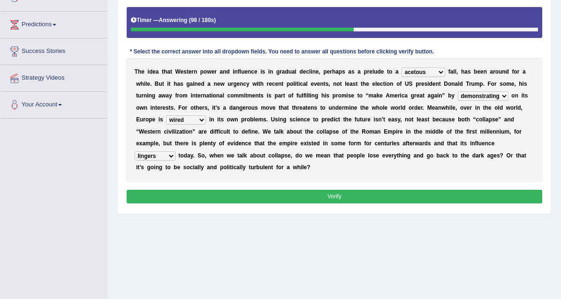
click at [386, 203] on button "Verify" at bounding box center [335, 197] width 416 height 14
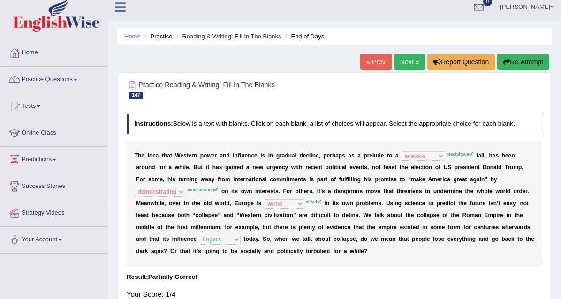
scroll to position [6, 0]
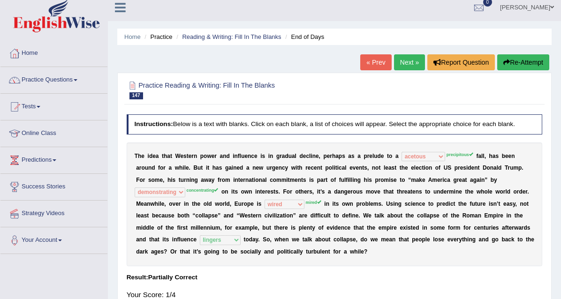
click at [405, 60] on link "Next »" at bounding box center [409, 62] width 31 height 16
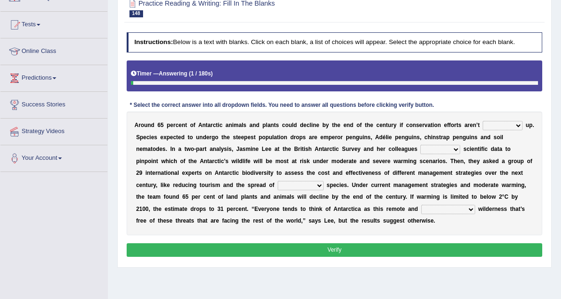
scroll to position [88, 0]
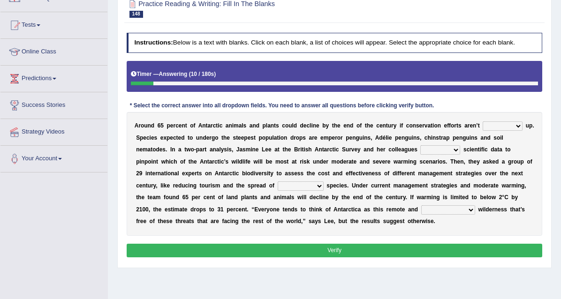
click at [482, 131] on select "detached ratcheted attached stitched" at bounding box center [502, 125] width 40 height 9
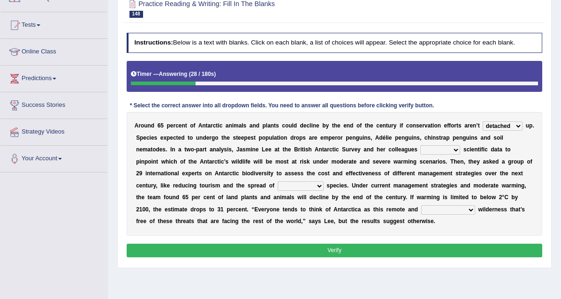
select select "ratcheted"
click at [482, 131] on select "detached ratcheted attached stitched" at bounding box center [502, 125] width 40 height 9
click at [420, 155] on select "defiled compiled stringers refilled" at bounding box center [440, 149] width 40 height 9
select select "defiled"
click at [420, 155] on select "defiled compiled stringers refilled" at bounding box center [440, 149] width 40 height 9
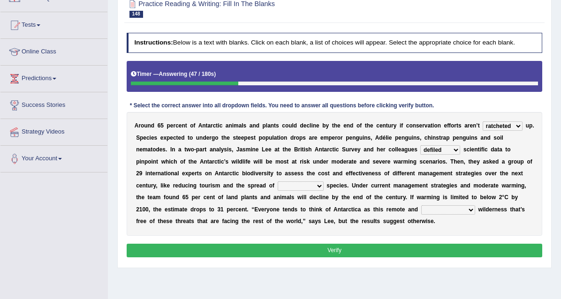
click at [278, 191] on select "inclusive conclusive invasive compressive" at bounding box center [301, 185] width 46 height 9
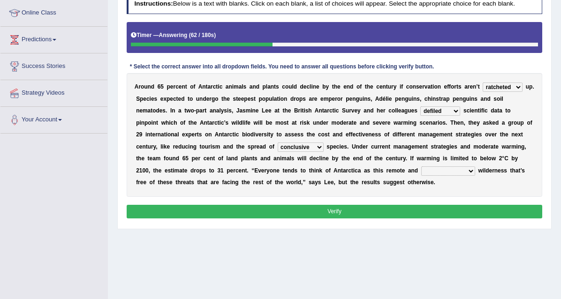
click at [278, 152] on select "inclusive conclusive invasive compressive" at bounding box center [301, 147] width 46 height 9
select select "inclusive"
click at [278, 152] on select "inclusive conclusive invasive compressive" at bounding box center [301, 147] width 46 height 9
click at [421, 176] on select "unconventional untouched unpretentious uncontroversial" at bounding box center [448, 170] width 54 height 9
select select "untouched"
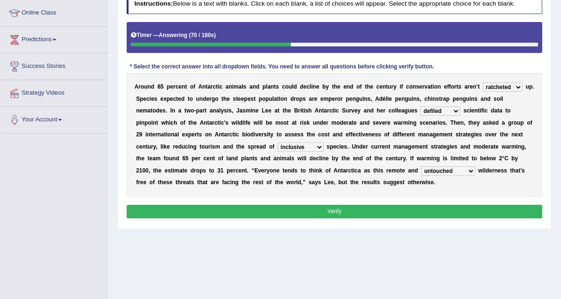
click at [421, 176] on select "unconventional untouched unpretentious uncontroversial" at bounding box center [448, 170] width 54 height 9
click at [407, 218] on button "Verify" at bounding box center [335, 212] width 416 height 14
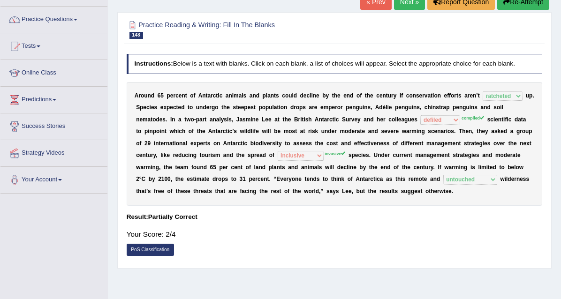
scroll to position [28, 0]
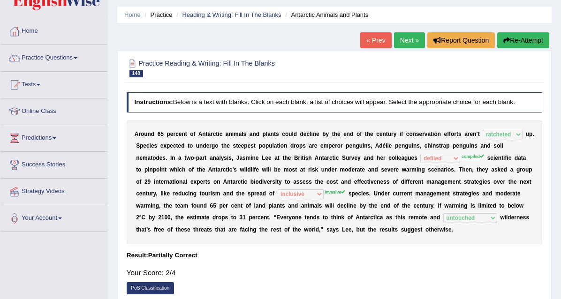
click at [411, 45] on link "Next »" at bounding box center [409, 40] width 31 height 16
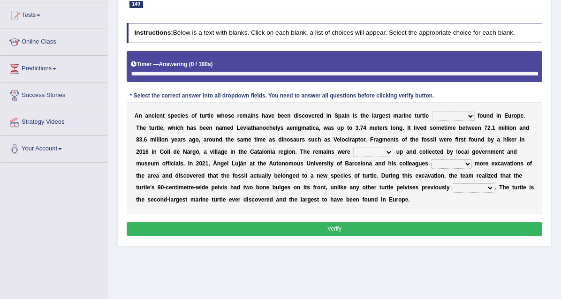
scroll to position [98, 0]
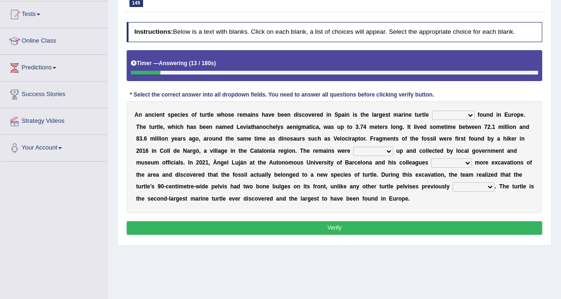
click at [474, 120] on select "ever whatsoever since however" at bounding box center [453, 115] width 43 height 9
click at [465, 120] on select "ever whatsoever since however" at bounding box center [453, 115] width 43 height 9
click at [474, 120] on select "ever whatsoever since however" at bounding box center [453, 115] width 43 height 9
select select "ever"
click at [465, 120] on select "ever whatsoever since however" at bounding box center [453, 115] width 43 height 9
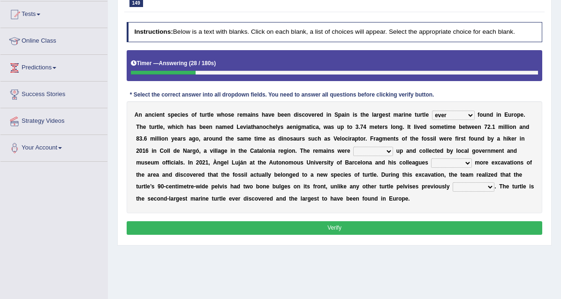
click at [353, 156] on select "bug dug mug tug" at bounding box center [373, 151] width 40 height 9
select select "bug"
click at [353, 156] on select "bug dug mug tug" at bounding box center [373, 151] width 40 height 9
click at [431, 168] on select "deduced conducted digested conduced" at bounding box center [451, 162] width 40 height 9
select select "conducted"
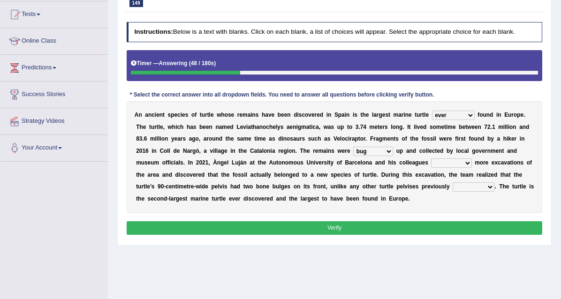
click at [431, 168] on select "deduced conducted digested conduced" at bounding box center [451, 162] width 40 height 9
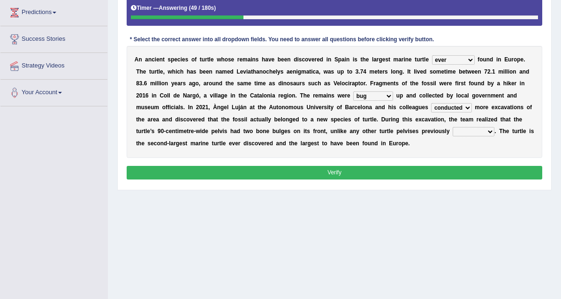
scroll to position [153, 0]
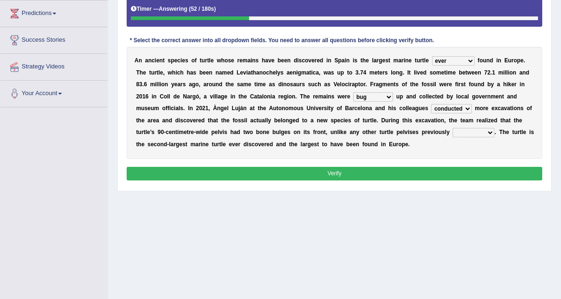
click at [491, 137] on select "described proscribed inscribed subscribed" at bounding box center [473, 132] width 42 height 9
select select "described"
click at [453, 137] on select "described proscribed inscribed subscribed" at bounding box center [473, 132] width 42 height 9
click at [476, 180] on button "Verify" at bounding box center [335, 174] width 416 height 14
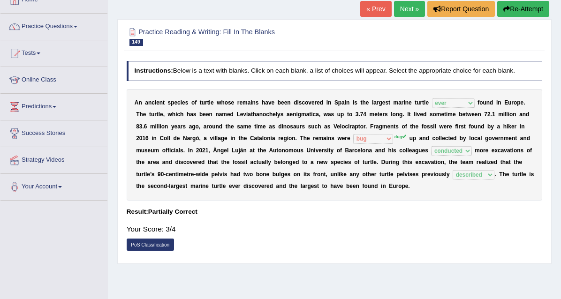
scroll to position [56, 0]
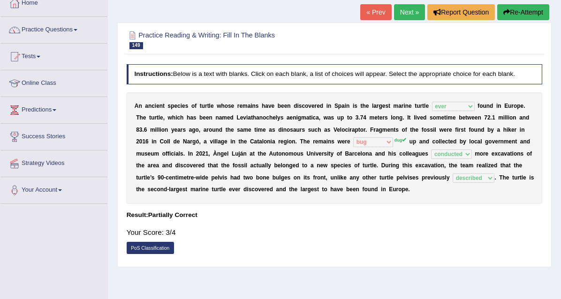
click at [407, 13] on link "Next »" at bounding box center [409, 12] width 31 height 16
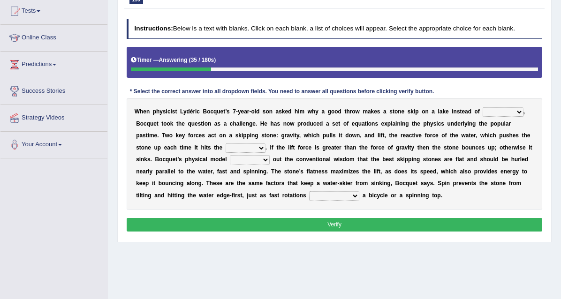
scroll to position [101, 0]
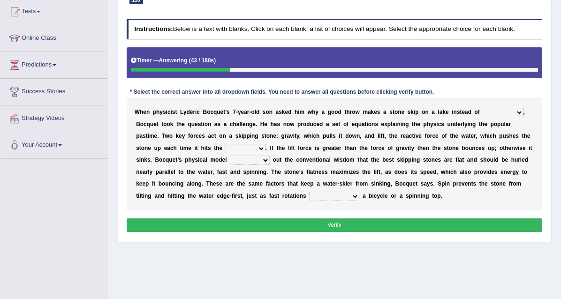
click at [482, 117] on select "sinking plunking debunking hiking" at bounding box center [502, 112] width 40 height 9
select select "sinking"
click at [482, 117] on select "sinking plunking debunking hiking" at bounding box center [502, 112] width 40 height 9
click at [265, 153] on select "surface efface preface boldface" at bounding box center [245, 148] width 40 height 9
select select "surface"
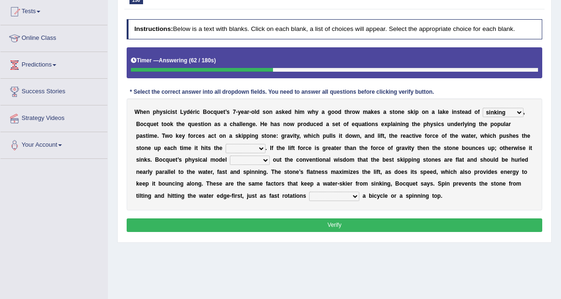
click at [265, 153] on select "surface efface preface boldface" at bounding box center [245, 148] width 40 height 9
click at [270, 165] on select "hears tears bears fears" at bounding box center [250, 160] width 40 height 9
select select "tears"
click at [270, 165] on select "hears tears bears fears" at bounding box center [250, 160] width 40 height 9
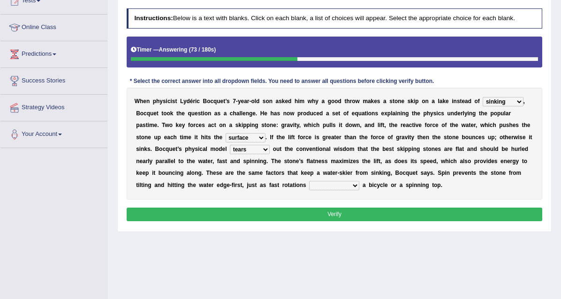
click at [345, 190] on select "commercialize stabilize nationalize fertilize" at bounding box center [334, 185] width 50 height 9
select select "stabilize"
click at [309, 190] on select "commercialize stabilize nationalize fertilize" at bounding box center [334, 185] width 50 height 9
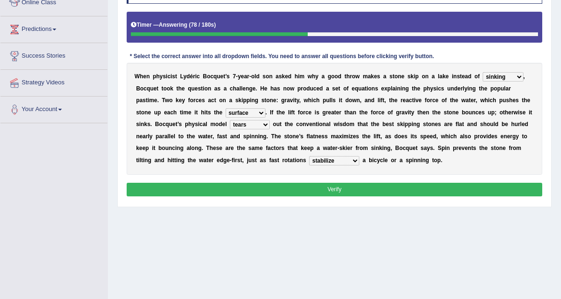
scroll to position [137, 0]
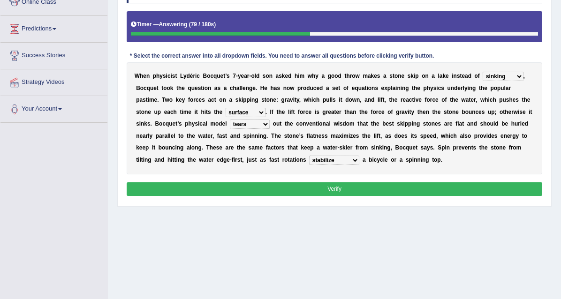
click at [362, 196] on button "Verify" at bounding box center [335, 189] width 416 height 14
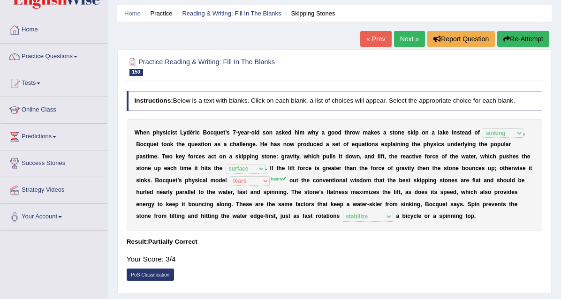
scroll to position [30, 0]
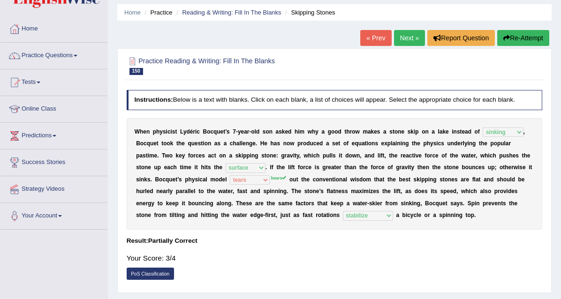
click at [408, 39] on link "Next »" at bounding box center [409, 38] width 31 height 16
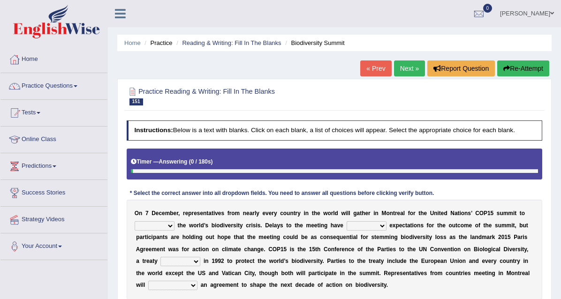
click at [64, 84] on link "Practice Questions" at bounding box center [53, 84] width 107 height 23
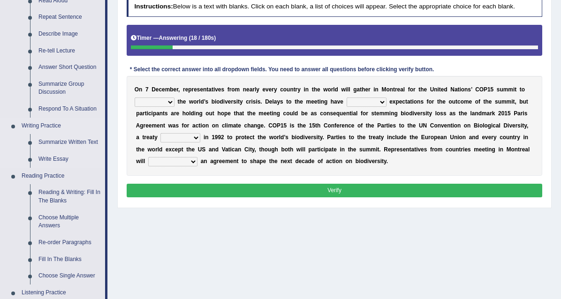
scroll to position [141, 0]
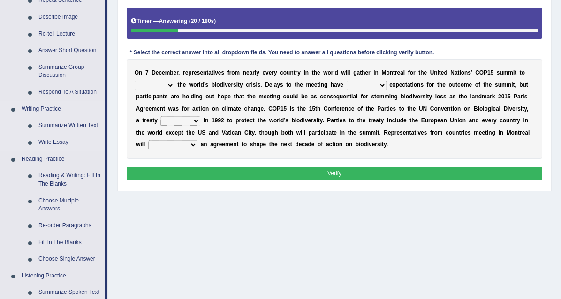
click at [58, 243] on link "Fill In The Blanks" at bounding box center [69, 242] width 71 height 17
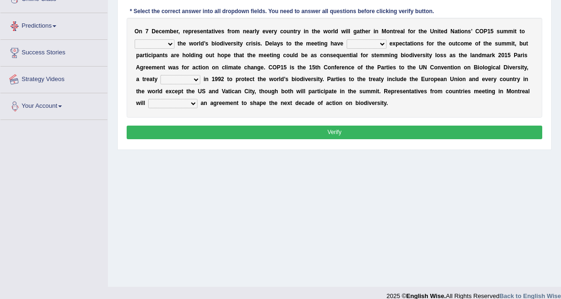
scroll to position [193, 0]
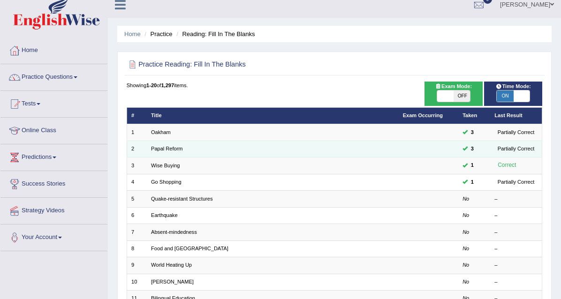
scroll to position [42, 0]
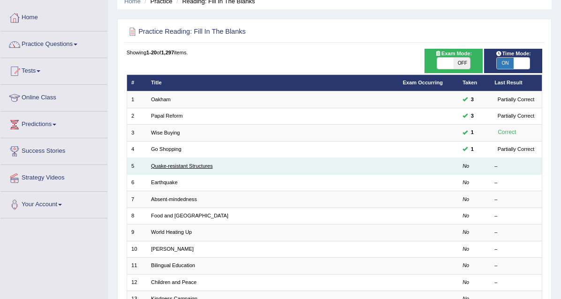
click at [202, 169] on link "Quake-resistant Structures" at bounding box center [181, 166] width 61 height 6
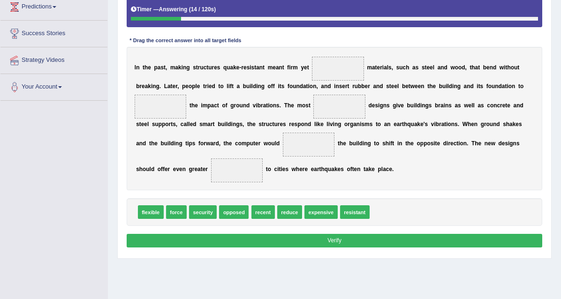
scroll to position [159, 0]
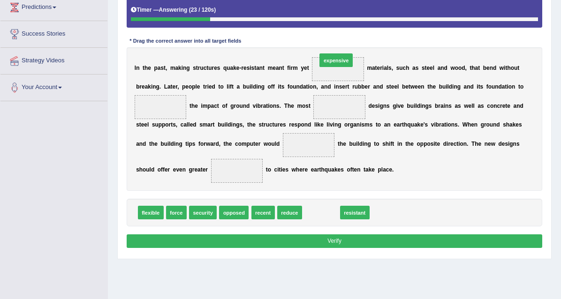
drag, startPoint x: 346, startPoint y: 277, endPoint x: 364, endPoint y: 99, distance: 179.1
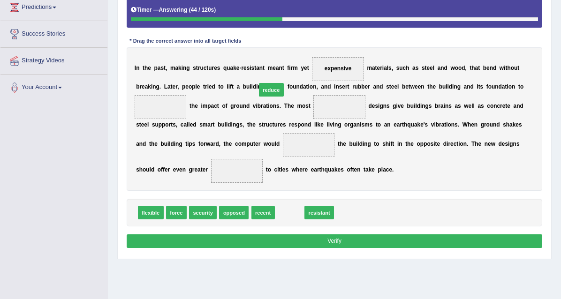
drag, startPoint x: 309, startPoint y: 275, endPoint x: 288, endPoint y: 131, distance: 145.4
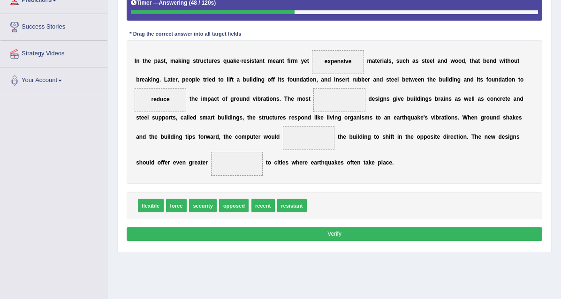
scroll to position [165, 0]
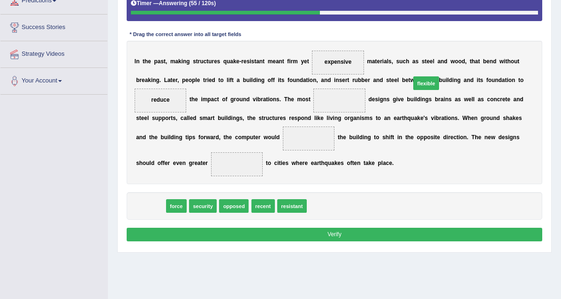
drag, startPoint x: 163, startPoint y: 269, endPoint x: 487, endPoint y: 124, distance: 355.0
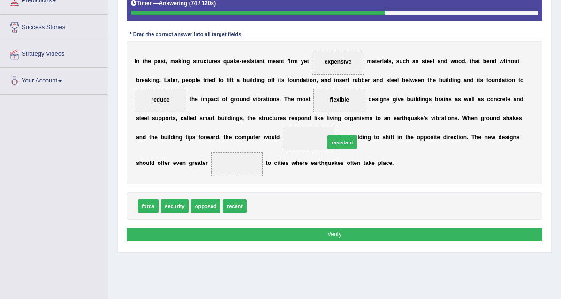
drag, startPoint x: 284, startPoint y: 269, endPoint x: 440, endPoint y: 150, distance: 196.2
click at [357, 149] on span "resistant" at bounding box center [342, 142] width 30 height 14
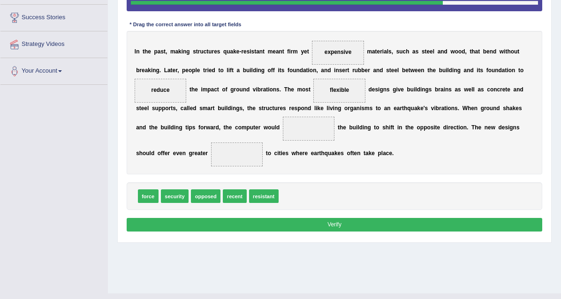
click at [170, 93] on span "reduce" at bounding box center [160, 90] width 18 height 7
drag, startPoint x: 276, startPoint y: 255, endPoint x: 162, endPoint y: 174, distance: 140.1
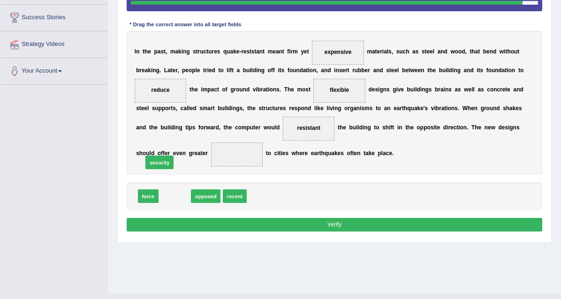
drag, startPoint x: 186, startPoint y: 261, endPoint x: 168, endPoint y: 225, distance: 40.7
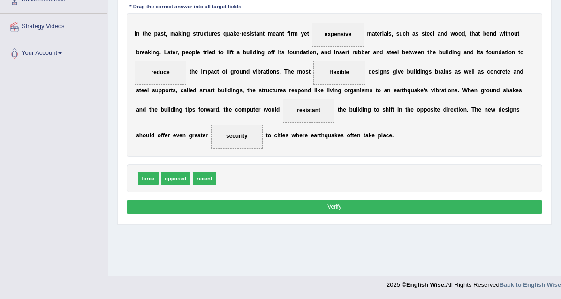
click at [391, 214] on button "Verify" at bounding box center [335, 207] width 416 height 14
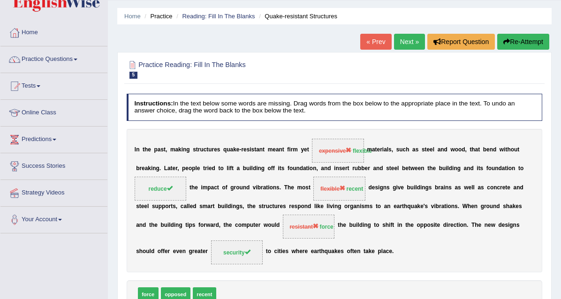
scroll to position [26, 0]
click at [408, 41] on link "Next »" at bounding box center [409, 42] width 31 height 16
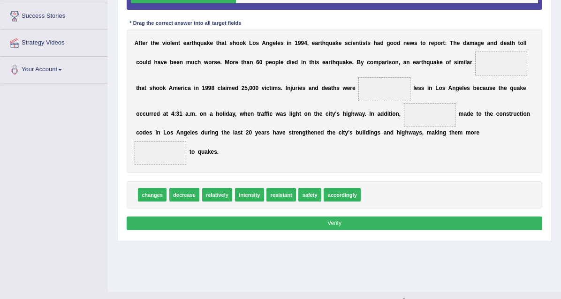
scroll to position [178, 0]
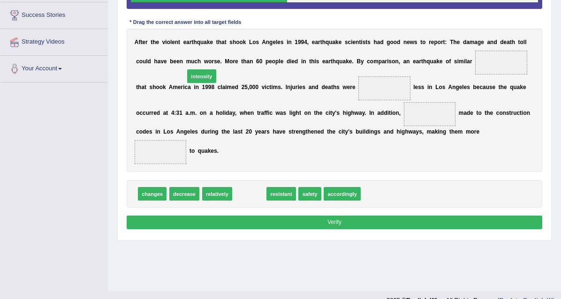
drag, startPoint x: 265, startPoint y: 241, endPoint x: 212, endPoint y: 107, distance: 144.6
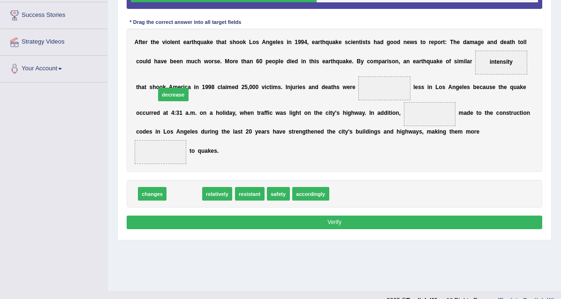
drag, startPoint x: 194, startPoint y: 242, endPoint x: 182, endPoint y: 126, distance: 116.3
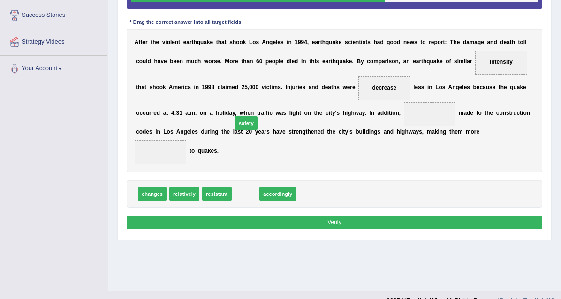
drag, startPoint x: 261, startPoint y: 242, endPoint x: 262, endPoint y: 160, distance: 82.5
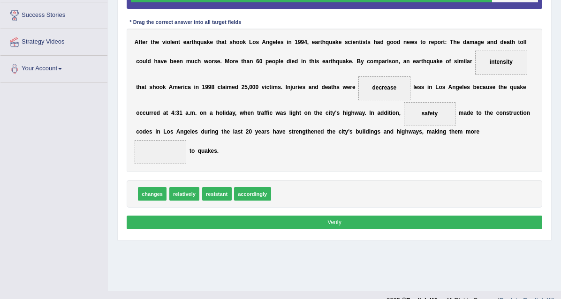
click at [160, 201] on span "changes" at bounding box center [152, 194] width 29 height 14
drag, startPoint x: 233, startPoint y: 242, endPoint x: 390, endPoint y: 199, distance: 162.4
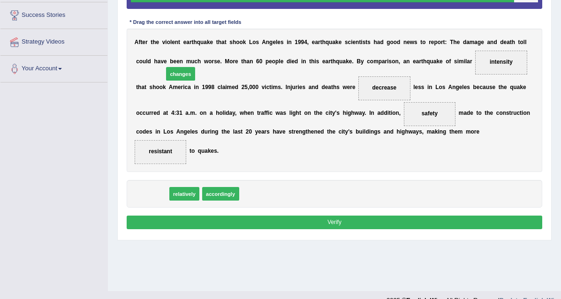
drag, startPoint x: 162, startPoint y: 240, endPoint x: 195, endPoint y: 99, distance: 145.4
click at [345, 229] on button "Verify" at bounding box center [335, 223] width 416 height 14
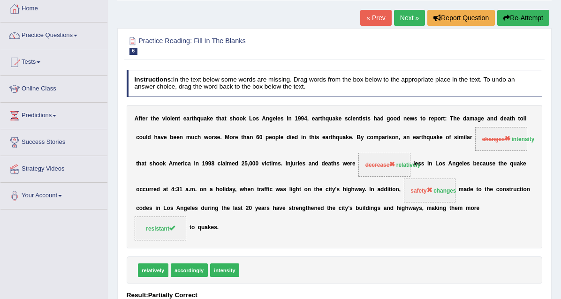
scroll to position [47, 0]
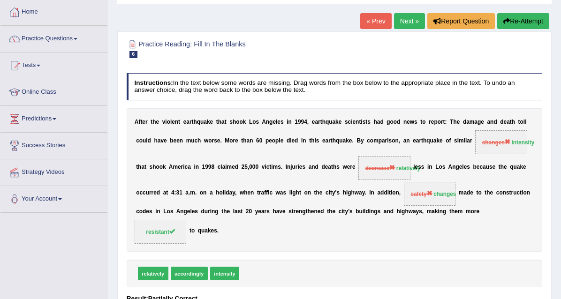
click at [409, 19] on link "Next »" at bounding box center [409, 21] width 31 height 16
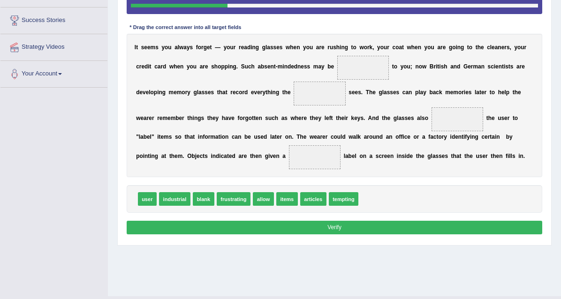
scroll to position [184, 0]
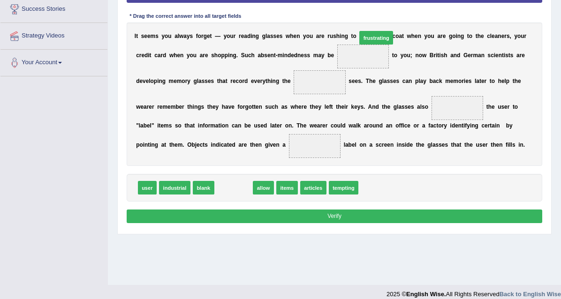
drag, startPoint x: 252, startPoint y: 253, endPoint x: 420, endPoint y: 76, distance: 243.4
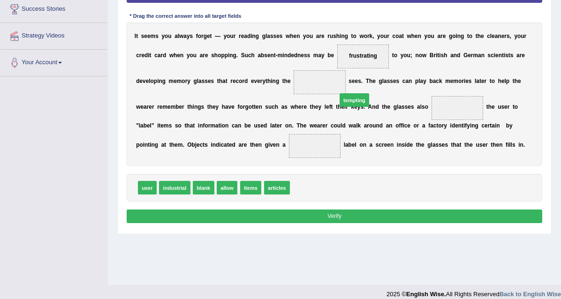
drag, startPoint x: 327, startPoint y: 246, endPoint x: 361, endPoint y: 203, distance: 55.3
click at [361, 107] on span "tempting" at bounding box center [354, 100] width 30 height 14
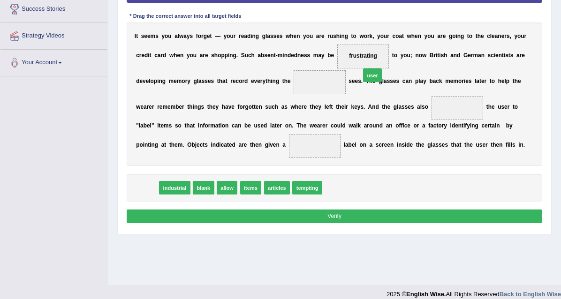
drag, startPoint x: 150, startPoint y: 253, endPoint x: 414, endPoint y: 120, distance: 295.8
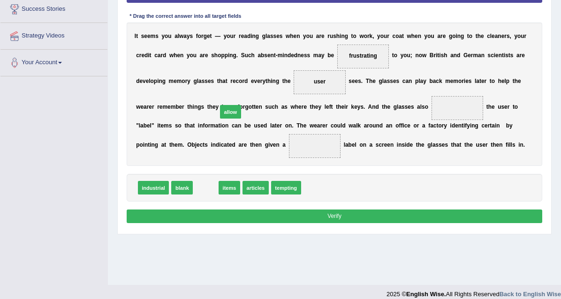
drag, startPoint x: 219, startPoint y: 251, endPoint x: 248, endPoint y: 162, distance: 94.1
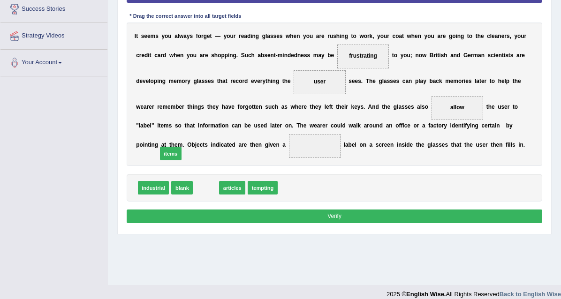
drag, startPoint x: 221, startPoint y: 251, endPoint x: 179, endPoint y: 210, distance: 58.0
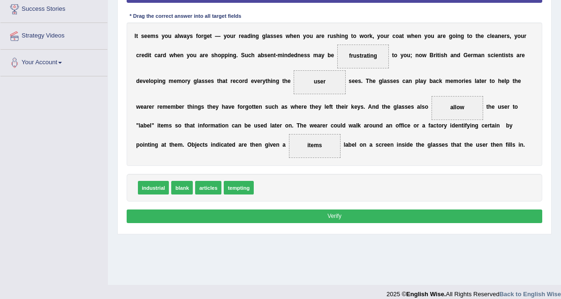
scroll to position [221, 0]
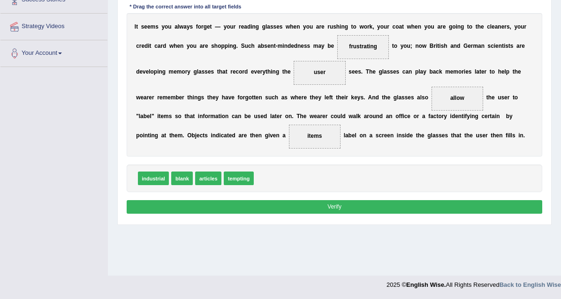
click at [373, 220] on div "Instructions: In the text below some words are missing. Drag words from the box…" at bounding box center [334, 72] width 420 height 297
click at [372, 214] on button "Verify" at bounding box center [335, 207] width 416 height 14
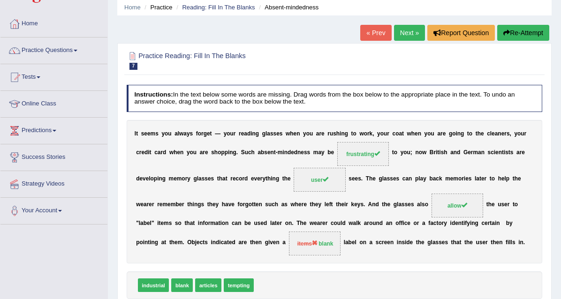
scroll to position [30, 0]
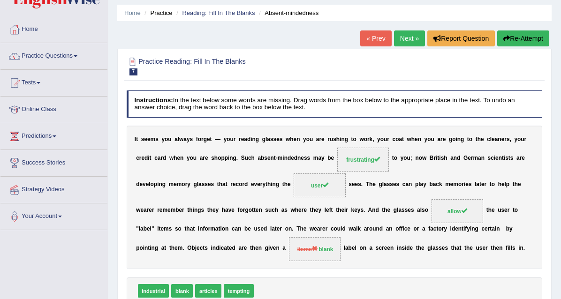
click at [400, 39] on link "Next »" at bounding box center [409, 38] width 31 height 16
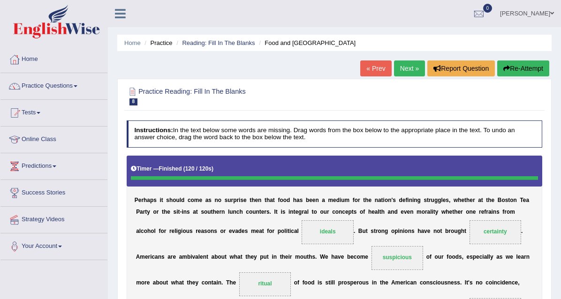
click at [508, 69] on icon "button" at bounding box center [506, 68] width 7 height 7
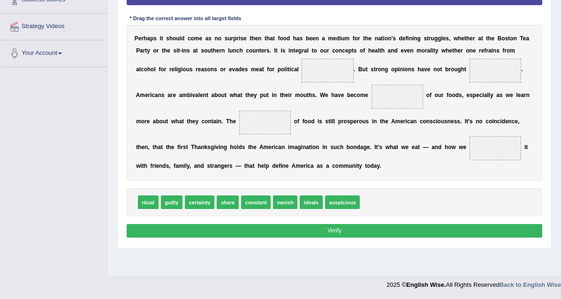
scroll to position [213, 0]
drag, startPoint x: 333, startPoint y: 245, endPoint x: 408, endPoint y: 120, distance: 145.1
click at [370, 120] on span "ideals" at bounding box center [358, 127] width 23 height 14
drag, startPoint x: 341, startPoint y: 246, endPoint x: 407, endPoint y: 104, distance: 156.9
click at [368, 104] on span "ideals" at bounding box center [356, 110] width 23 height 14
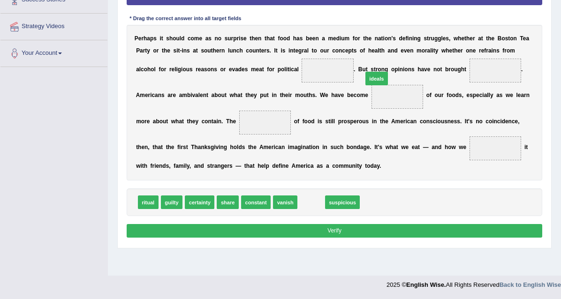
drag, startPoint x: 338, startPoint y: 246, endPoint x: 415, endPoint y: 100, distance: 165.0
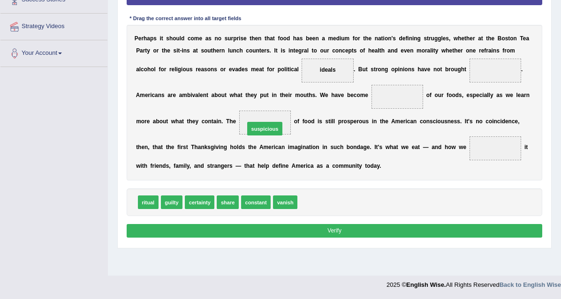
drag, startPoint x: 347, startPoint y: 250, endPoint x: 282, endPoint y: 148, distance: 121.1
click at [282, 135] on span "suspicious" at bounding box center [264, 129] width 35 height 14
drag, startPoint x: 338, startPoint y: 245, endPoint x: 268, endPoint y: 107, distance: 155.1
drag, startPoint x: 182, startPoint y: 247, endPoint x: 183, endPoint y: 150, distance: 96.6
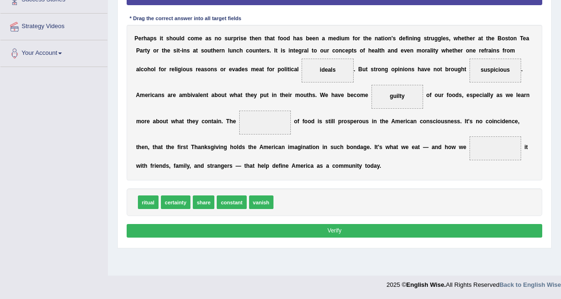
scroll to position [203, 0]
drag, startPoint x: 151, startPoint y: 252, endPoint x: 457, endPoint y: 143, distance: 324.4
drag, startPoint x: 256, startPoint y: 256, endPoint x: 400, endPoint y: 190, distance: 158.4
click at [374, 238] on button "Verify" at bounding box center [335, 231] width 416 height 14
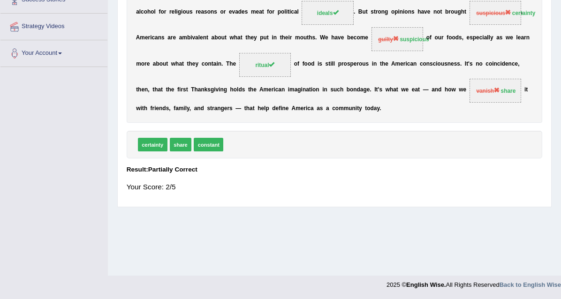
scroll to position [0, 0]
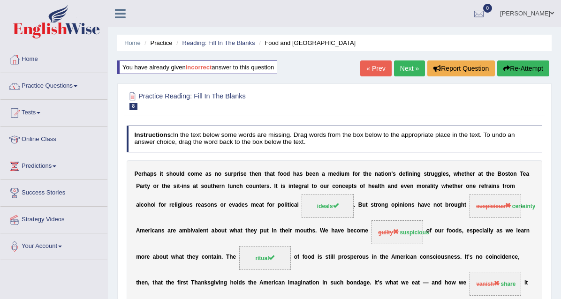
click at [409, 66] on link "Next »" at bounding box center [409, 68] width 31 height 16
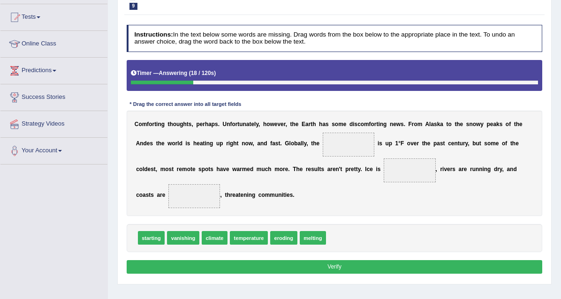
scroll to position [96, 0]
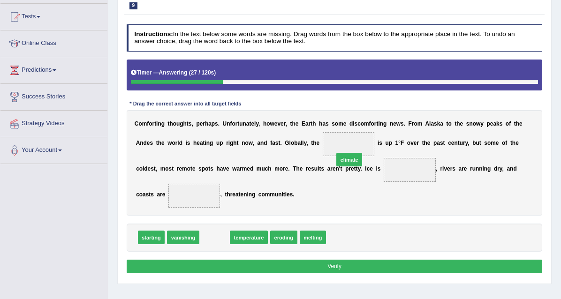
drag, startPoint x: 229, startPoint y: 263, endPoint x: 389, endPoint y: 171, distance: 184.0
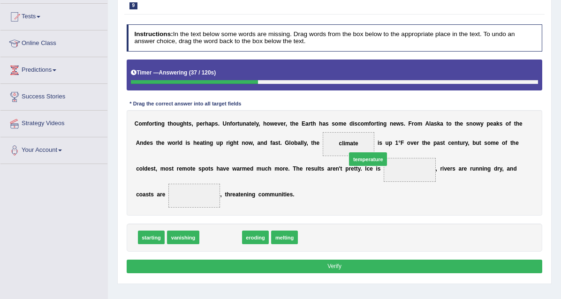
drag, startPoint x: 222, startPoint y: 258, endPoint x: 395, endPoint y: 166, distance: 196.3
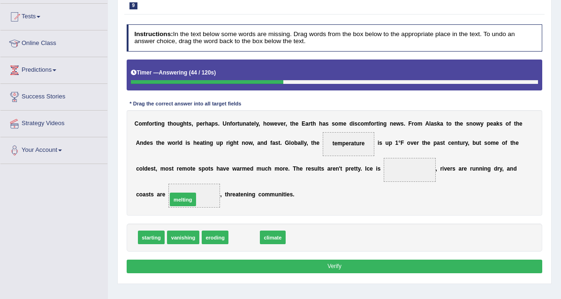
drag, startPoint x: 264, startPoint y: 266, endPoint x: 188, endPoint y: 222, distance: 87.2
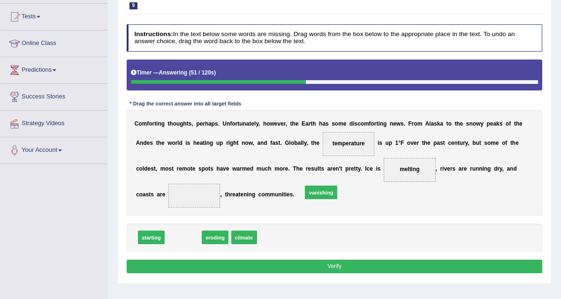
drag, startPoint x: 197, startPoint y: 260, endPoint x: 360, endPoint y: 207, distance: 170.6
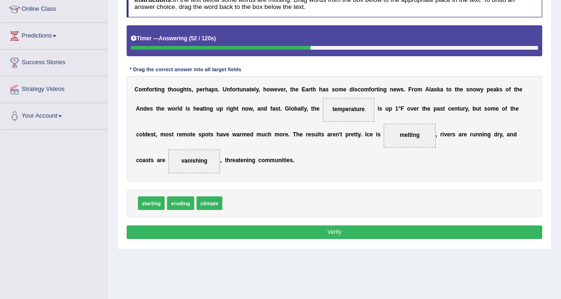
scroll to position [131, 0]
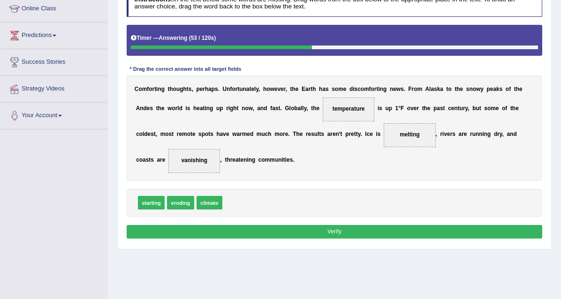
click at [365, 239] on button "Verify" at bounding box center [335, 232] width 416 height 14
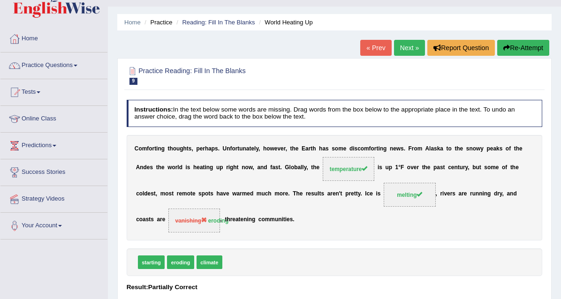
scroll to position [20, 0]
click at [400, 49] on link "Next »" at bounding box center [409, 48] width 31 height 16
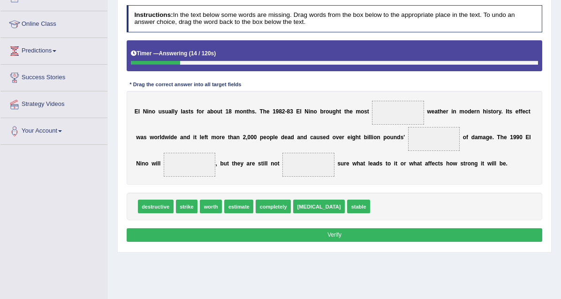
scroll to position [116, 0]
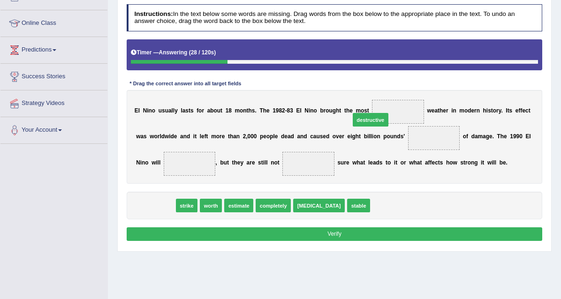
drag, startPoint x: 162, startPoint y: 248, endPoint x: 414, endPoint y: 143, distance: 273.0
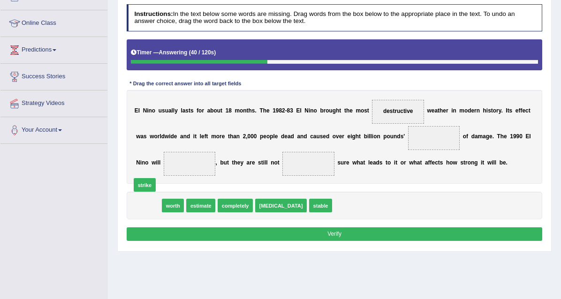
drag, startPoint x: 155, startPoint y: 244, endPoint x: 149, endPoint y: 217, distance: 28.0
click at [149, 192] on span "strike" at bounding box center [145, 185] width 22 height 14
drag, startPoint x: 179, startPoint y: 245, endPoint x: 162, endPoint y: 180, distance: 67.4
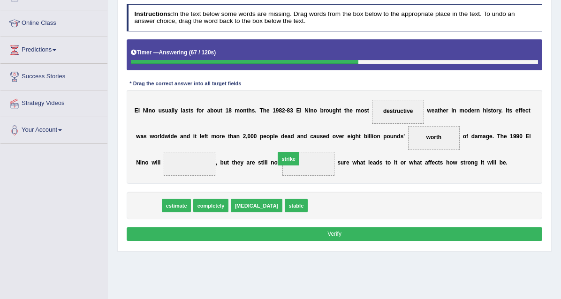
drag, startPoint x: 156, startPoint y: 243, endPoint x: 321, endPoint y: 188, distance: 174.0
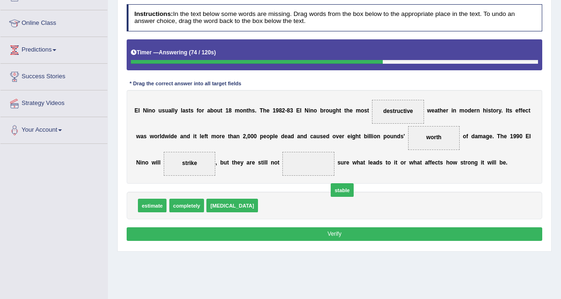
drag, startPoint x: 273, startPoint y: 244, endPoint x: 355, endPoint y: 225, distance: 84.5
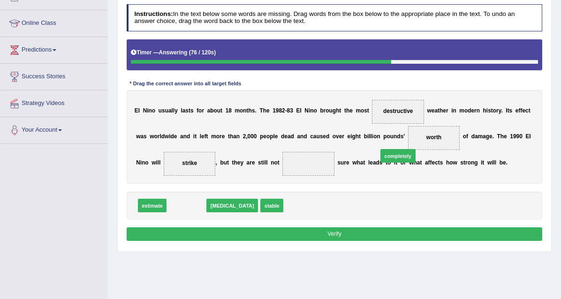
drag, startPoint x: 201, startPoint y: 243, endPoint x: 450, endPoint y: 183, distance: 255.6
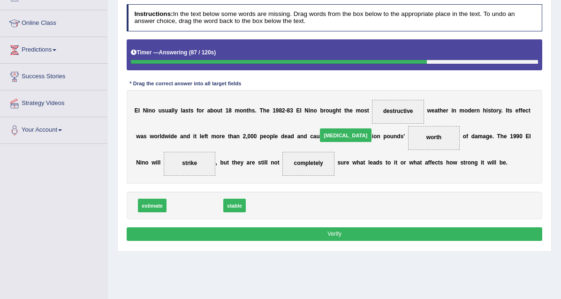
drag, startPoint x: 205, startPoint y: 243, endPoint x: 386, endPoint y: 159, distance: 199.6
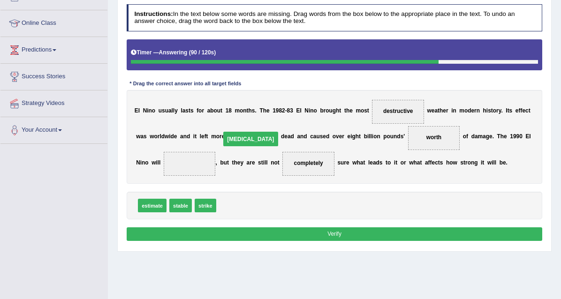
drag, startPoint x: 339, startPoint y: 180, endPoint x: 402, endPoint y: 156, distance: 67.2
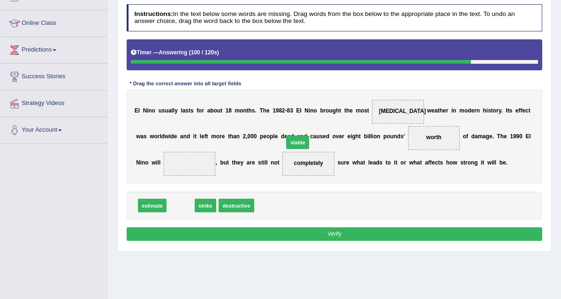
drag, startPoint x: 191, startPoint y: 244, endPoint x: 329, endPoint y: 170, distance: 156.7
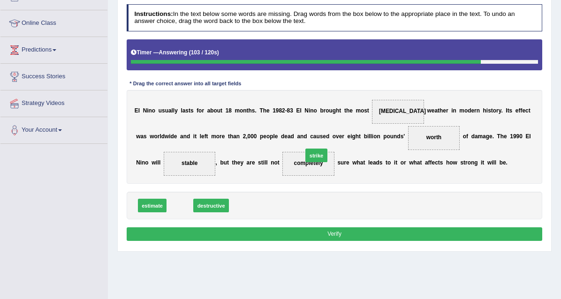
drag, startPoint x: 186, startPoint y: 246, endPoint x: 346, endPoint y: 187, distance: 170.8
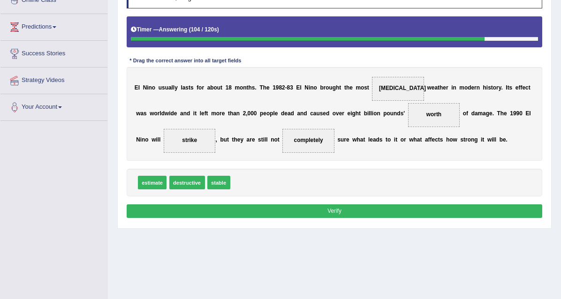
scroll to position [140, 0]
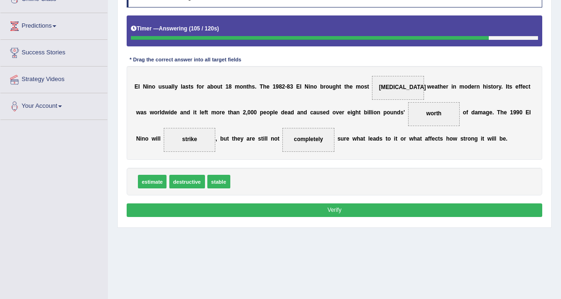
click at [352, 217] on button "Verify" at bounding box center [335, 210] width 416 height 14
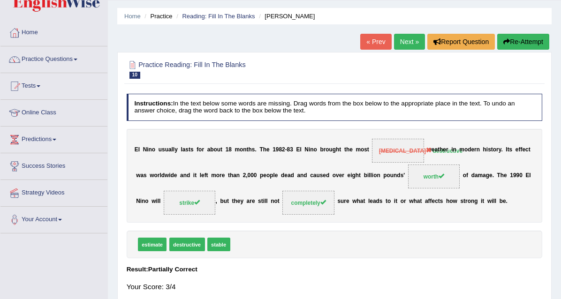
scroll to position [9, 0]
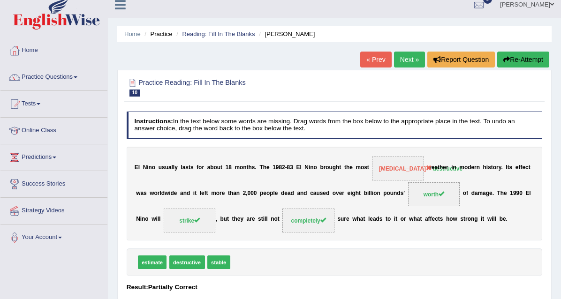
click at [403, 60] on link "Next »" at bounding box center [409, 60] width 31 height 16
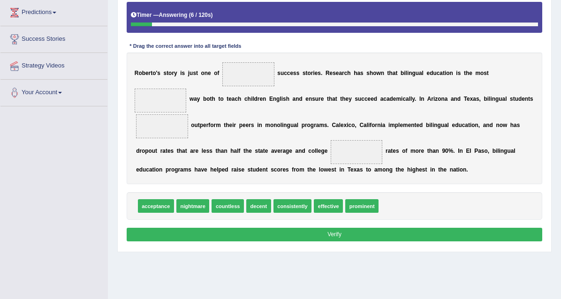
scroll to position [155, 0]
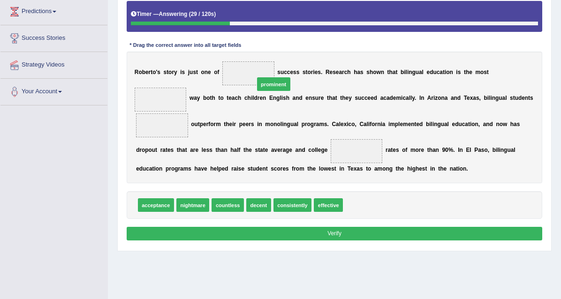
drag, startPoint x: 390, startPoint y: 268, endPoint x: 285, endPoint y: 123, distance: 179.3
click at [285, 91] on span "prominent" at bounding box center [273, 84] width 33 height 14
drag, startPoint x: 401, startPoint y: 265, endPoint x: 280, endPoint y: 102, distance: 203.1
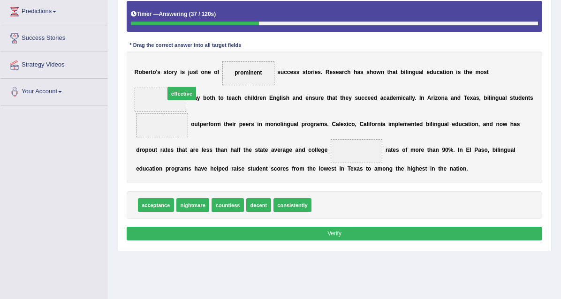
drag, startPoint x: 362, startPoint y: 267, endPoint x: 190, endPoint y: 137, distance: 216.2
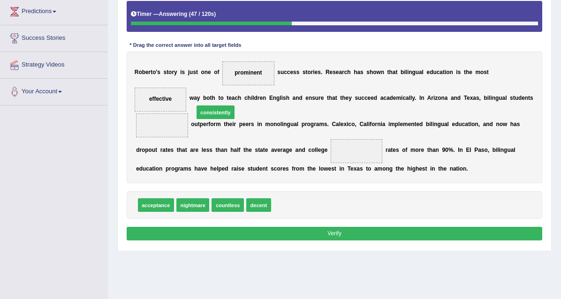
drag, startPoint x: 318, startPoint y: 265, endPoint x: 227, endPoint y: 158, distance: 140.0
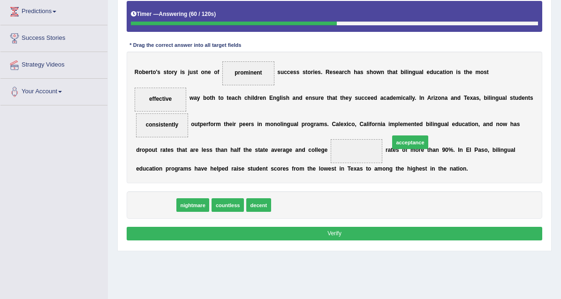
drag, startPoint x: 154, startPoint y: 266, endPoint x: 453, endPoint y: 190, distance: 308.7
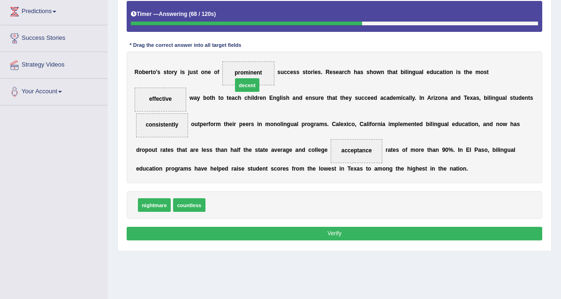
drag, startPoint x: 233, startPoint y: 265, endPoint x: 263, endPoint y: 122, distance: 146.3
click at [260, 92] on span "decent" at bounding box center [247, 85] width 25 height 14
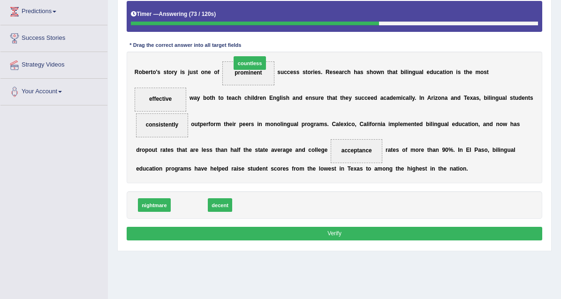
drag, startPoint x: 192, startPoint y: 266, endPoint x: 263, endPoint y: 96, distance: 184.5
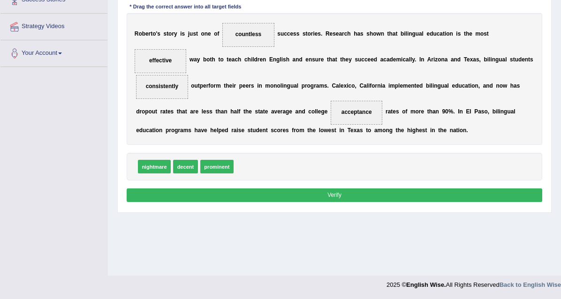
click at [338, 202] on button "Verify" at bounding box center [335, 195] width 416 height 14
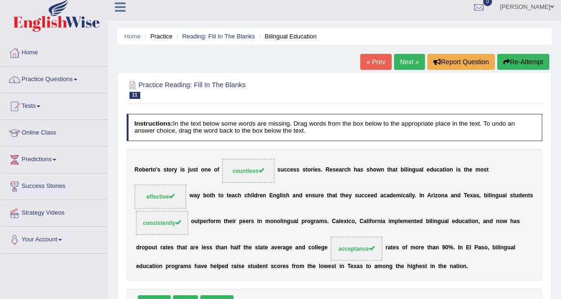
scroll to position [5, 0]
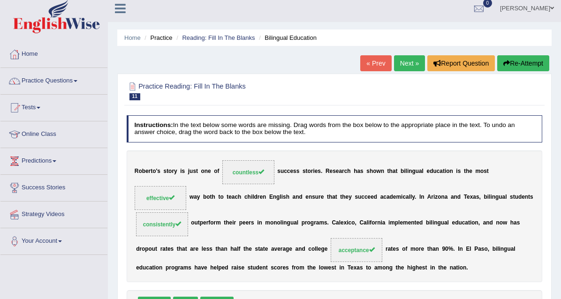
click at [412, 60] on link "Next »" at bounding box center [409, 63] width 31 height 16
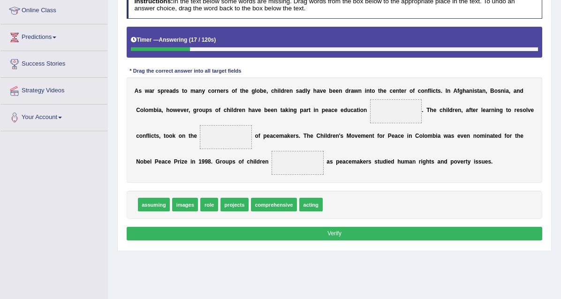
scroll to position [128, 0]
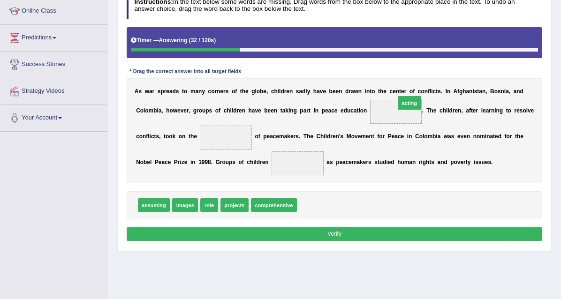
drag, startPoint x: 335, startPoint y: 260, endPoint x: 450, endPoint y: 138, distance: 168.1
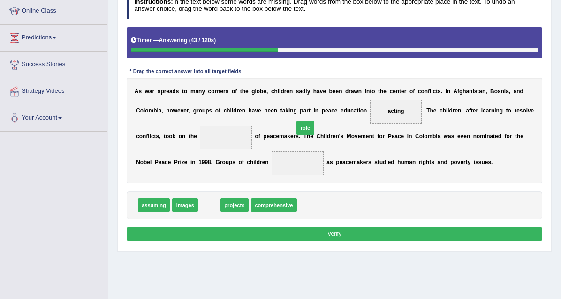
drag, startPoint x: 222, startPoint y: 261, endPoint x: 335, endPoint y: 170, distance: 145.3
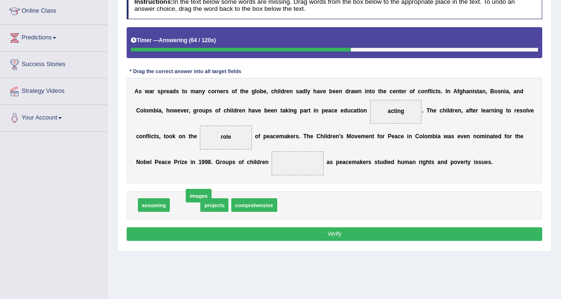
drag, startPoint x: 199, startPoint y: 262, endPoint x: 197, endPoint y: 250, distance: 12.4
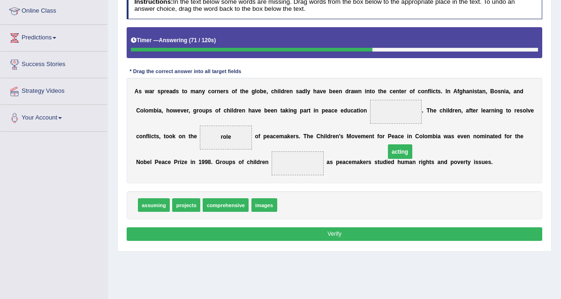
drag, startPoint x: 463, startPoint y: 136, endPoint x: 467, endPoint y: 183, distance: 47.1
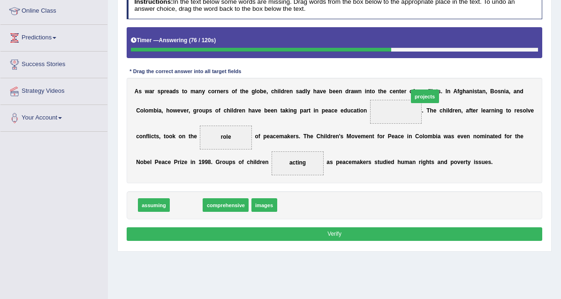
drag, startPoint x: 200, startPoint y: 263, endPoint x: 480, endPoint y: 135, distance: 307.9
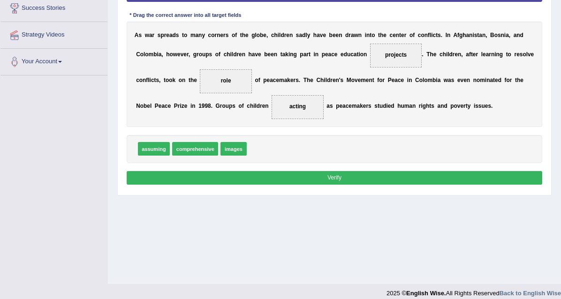
scroll to position [184, 0]
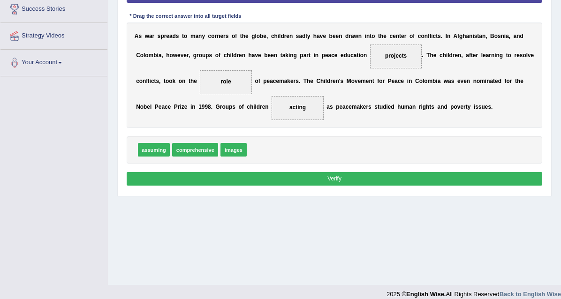
click at [330, 186] on button "Verify" at bounding box center [335, 179] width 416 height 14
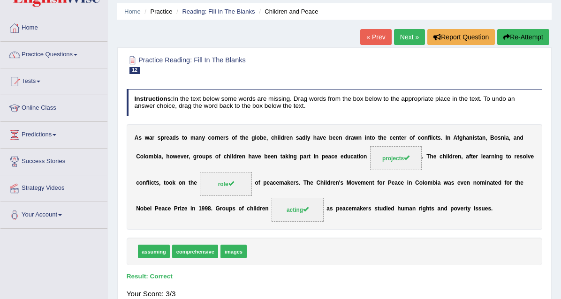
scroll to position [31, 0]
click at [412, 29] on div "Home Practice Reading: Fill In The Blanks Children and Peace « Prev Next » Repo…" at bounding box center [334, 203] width 453 height 469
click at [408, 34] on link "Next »" at bounding box center [409, 38] width 31 height 16
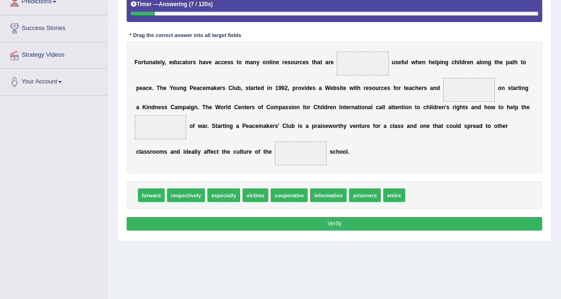
scroll to position [165, 0]
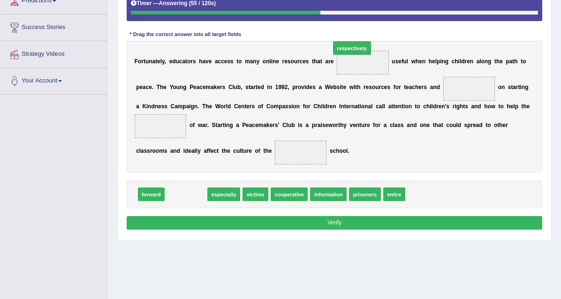
drag, startPoint x: 203, startPoint y: 258, endPoint x: 398, endPoint y: 87, distance: 259.7
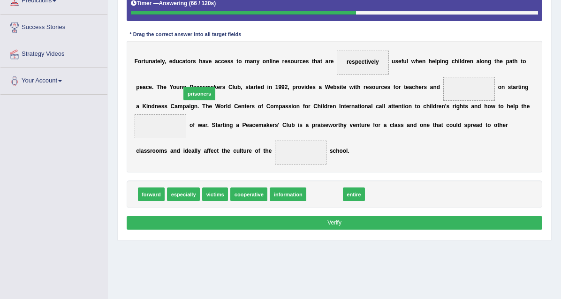
drag, startPoint x: 357, startPoint y: 255, endPoint x: 210, endPoint y: 137, distance: 188.7
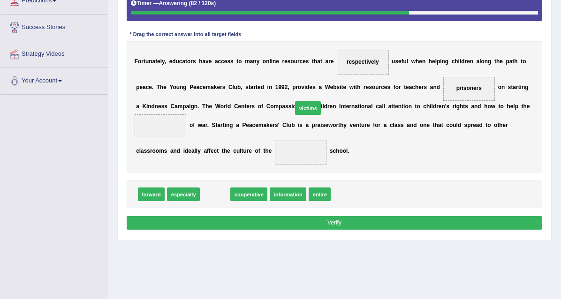
drag, startPoint x: 230, startPoint y: 252, endPoint x: 338, endPoint y: 151, distance: 148.3
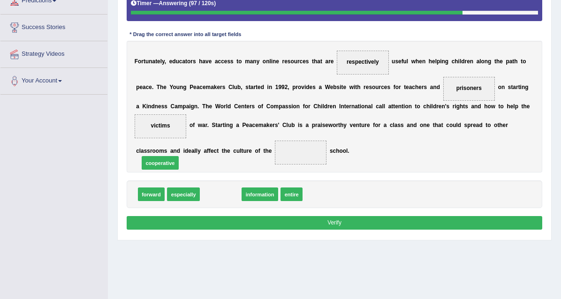
drag, startPoint x: 241, startPoint y: 255, endPoint x: 172, endPoint y: 220, distance: 77.8
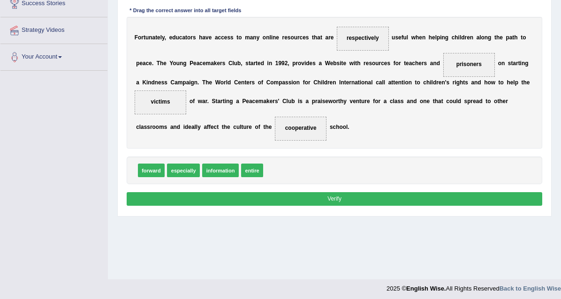
scroll to position [195, 0]
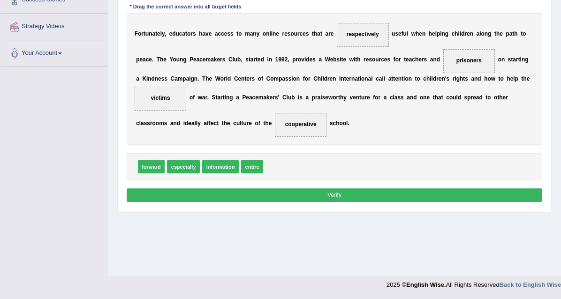
click at [313, 202] on button "Verify" at bounding box center [335, 195] width 416 height 14
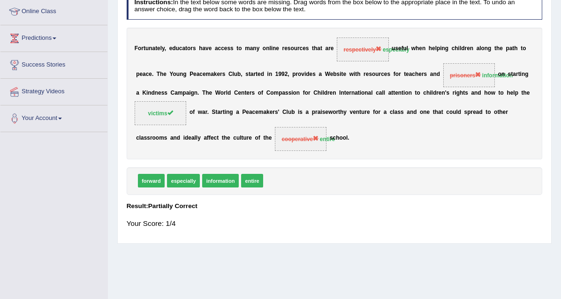
scroll to position [0, 0]
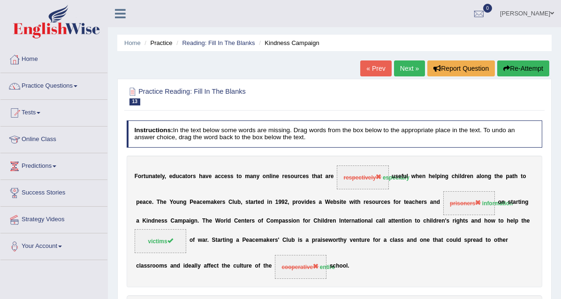
click at [534, 12] on link "naimo" at bounding box center [527, 12] width 68 height 24
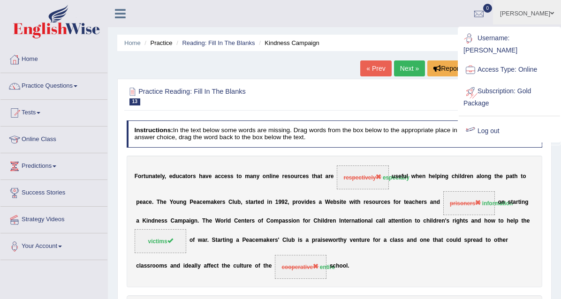
click at [497, 120] on link "Log out" at bounding box center [508, 131] width 101 height 22
